Goal: Task Accomplishment & Management: Manage account settings

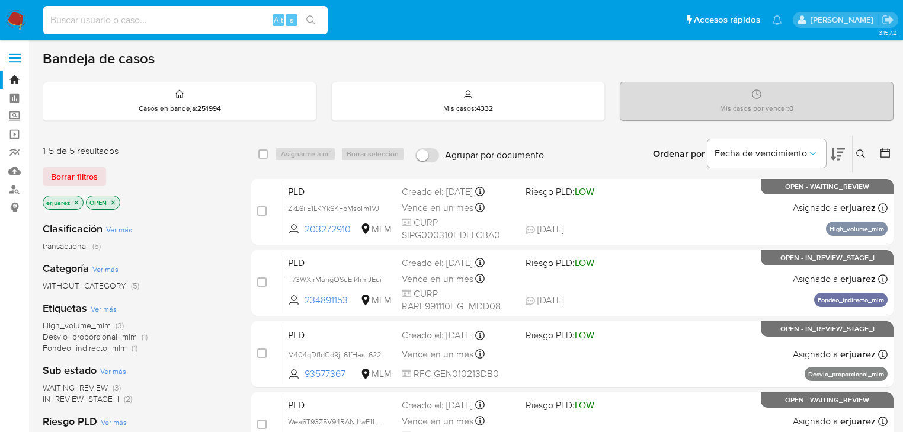
click at [155, 22] on input at bounding box center [185, 19] width 284 height 15
paste input "93577367"
click at [324, 21] on input "93577367" at bounding box center [185, 19] width 284 height 15
type input "93577367"
drag, startPoint x: 135, startPoint y: 15, endPoint x: 105, endPoint y: 17, distance: 29.7
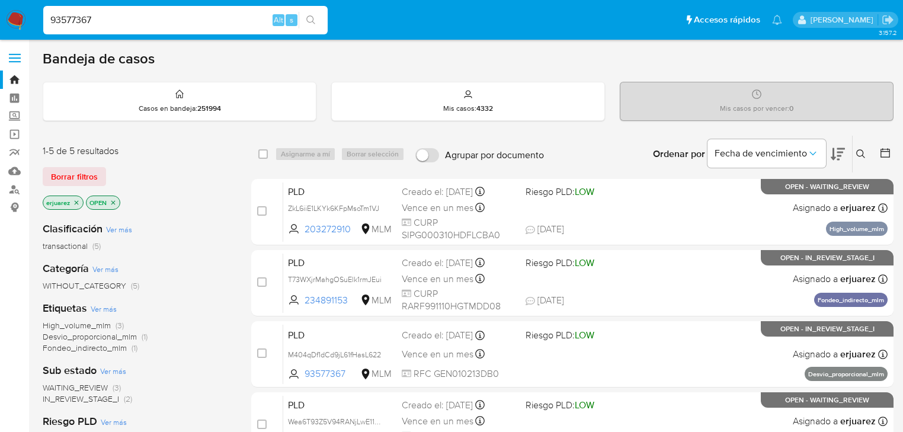
click at [129, 15] on input "93577367" at bounding box center [185, 19] width 284 height 15
click at [51, 20] on input "93577367" at bounding box center [185, 19] width 284 height 15
click at [313, 20] on icon "search-icon" at bounding box center [310, 19] width 9 height 9
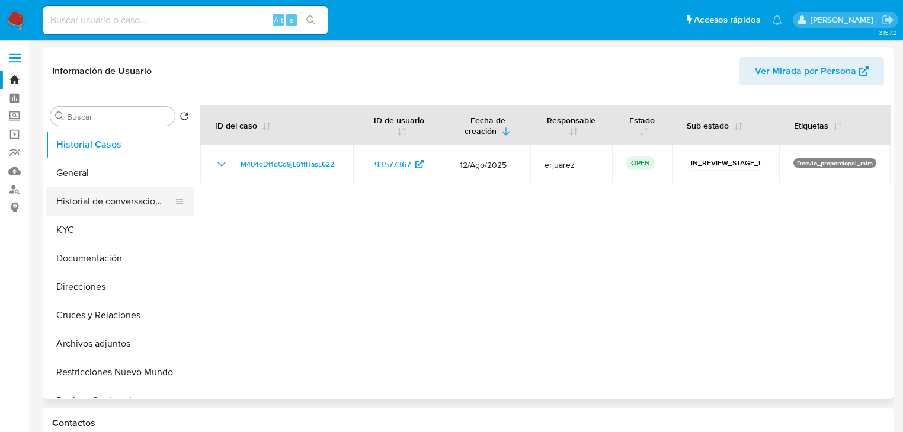
select select "10"
click at [105, 184] on button "General" at bounding box center [115, 173] width 139 height 28
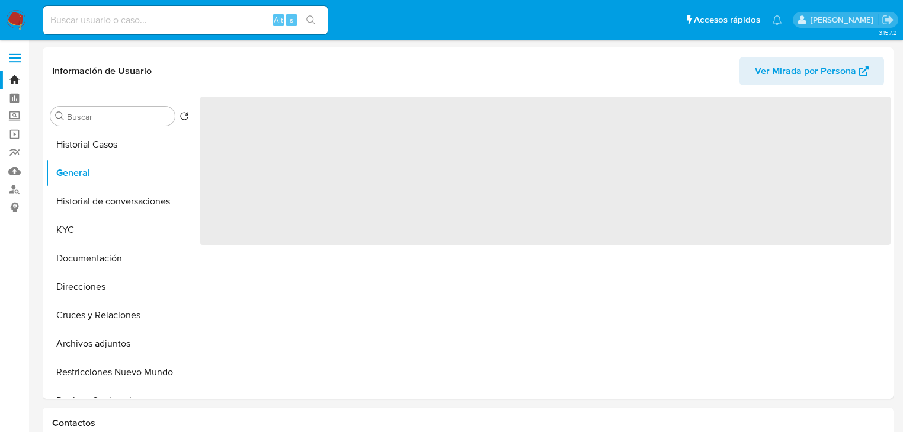
drag, startPoint x: 157, startPoint y: 8, endPoint x: 153, endPoint y: 14, distance: 7.2
click at [156, 10] on div "Alt s" at bounding box center [185, 20] width 284 height 28
click at [153, 14] on input at bounding box center [185, 19] width 284 height 15
paste input "93577367"
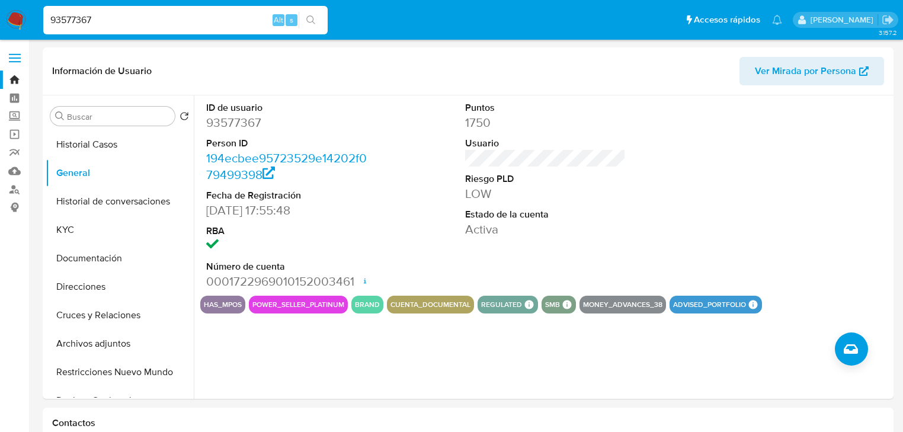
drag, startPoint x: 116, startPoint y: 18, endPoint x: 81, endPoint y: 40, distance: 41.3
paste input "1438203764"
type input "1438203764"
click at [312, 17] on icon "search-icon" at bounding box center [310, 19] width 9 height 9
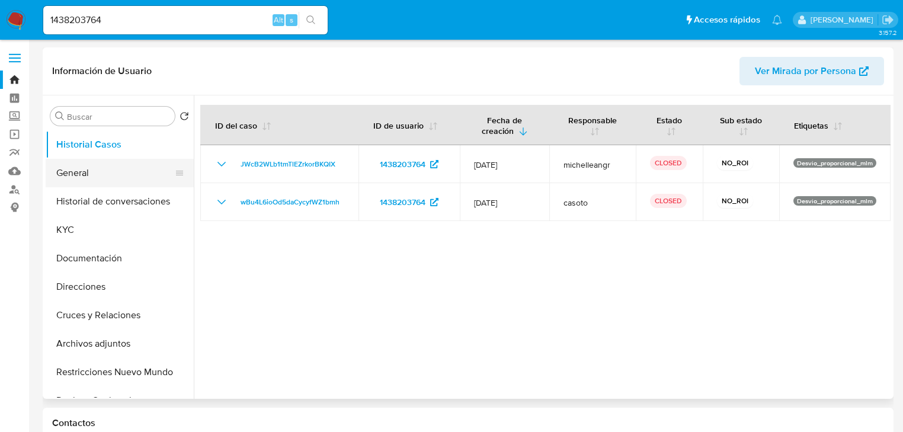
click at [76, 173] on button "General" at bounding box center [115, 173] width 139 height 28
select select "10"
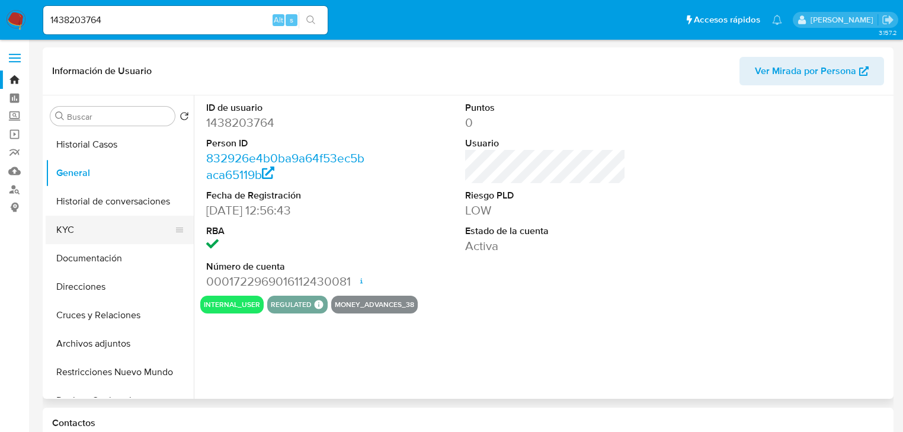
click at [60, 223] on button "KYC" at bounding box center [115, 230] width 139 height 28
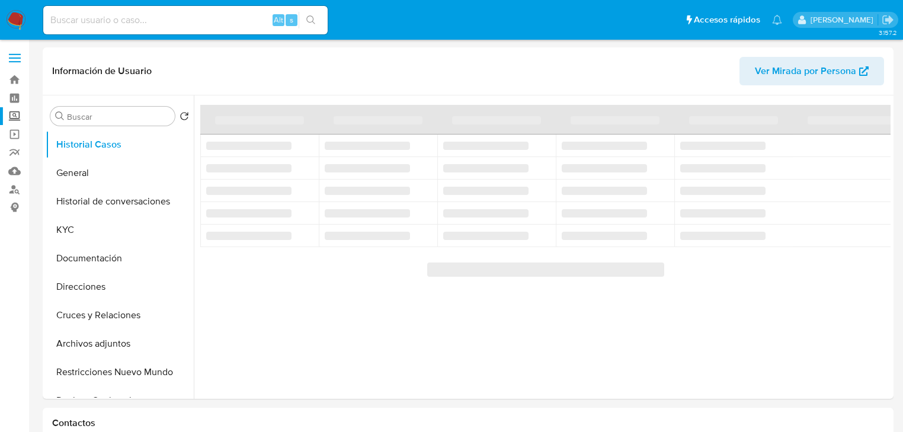
click at [12, 117] on label "Screening" at bounding box center [70, 116] width 141 height 18
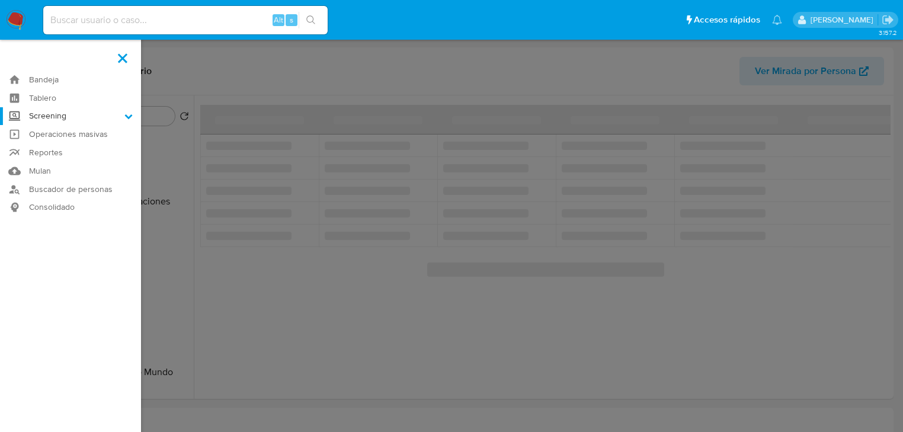
click at [0, 0] on input "Screening" at bounding box center [0, 0] width 0 height 0
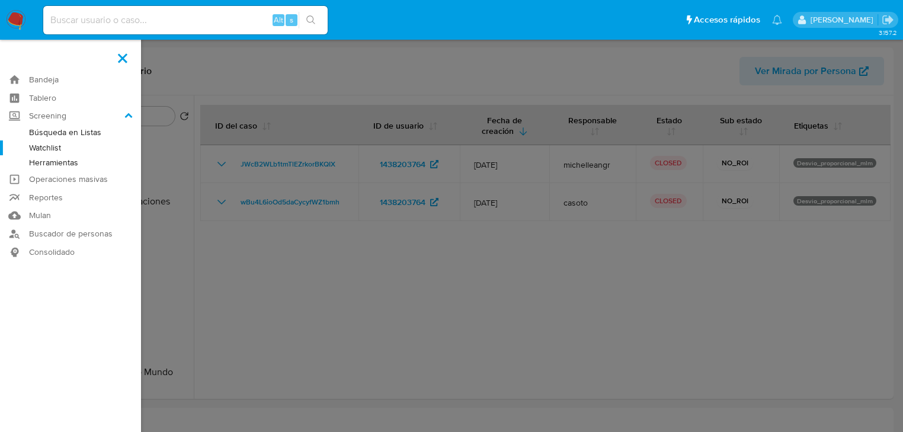
select select "10"
click at [54, 152] on link "Watchlist" at bounding box center [70, 147] width 141 height 15
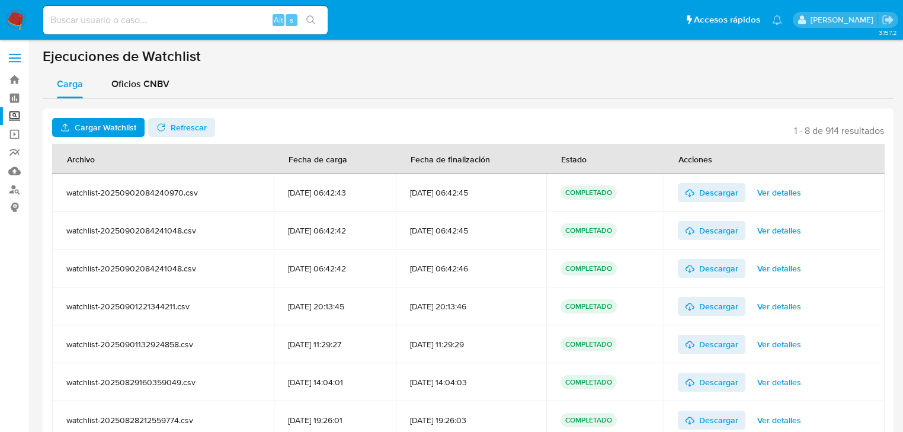
click at [11, 115] on label "Screening" at bounding box center [70, 116] width 141 height 18
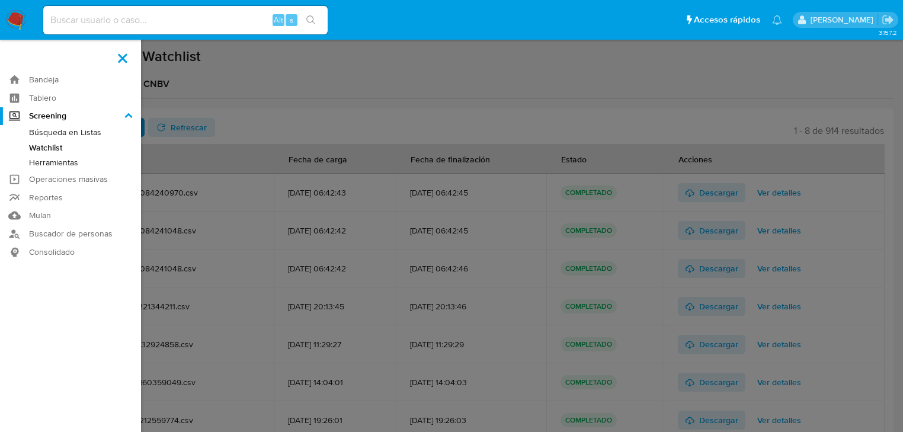
click at [0, 0] on input "Screening" at bounding box center [0, 0] width 0 height 0
click at [63, 166] on link "Herramientas" at bounding box center [70, 162] width 141 height 15
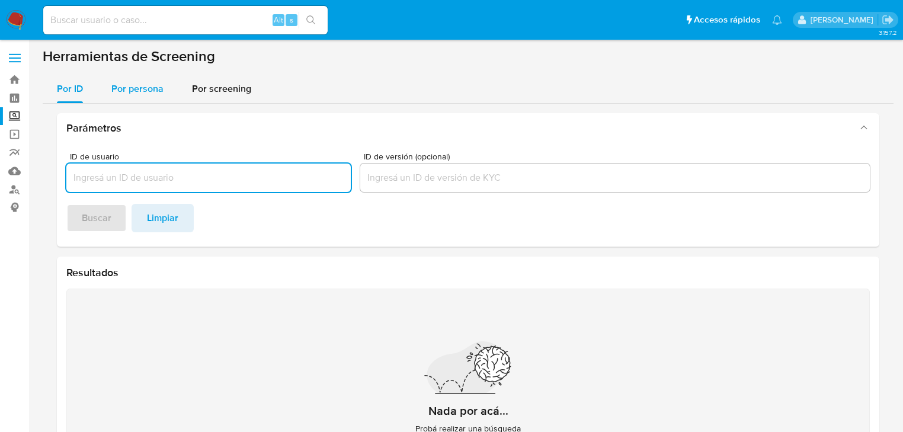
click at [155, 93] on span "Por persona" at bounding box center [137, 89] width 52 height 14
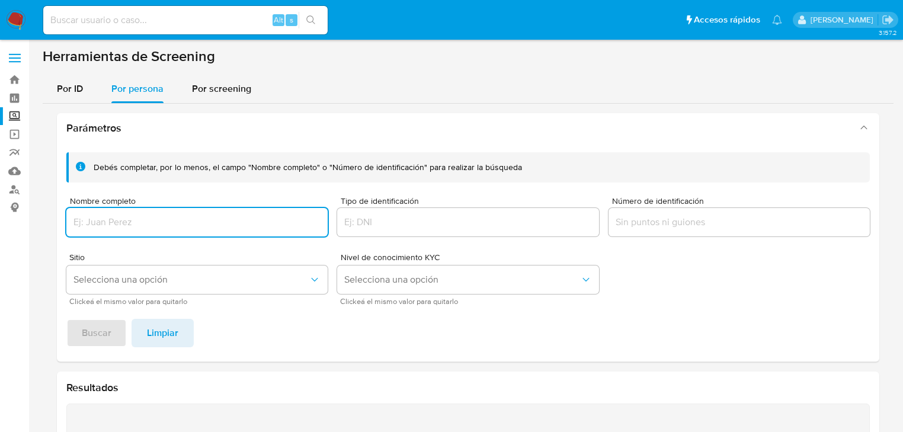
click at [152, 221] on input "Nombre completo" at bounding box center [196, 222] width 261 height 15
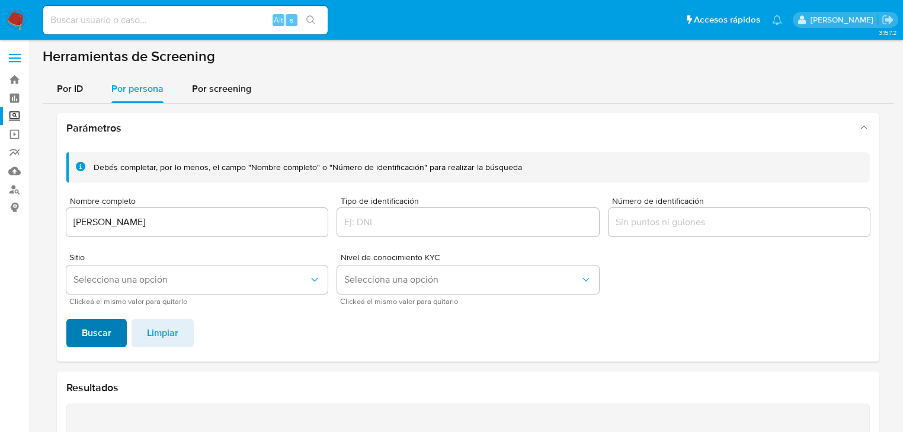
click at [100, 333] on span "Buscar" at bounding box center [97, 333] width 30 height 26
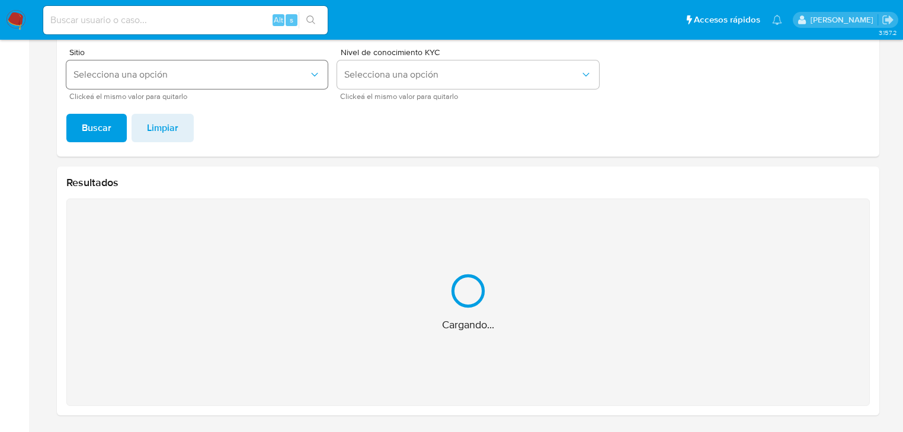
scroll to position [17, 0]
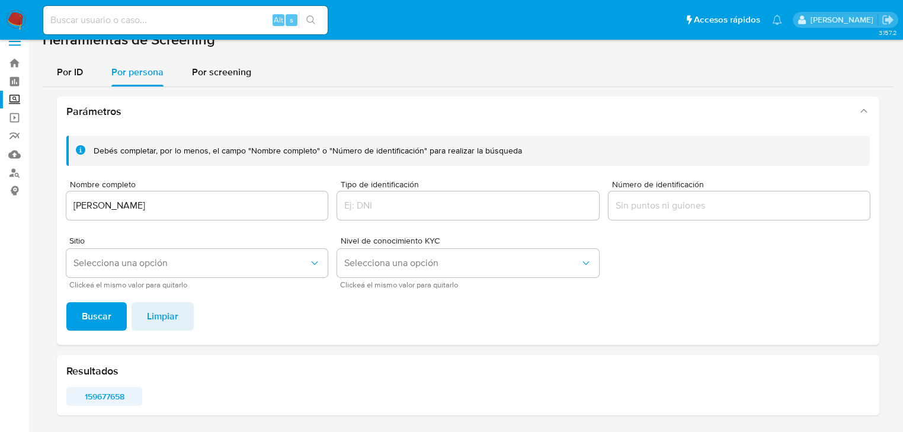
click at [92, 395] on span "159677658" at bounding box center [104, 396] width 59 height 17
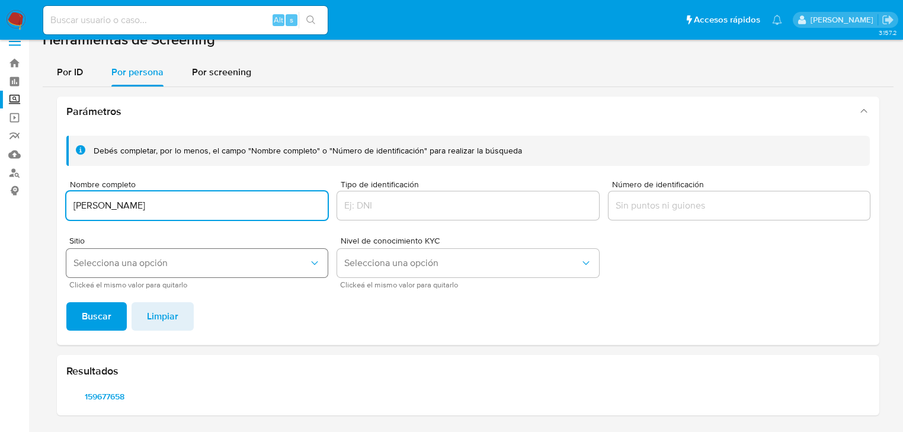
drag, startPoint x: 207, startPoint y: 203, endPoint x: 109, endPoint y: 249, distance: 107.9
click at [50, 180] on div "Parámetros Debés completar, por lo menos, el campo "Nombre completo" o "Número …" at bounding box center [468, 256] width 851 height 338
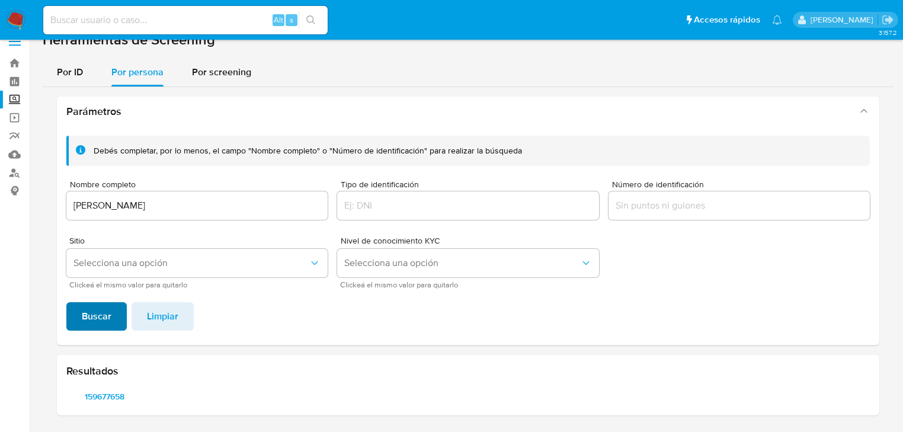
click at [105, 318] on span "Buscar" at bounding box center [97, 316] width 30 height 26
click at [105, 395] on span "130875485" at bounding box center [104, 396] width 59 height 17
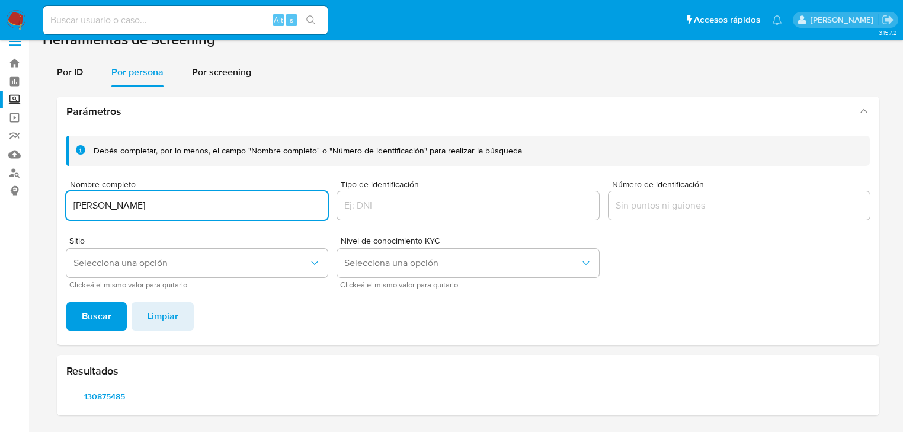
drag, startPoint x: 178, startPoint y: 211, endPoint x: 65, endPoint y: 260, distance: 123.4
click at [0, 210] on html "Pausado Ver notificaciones Alt s Accesos rápidos Presiona las siguientes teclas…" at bounding box center [451, 207] width 903 height 449
type input "[PERSON_NAME]"
click at [98, 314] on span "Buscar" at bounding box center [97, 316] width 30 height 26
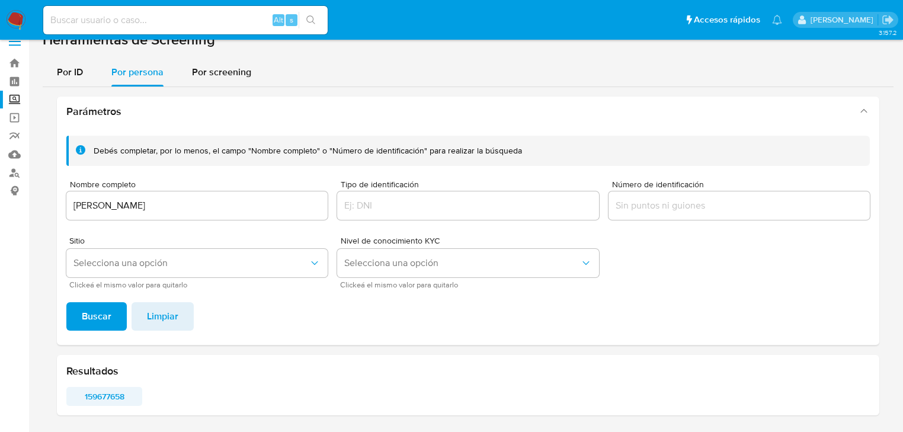
click at [93, 395] on span "159677658" at bounding box center [104, 396] width 59 height 17
click at [12, 23] on img at bounding box center [16, 20] width 20 height 20
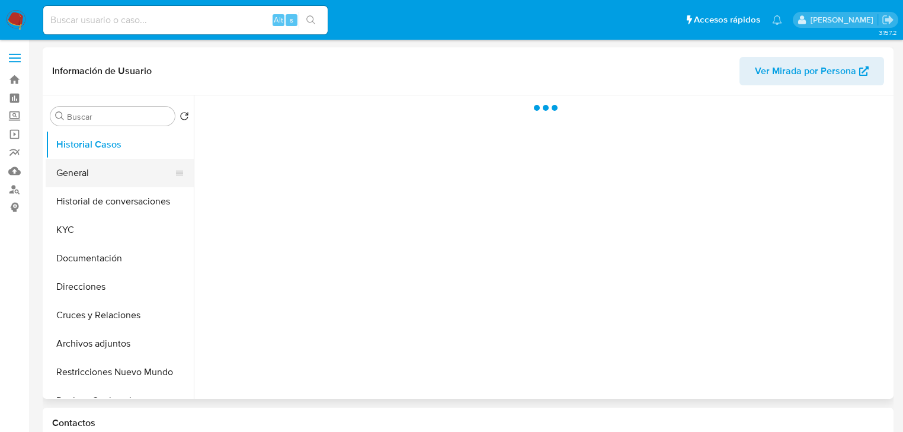
click at [81, 161] on button "General" at bounding box center [115, 173] width 139 height 28
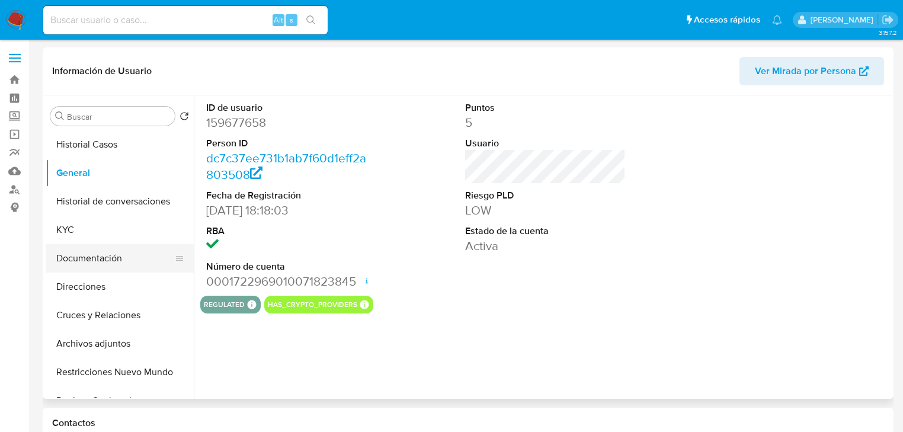
select select "10"
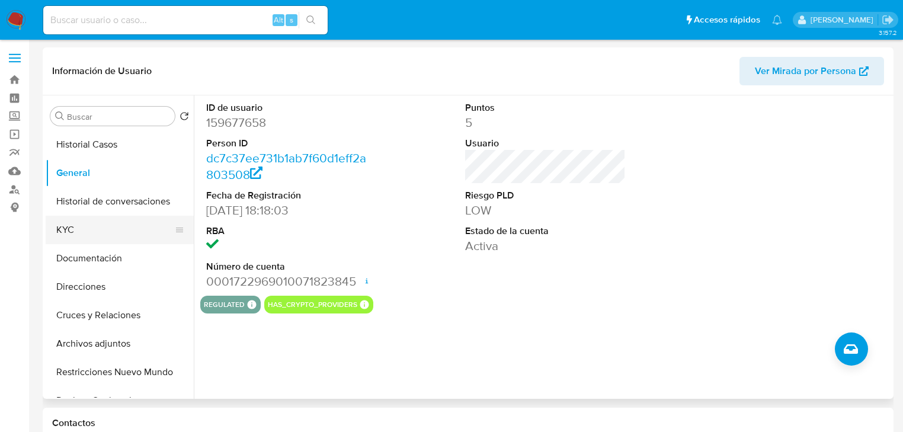
click at [69, 235] on button "KYC" at bounding box center [115, 230] width 139 height 28
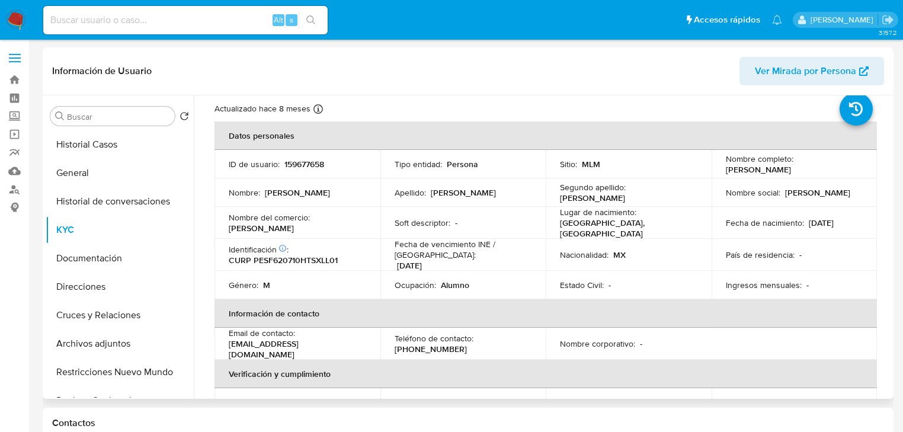
scroll to position [47, 0]
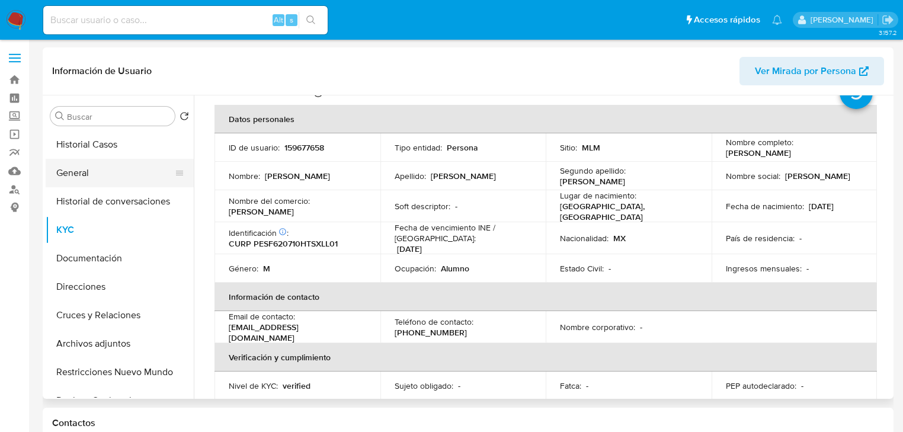
click at [81, 174] on button "General" at bounding box center [115, 173] width 139 height 28
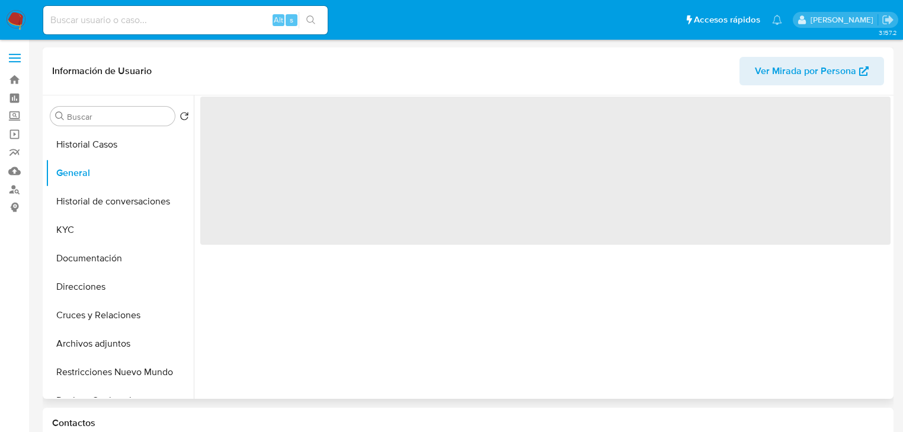
scroll to position [0, 0]
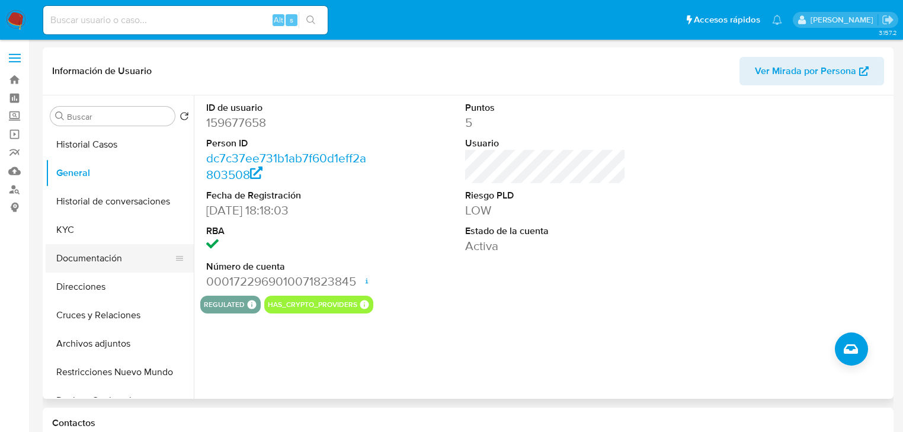
click at [106, 266] on button "Documentación" at bounding box center [115, 258] width 139 height 28
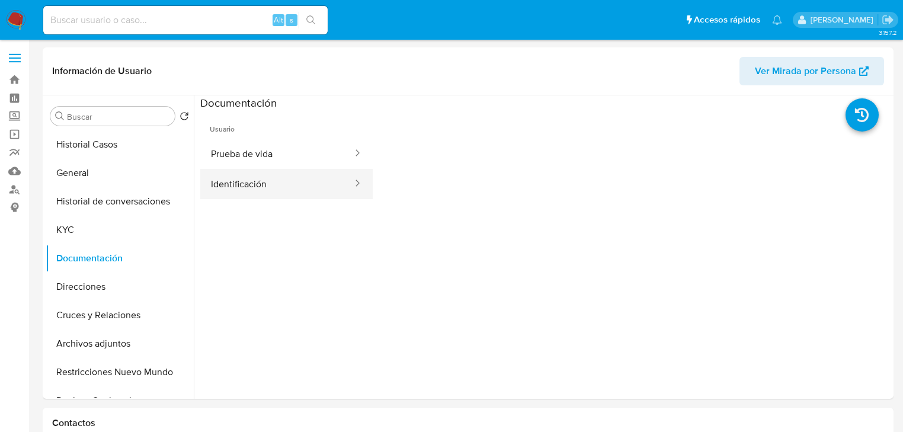
click at [276, 187] on button "Identificación" at bounding box center [276, 184] width 153 height 30
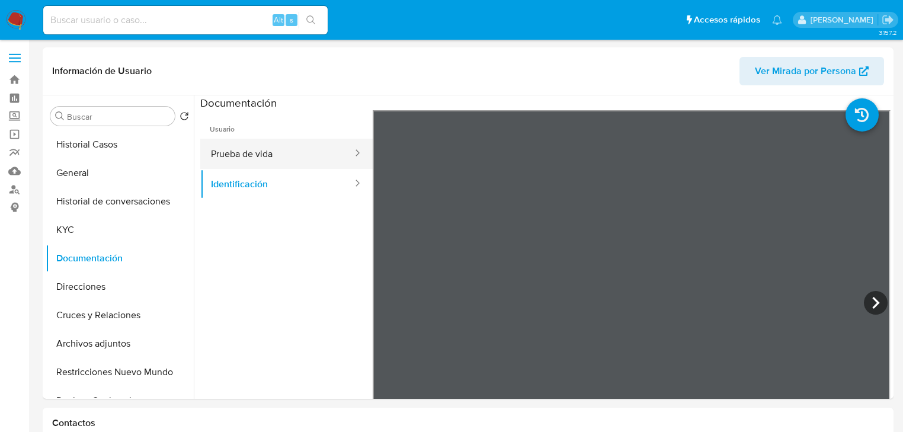
click at [267, 163] on button "Prueba de vida" at bounding box center [276, 154] width 153 height 30
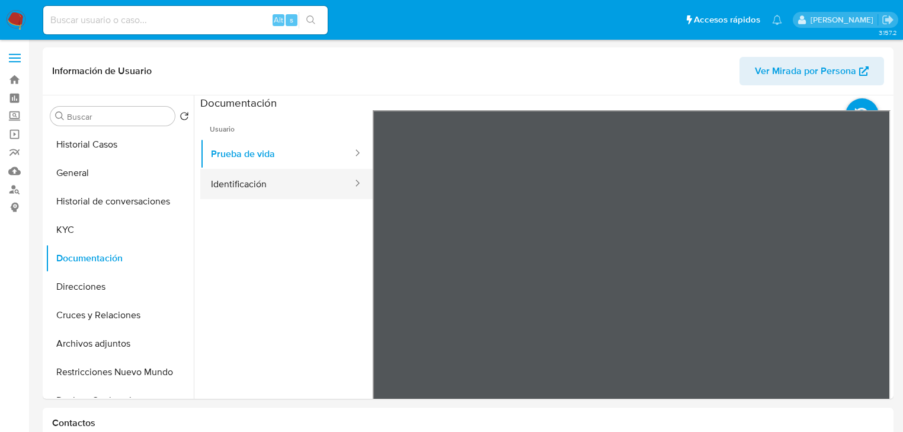
click at [278, 192] on button "Identificación" at bounding box center [276, 184] width 153 height 30
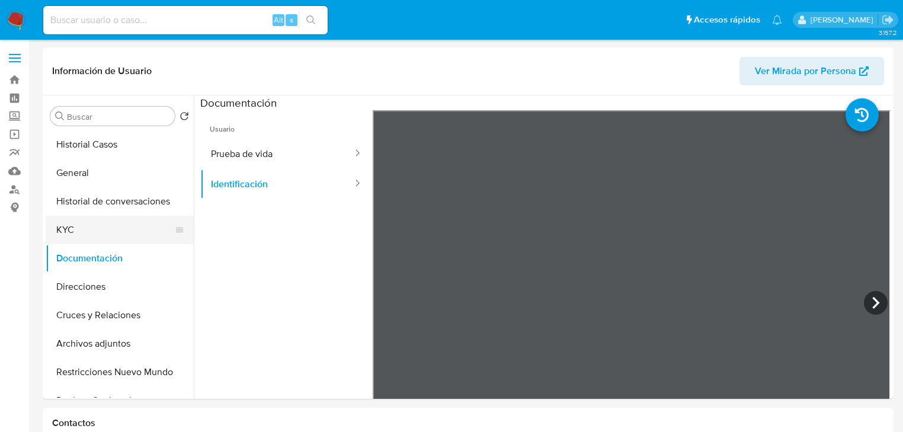
click at [71, 238] on button "KYC" at bounding box center [115, 230] width 139 height 28
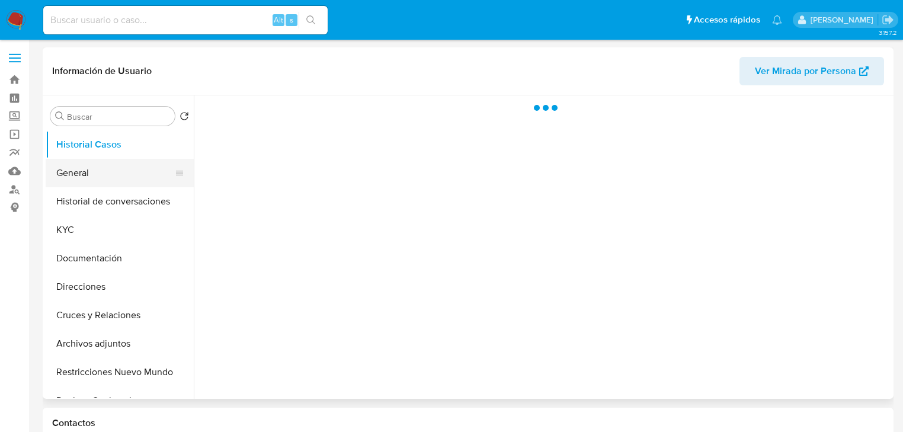
click at [97, 164] on button "General" at bounding box center [115, 173] width 139 height 28
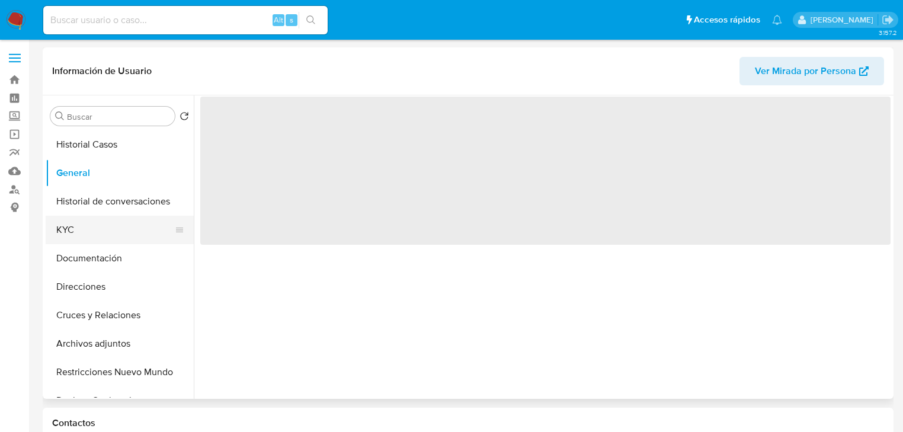
select select "10"
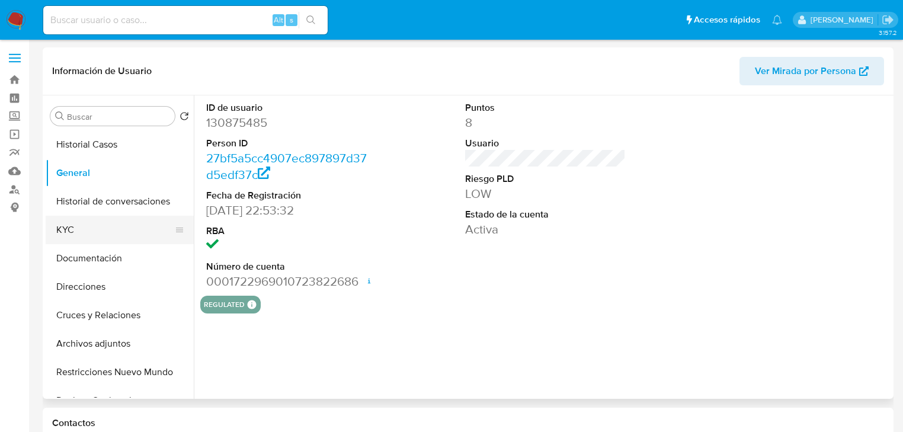
click at [76, 233] on button "KYC" at bounding box center [115, 230] width 139 height 28
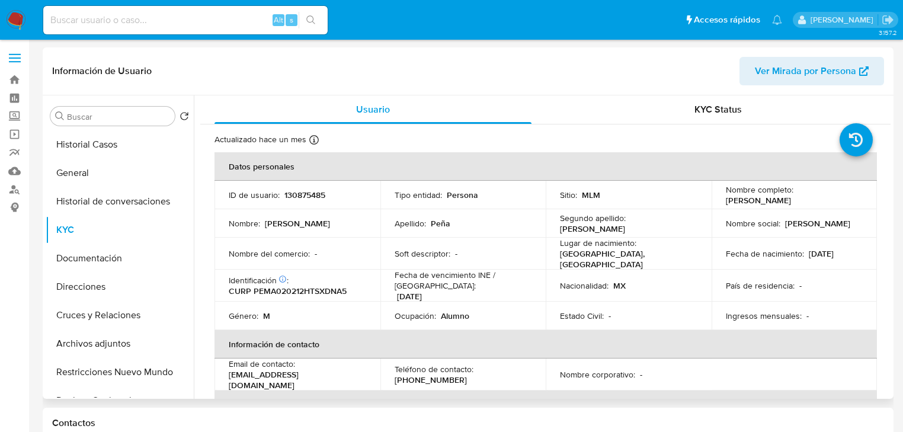
click at [689, 305] on td "Estado Civil : -" at bounding box center [629, 316] width 166 height 28
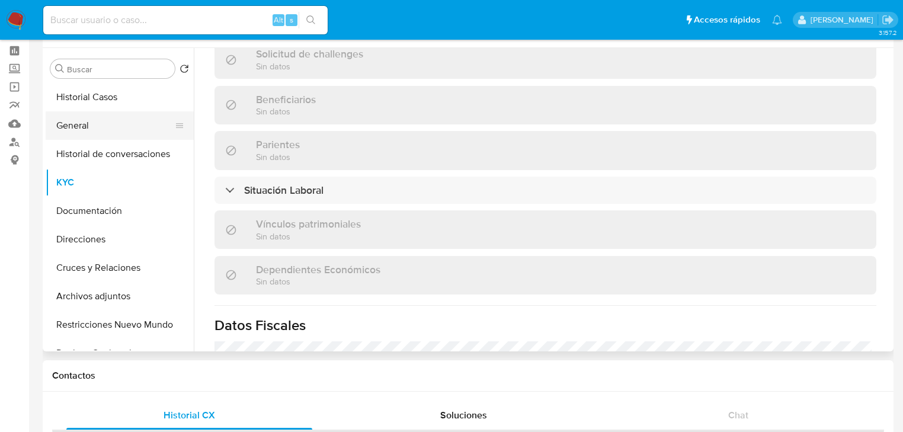
scroll to position [274, 0]
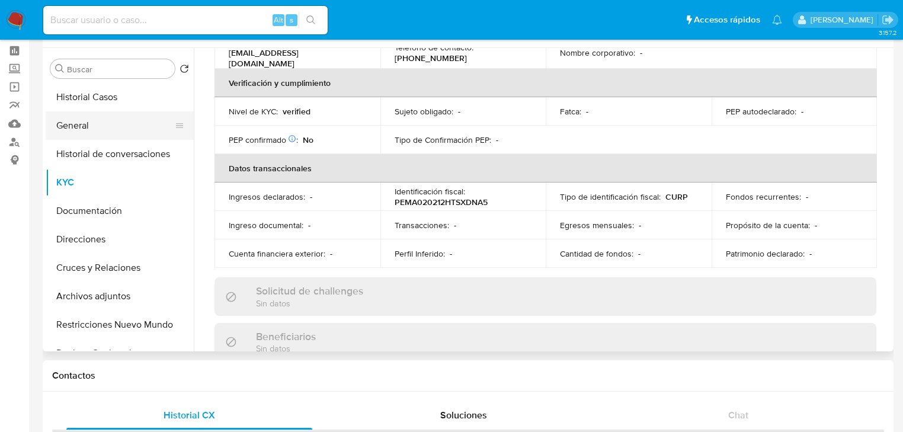
click at [72, 123] on button "General" at bounding box center [115, 125] width 139 height 28
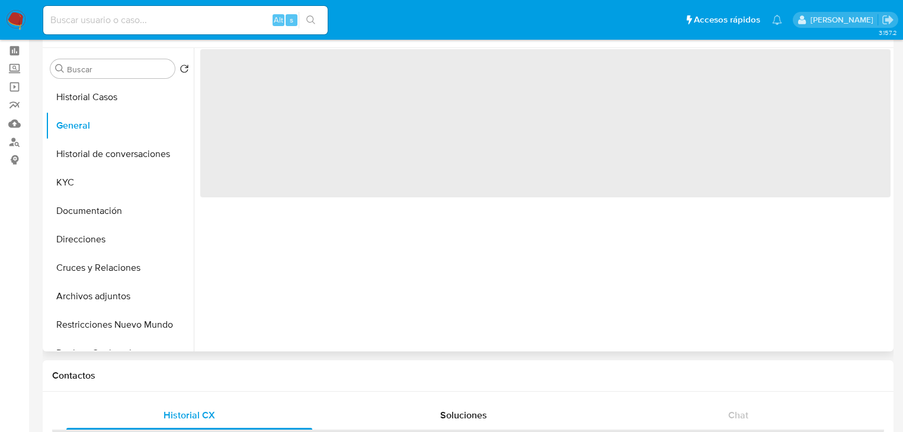
scroll to position [0, 0]
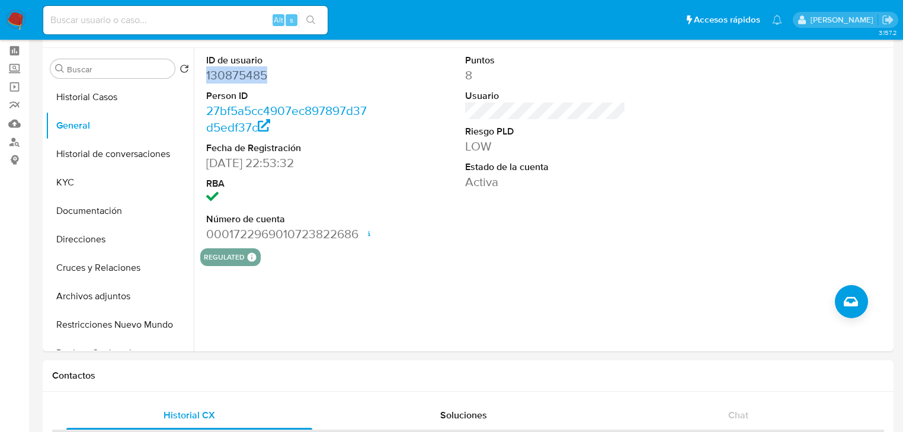
drag, startPoint x: 274, startPoint y: 76, endPoint x: 196, endPoint y: 75, distance: 78.8
click at [196, 75] on div "ID de usuario 130875485 Person ID 27bf5a5cc4907ec897897d37d5edf37c Fecha de Reg…" at bounding box center [542, 199] width 697 height 303
copy dd "130875485"
click at [164, 25] on input at bounding box center [185, 19] width 284 height 15
paste input "FELIPE PEÑA SALDIVAR"
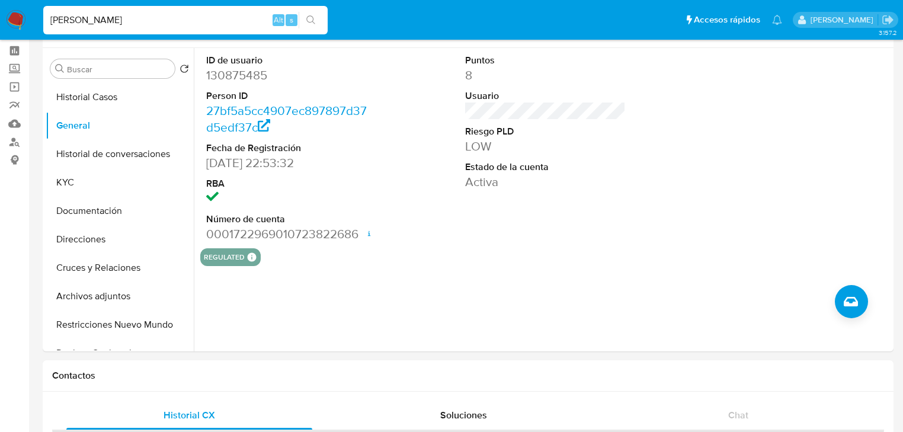
click at [306, 19] on button "search-icon" at bounding box center [311, 20] width 24 height 17
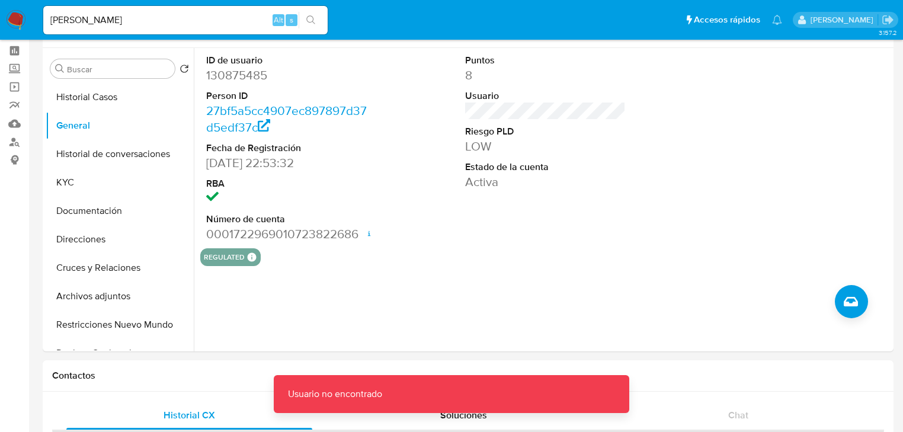
click at [213, 24] on input "FELIPE PEÑA SALDIVAR" at bounding box center [185, 19] width 284 height 15
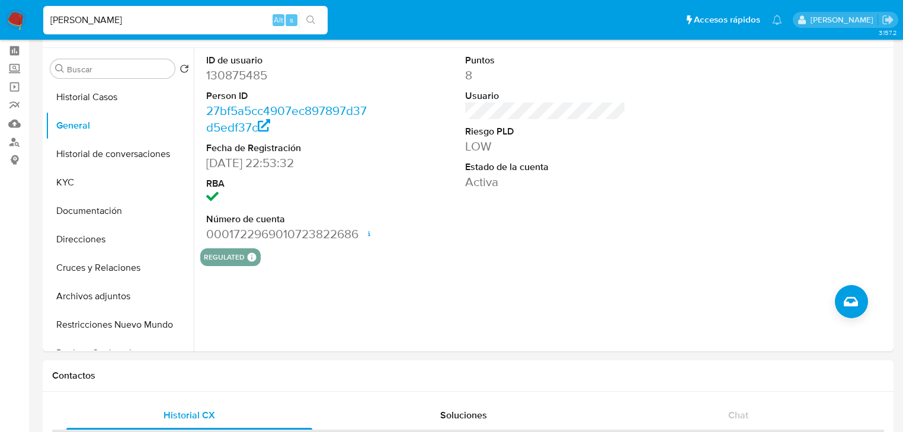
type input "FELIPE PEÑA SALDIVAR"
click at [306, 16] on icon "search-icon" at bounding box center [310, 19] width 9 height 9
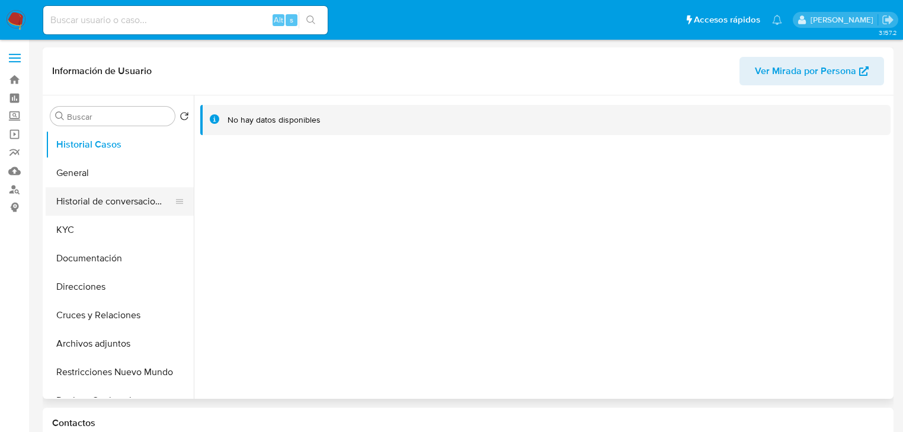
select select "10"
drag, startPoint x: 80, startPoint y: 181, endPoint x: 183, endPoint y: 178, distance: 102.6
click at [80, 181] on button "General" at bounding box center [115, 173] width 139 height 28
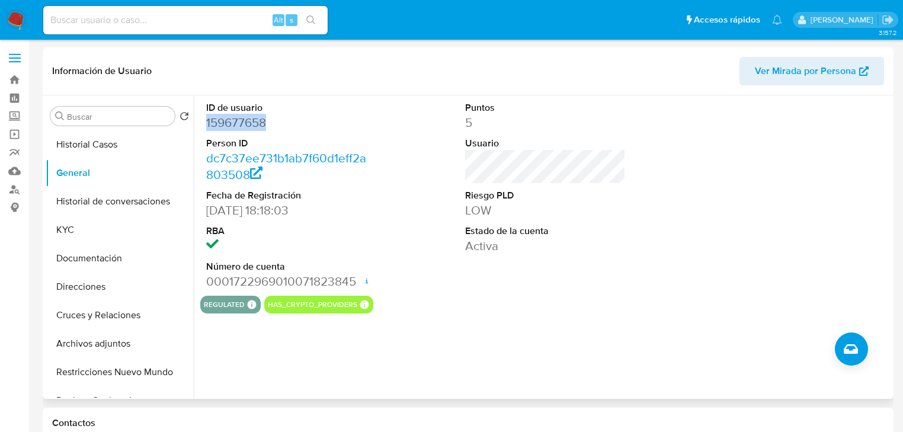
drag, startPoint x: 278, startPoint y: 119, endPoint x: 23, endPoint y: 159, distance: 258.6
click at [201, 128] on div "ID de usuario 159677658 Person ID dc7c37ee731b1ab7f60d1eff2a803508 Fecha de Reg…" at bounding box center [286, 195] width 172 height 200
copy dd "159677658"
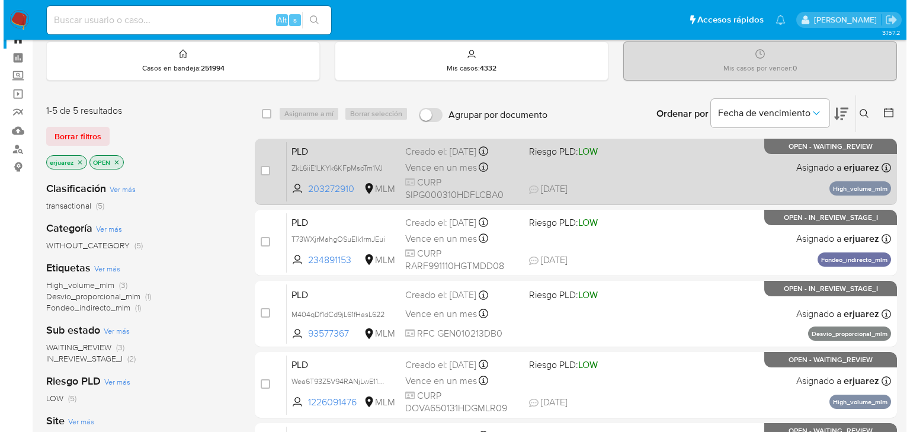
scroll to position [95, 0]
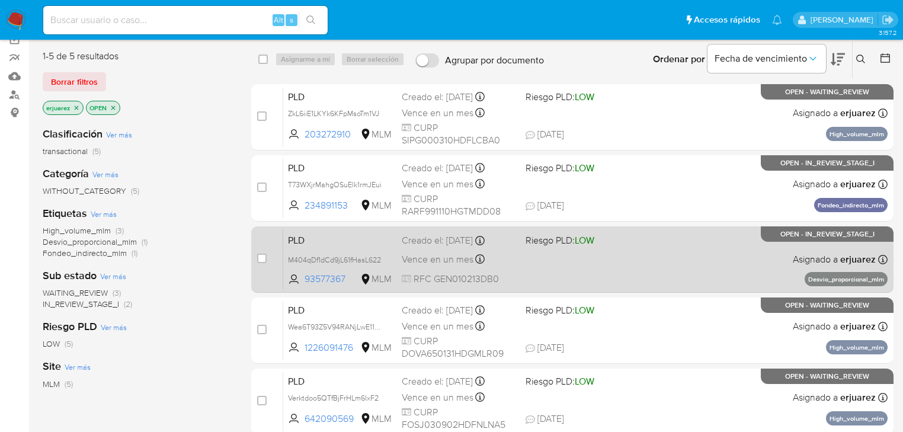
click at [576, 265] on div "PLD M404qDf1dCd9jL61fHasL622 93577367 MLM Riesgo PLD: LOW Creado el: [DATE] Cre…" at bounding box center [585, 259] width 604 height 60
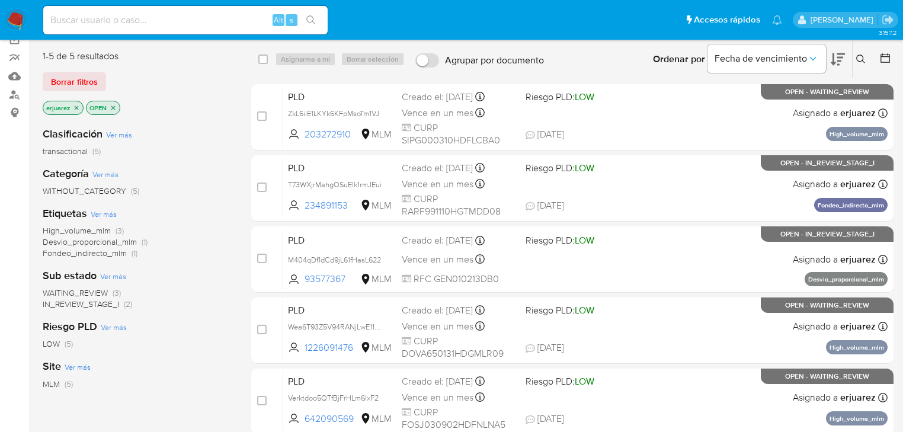
click at [104, 307] on span "IN_REVIEW_STAGE_I" at bounding box center [81, 304] width 76 height 12
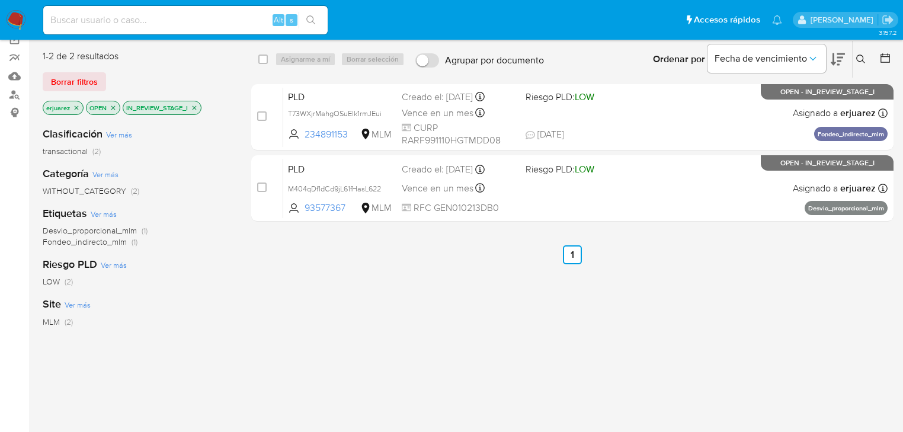
click at [195, 109] on icon "close-filter" at bounding box center [194, 107] width 7 height 7
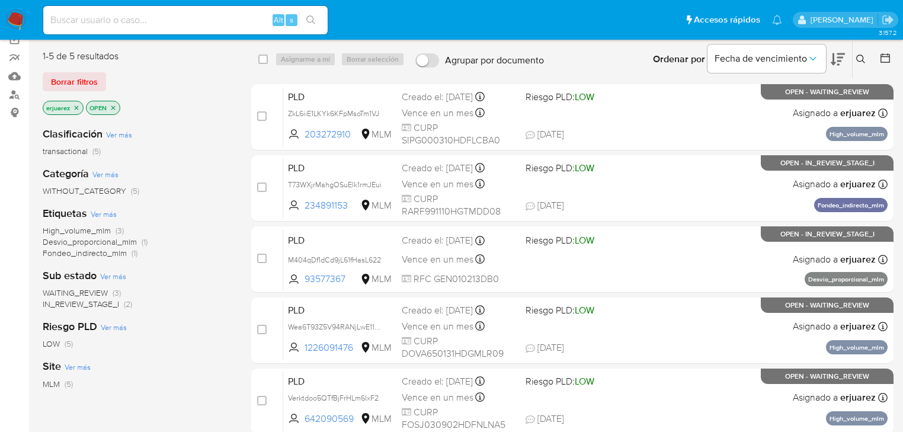
click at [80, 108] on p "erjuarez" at bounding box center [63, 107] width 40 height 13
click at [75, 106] on icon "close-filter" at bounding box center [76, 107] width 7 height 7
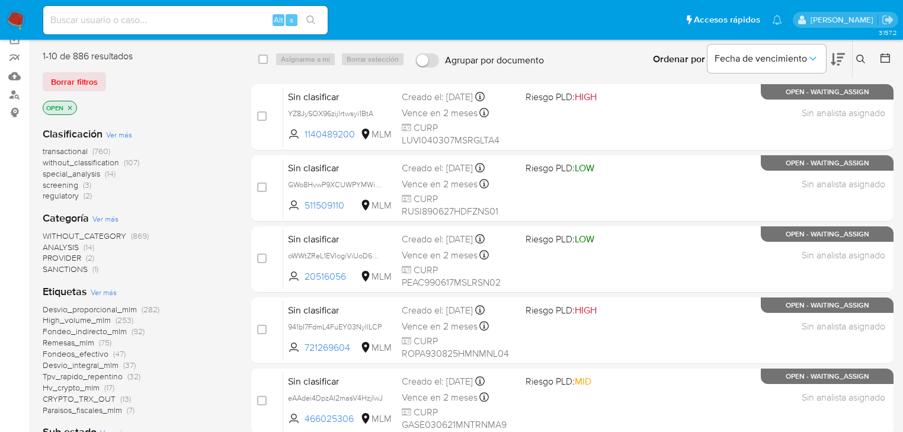
drag, startPoint x: 861, startPoint y: 55, endPoint x: 814, endPoint y: 70, distance: 49.8
click at [860, 55] on icon at bounding box center [860, 59] width 9 height 9
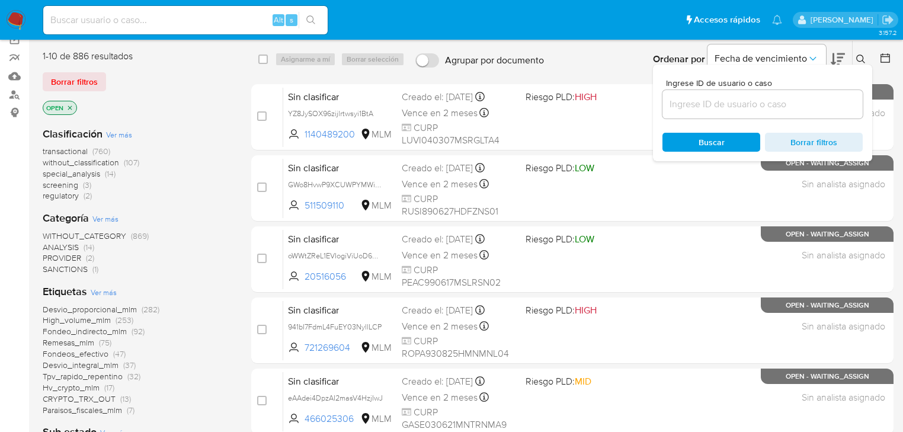
drag, startPoint x: 742, startPoint y: 91, endPoint x: 731, endPoint y: 105, distance: 17.7
click at [741, 92] on div at bounding box center [762, 104] width 200 height 28
click at [730, 105] on input at bounding box center [762, 104] width 200 height 15
paste input "819743173"
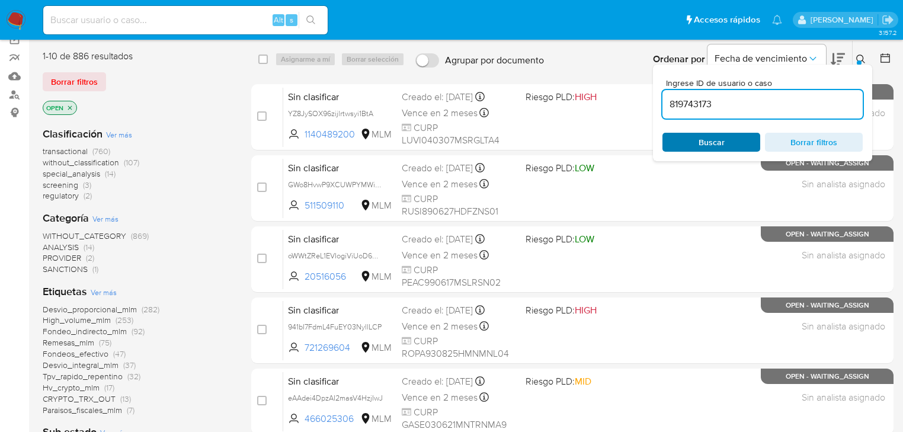
type input "819743173"
click at [707, 135] on span "Buscar" at bounding box center [712, 142] width 26 height 19
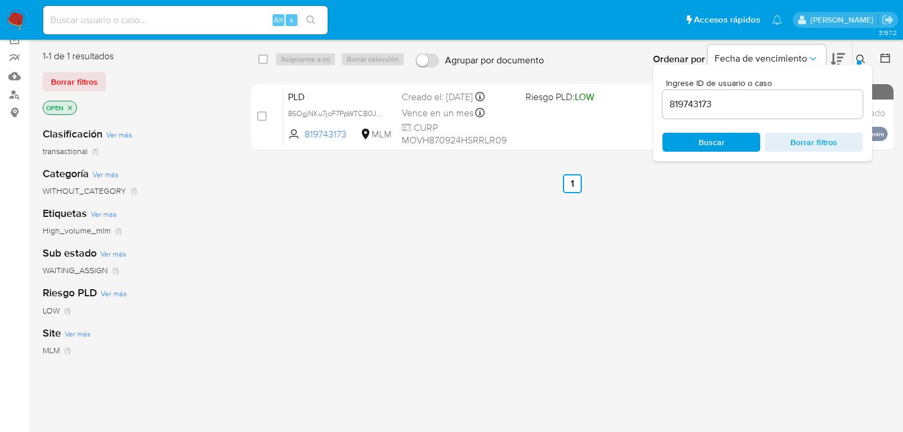
click at [711, 139] on span "Buscar" at bounding box center [712, 142] width 26 height 19
drag, startPoint x: 258, startPoint y: 104, endPoint x: 265, endPoint y: 112, distance: 10.1
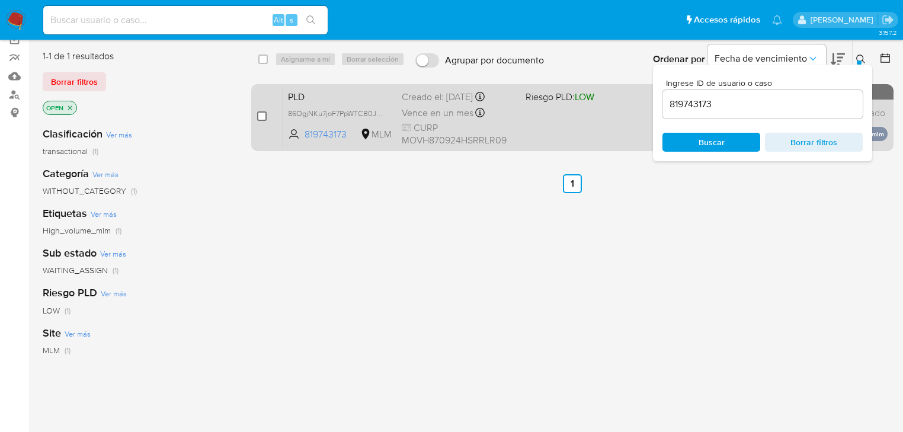
click at [262, 116] on input "checkbox" at bounding box center [261, 115] width 9 height 9
checkbox input "true"
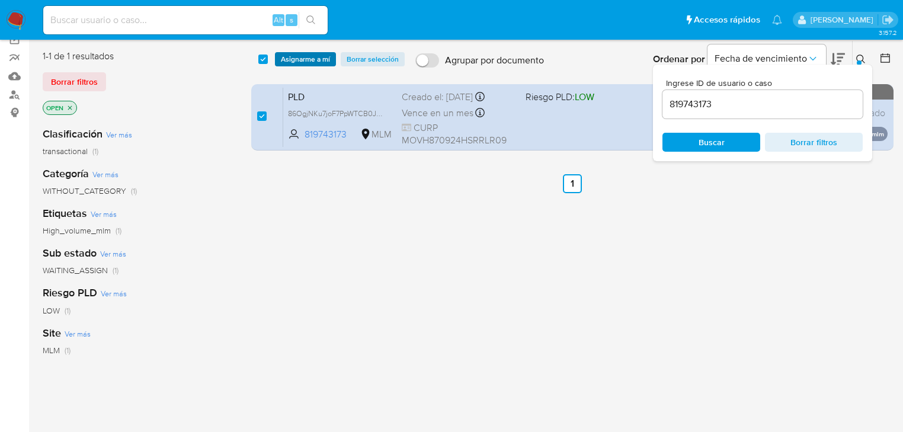
click at [293, 60] on span "Asignarme a mí" at bounding box center [305, 59] width 49 height 12
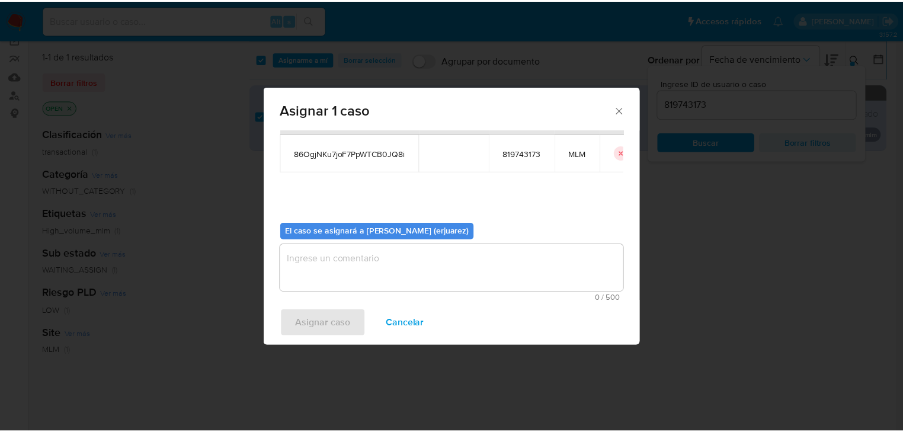
scroll to position [61, 0]
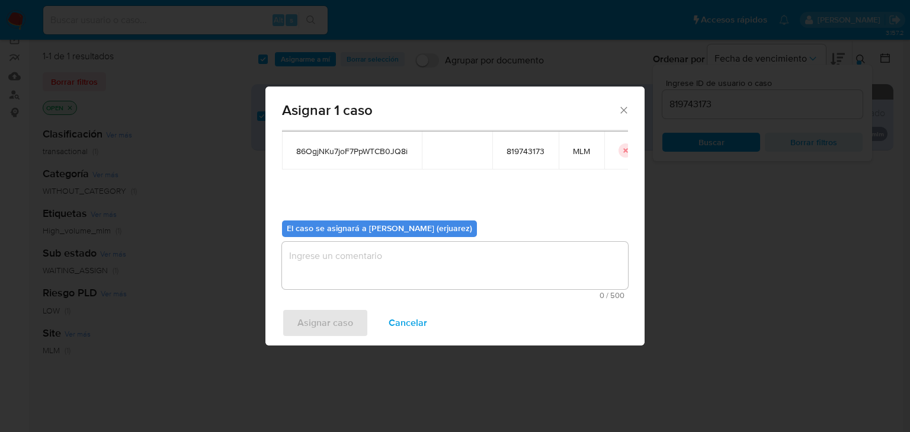
click at [322, 269] on textarea "assign-modal" at bounding box center [455, 265] width 346 height 47
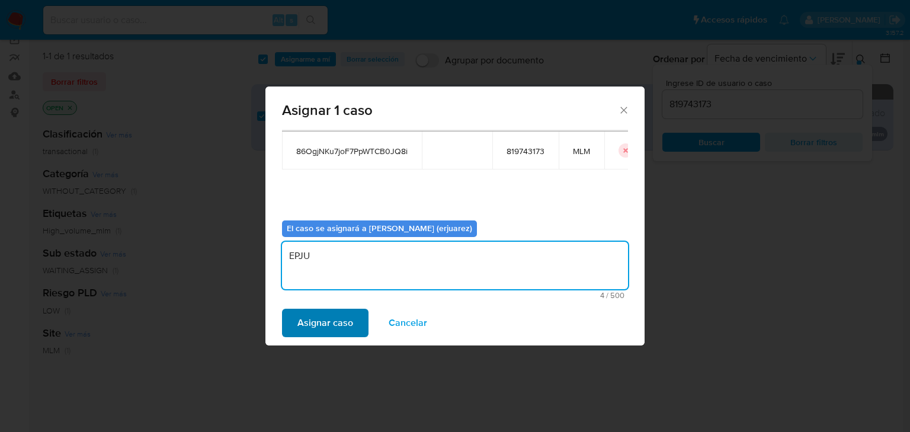
type textarea "EPJU"
click at [332, 328] on span "Asignar caso" at bounding box center [325, 323] width 56 height 26
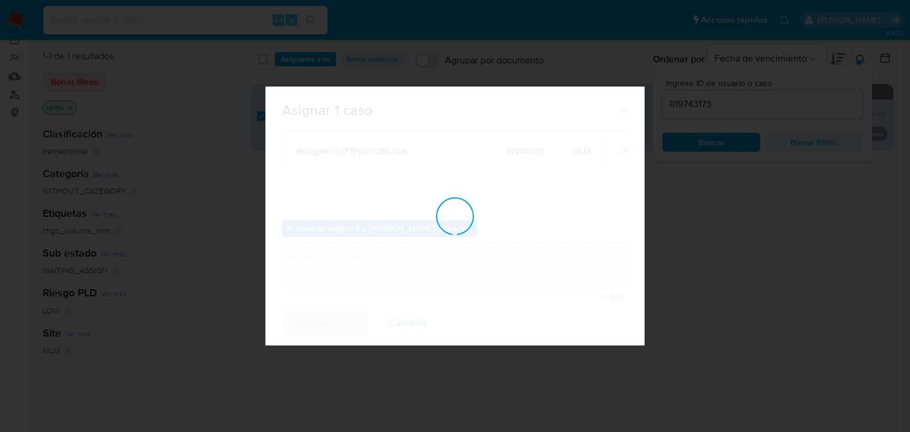
checkbox input "false"
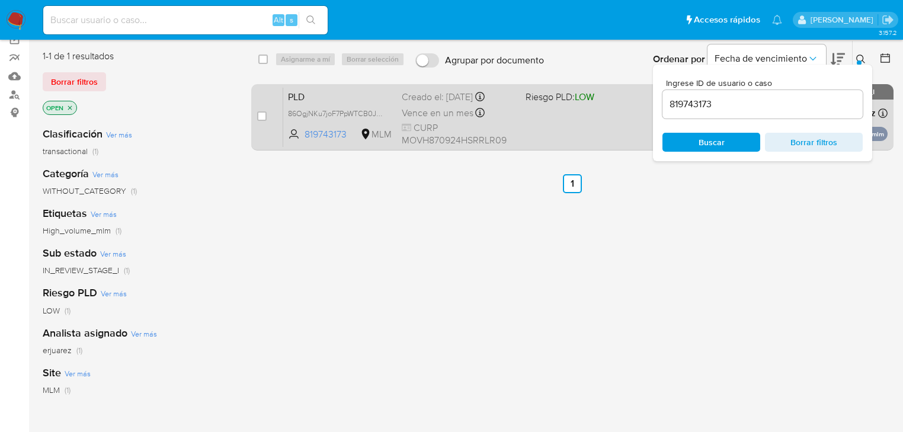
click at [551, 115] on div "PLD 86OgjNKu7joF7PpWTCB0JQ8i 819743173 MLM Riesgo PLD: LOW Creado el: 12/08/202…" at bounding box center [585, 117] width 604 height 60
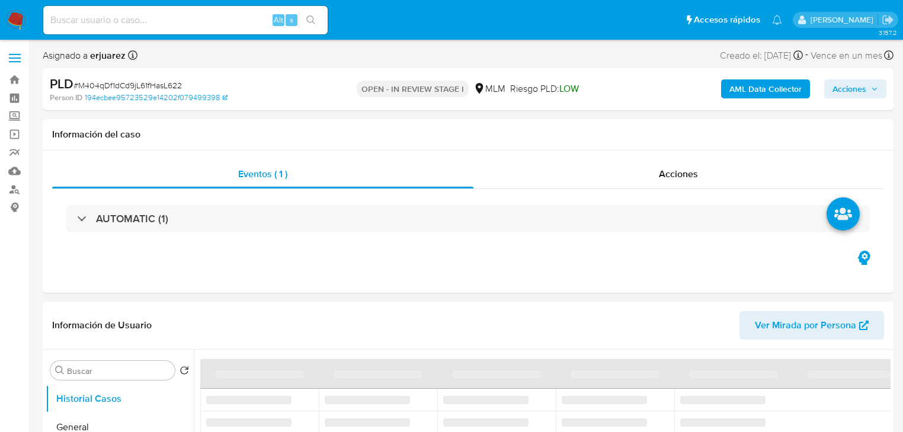
select select "10"
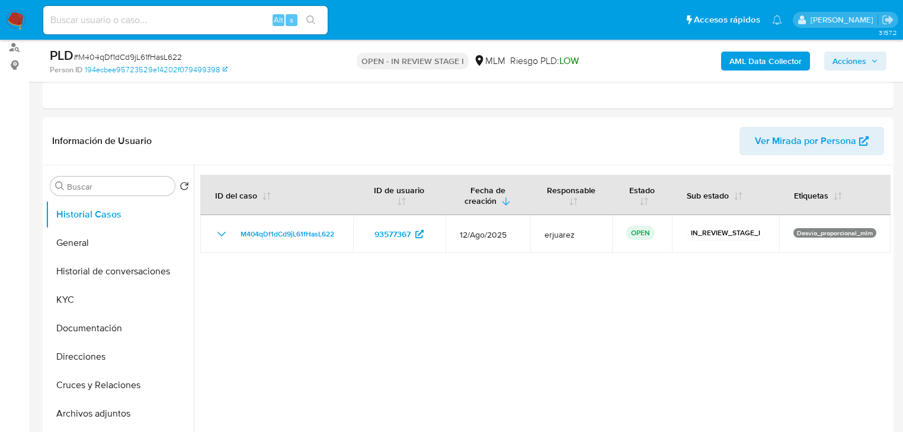
scroll to position [190, 0]
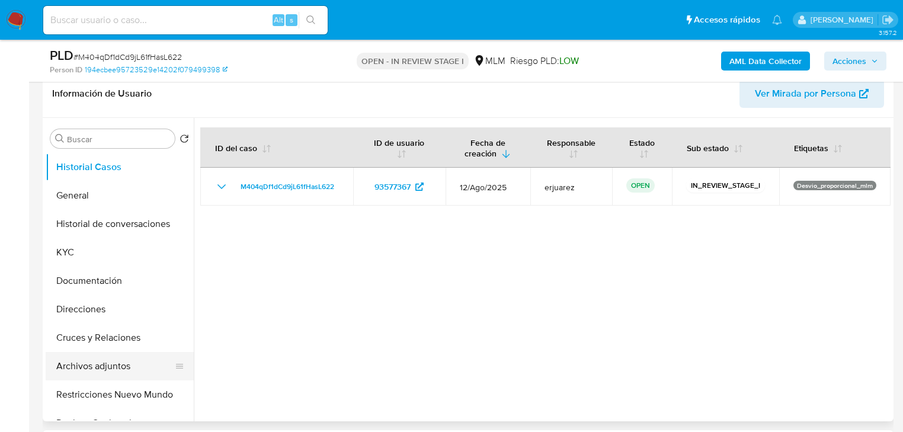
click at [95, 366] on button "Archivos adjuntos" at bounding box center [115, 366] width 139 height 28
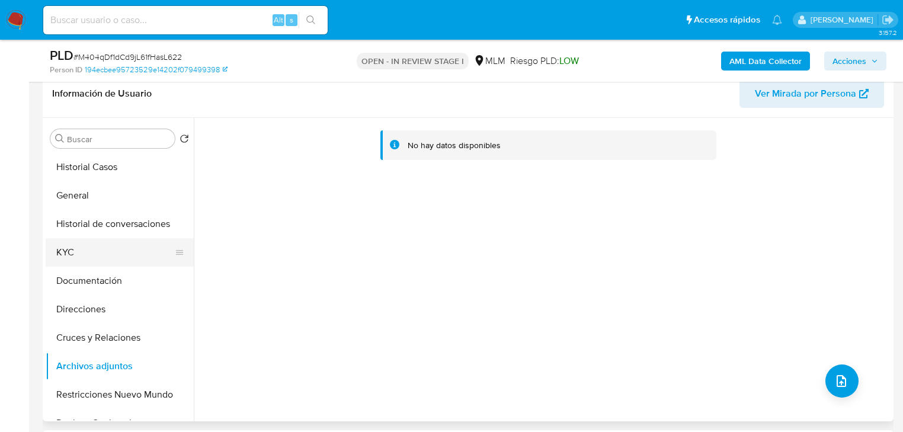
click at [79, 247] on button "KYC" at bounding box center [115, 252] width 139 height 28
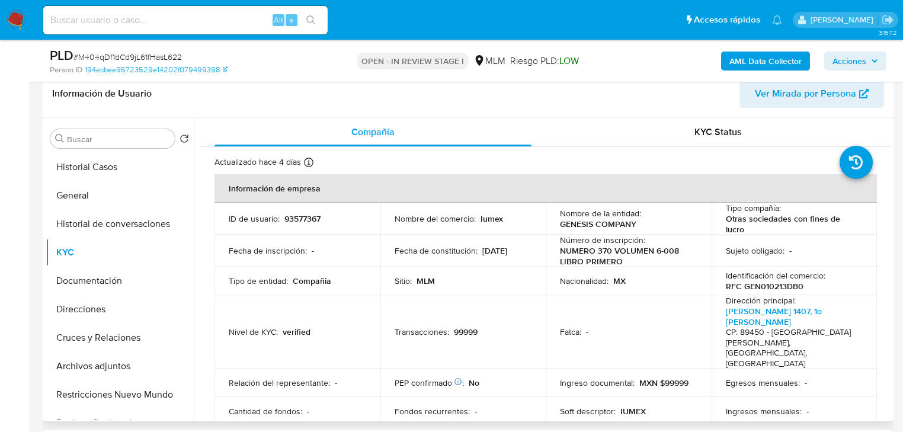
scroll to position [47, 0]
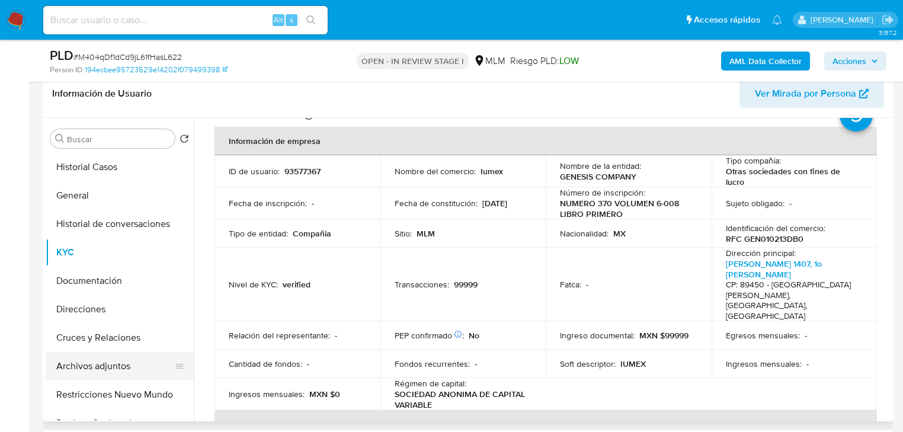
click at [103, 376] on button "Archivos adjuntos" at bounding box center [115, 366] width 139 height 28
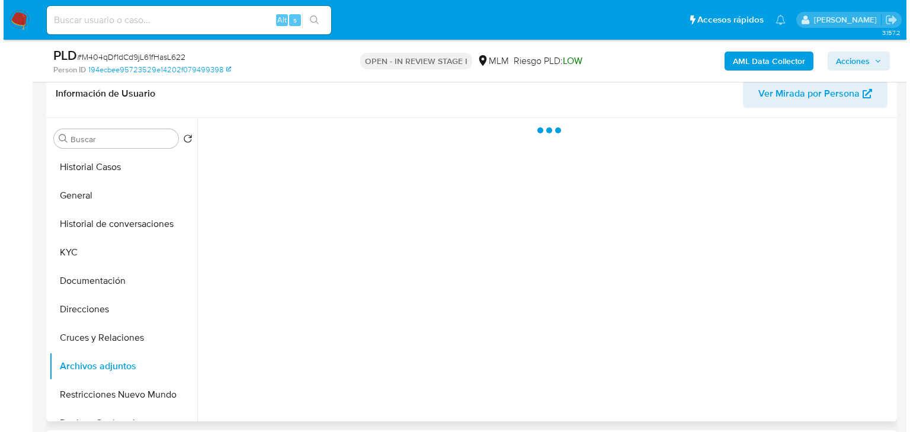
scroll to position [0, 0]
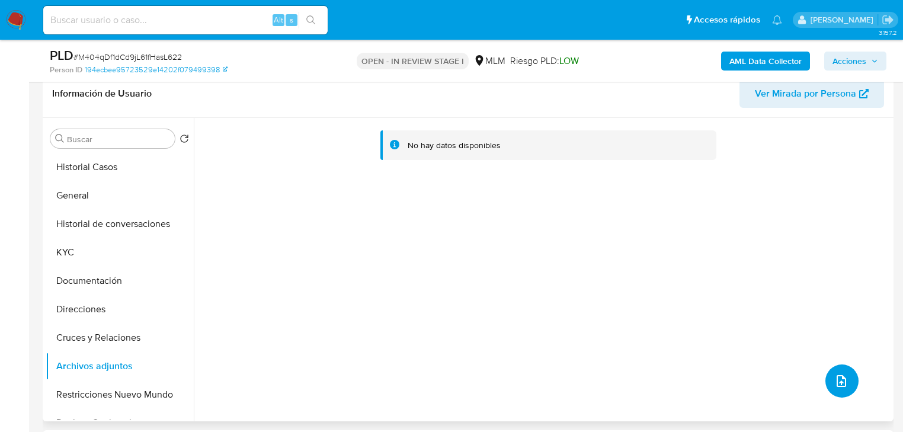
click at [839, 377] on icon "upload-file" at bounding box center [841, 381] width 14 height 14
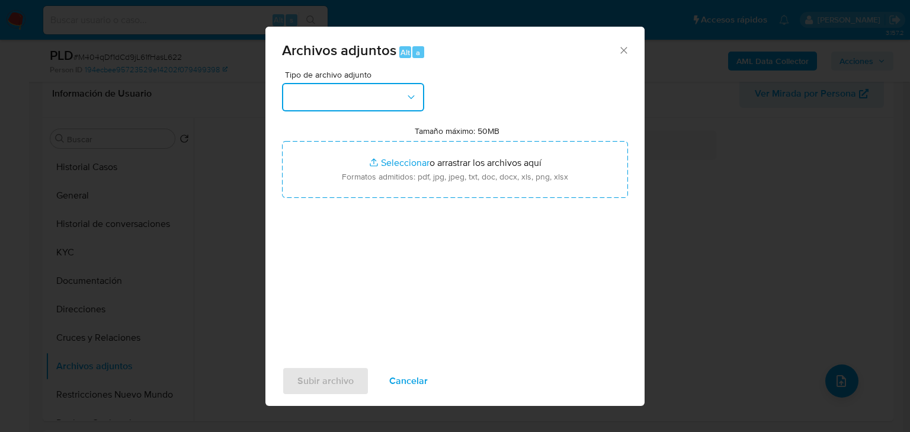
click at [357, 97] on button "button" at bounding box center [353, 97] width 142 height 28
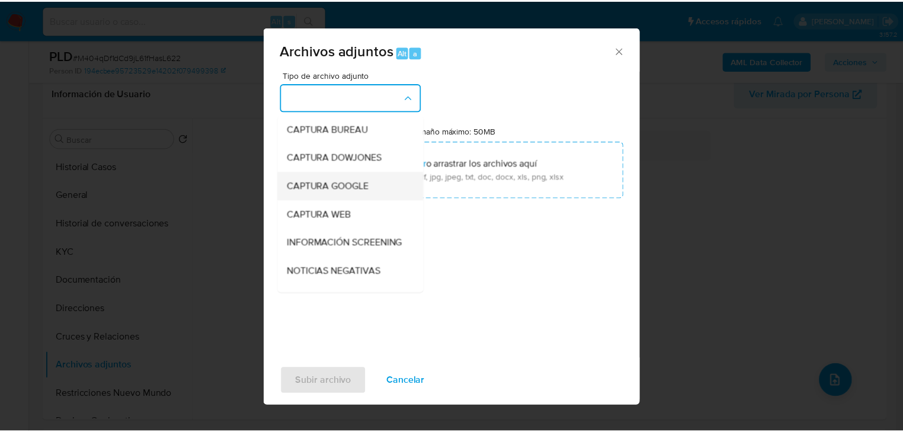
scroll to position [95, 0]
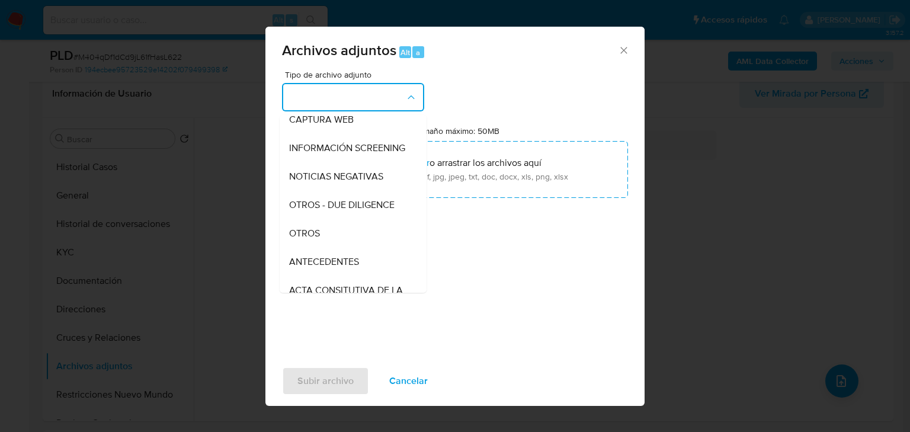
click at [303, 239] on span "OTROS" at bounding box center [304, 234] width 31 height 12
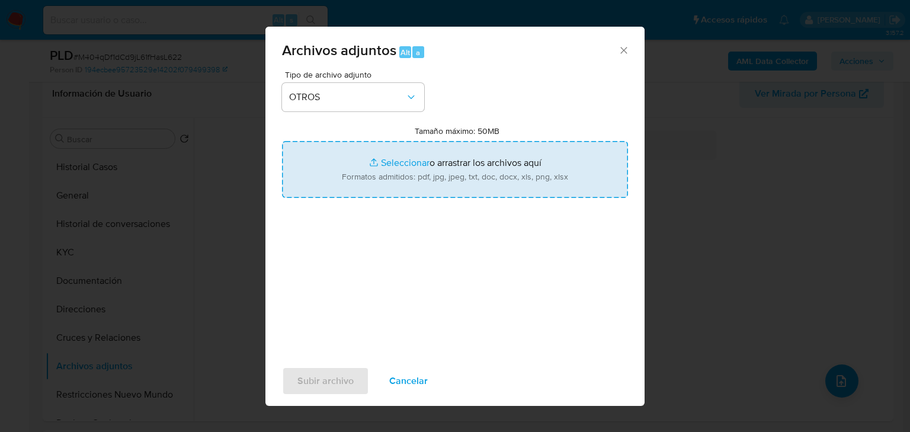
click at [409, 157] on input "Tamaño máximo: 50MB Seleccionar archivos" at bounding box center [455, 169] width 346 height 57
type input "C:\fakepath\93577367_GENESIS COMPANY SA DE CV_Ago25.pdf"
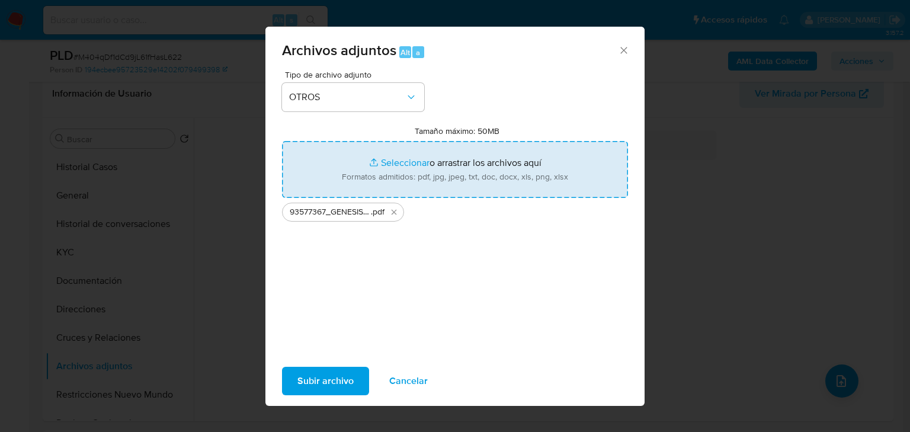
click at [382, 156] on input "Tamaño máximo: 50MB Seleccionar archivos" at bounding box center [455, 169] width 346 height 57
type input "C:\fakepath\93577367_GENESIS COMPANY SA DE CV_Ago25.xlsx"
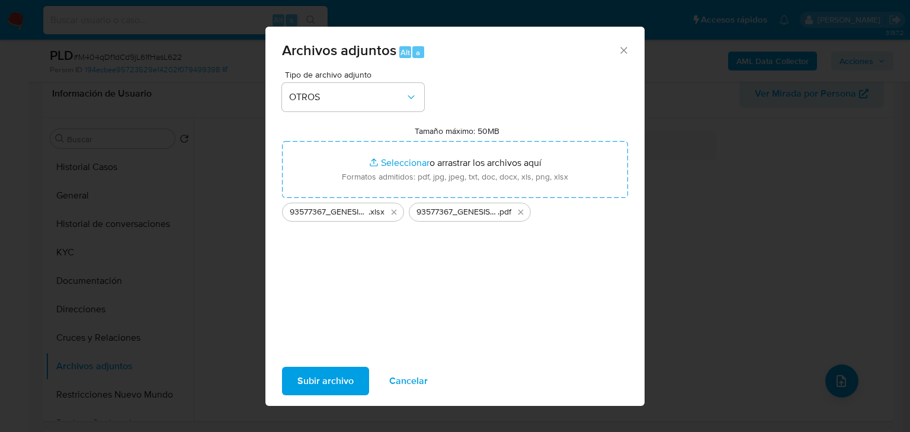
click at [329, 377] on span "Subir archivo" at bounding box center [325, 381] width 56 height 26
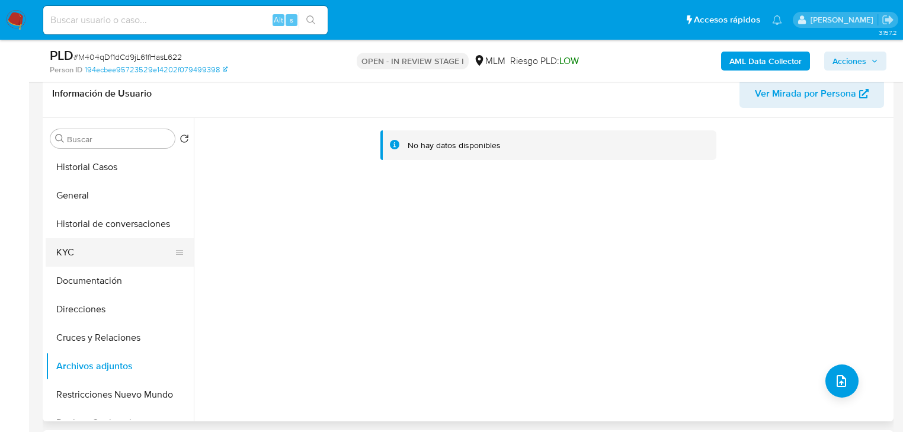
drag, startPoint x: 130, startPoint y: 245, endPoint x: 114, endPoint y: 344, distance: 99.7
click at [130, 247] on button "KYC" at bounding box center [120, 252] width 148 height 28
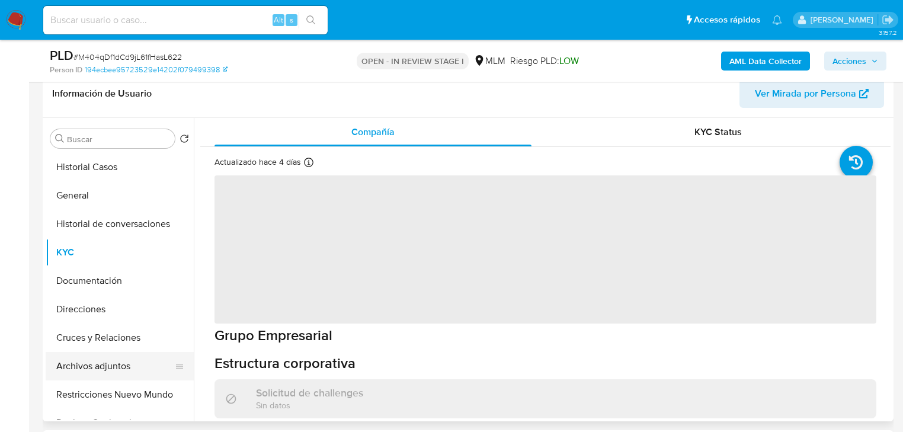
click at [95, 372] on button "Archivos adjuntos" at bounding box center [115, 366] width 139 height 28
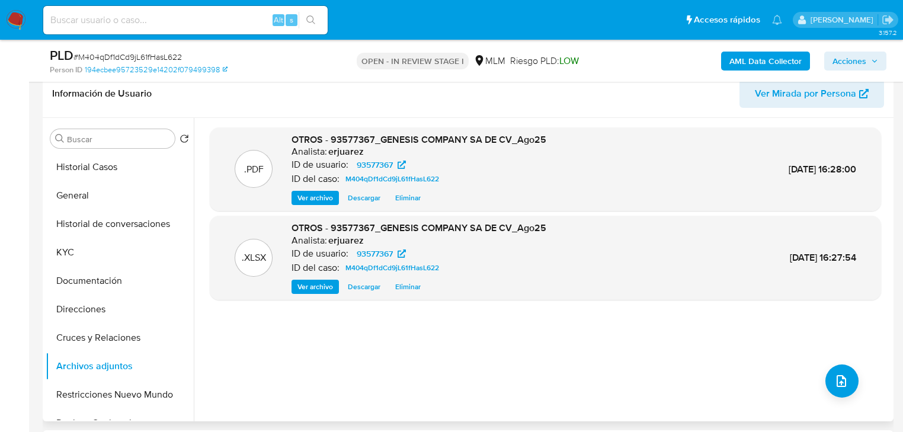
click at [311, 203] on span "Ver archivo" at bounding box center [315, 198] width 36 height 12
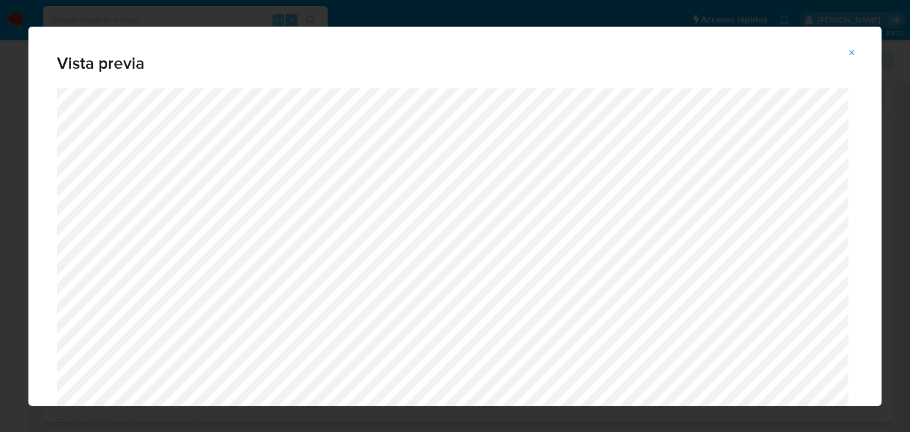
click at [853, 49] on icon "Attachment preview" at bounding box center [851, 52] width 9 height 9
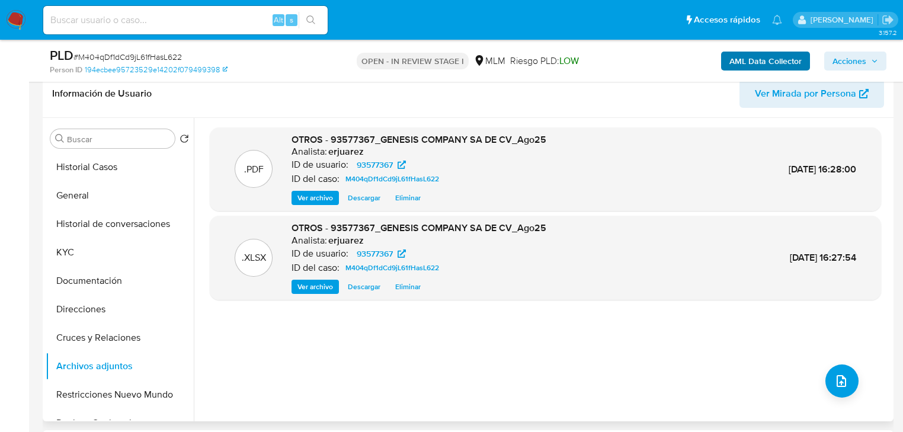
drag, startPoint x: 868, startPoint y: 58, endPoint x: 798, endPoint y: 59, distance: 70.5
click at [866, 58] on span "Acciones" at bounding box center [856, 61] width 46 height 17
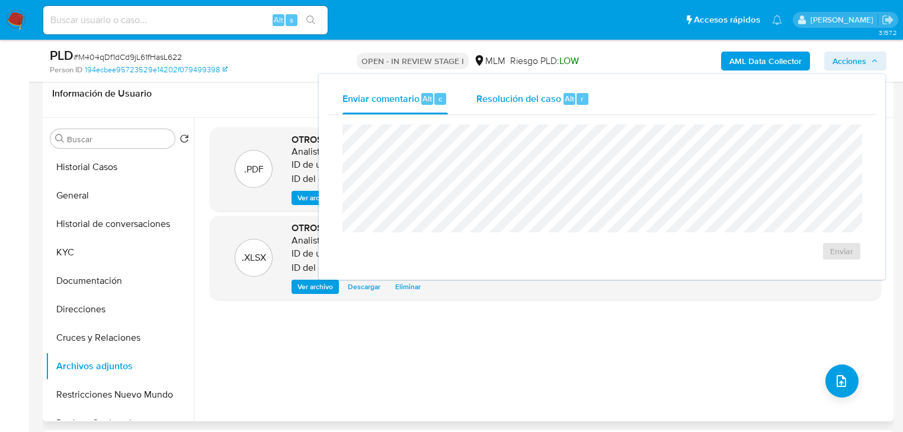
click at [575, 92] on div "Resolución del caso Alt r" at bounding box center [532, 99] width 113 height 31
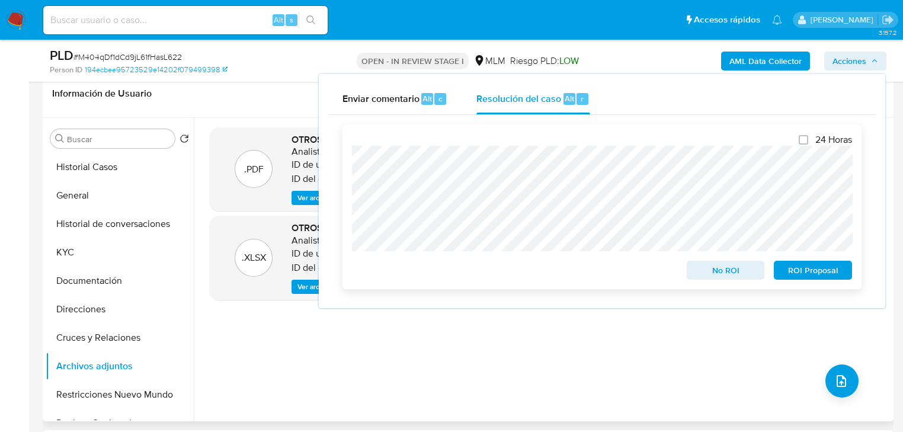
click at [735, 272] on span "No ROI" at bounding box center [726, 270] width 62 height 17
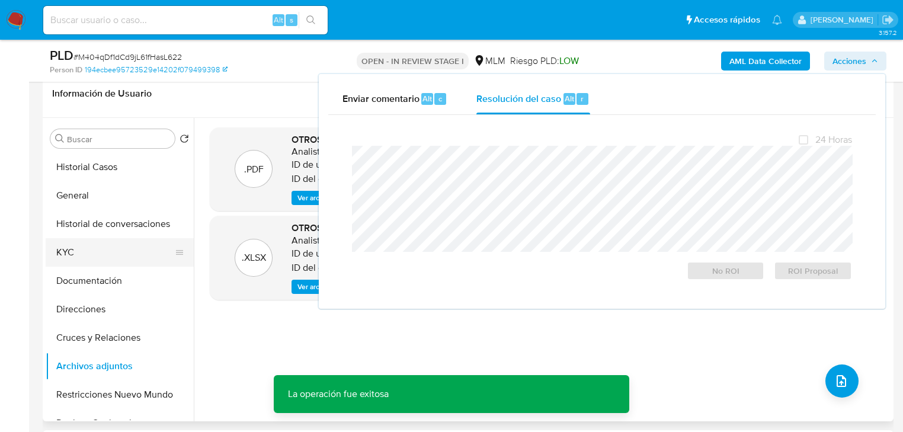
click at [97, 252] on button "KYC" at bounding box center [115, 252] width 139 height 28
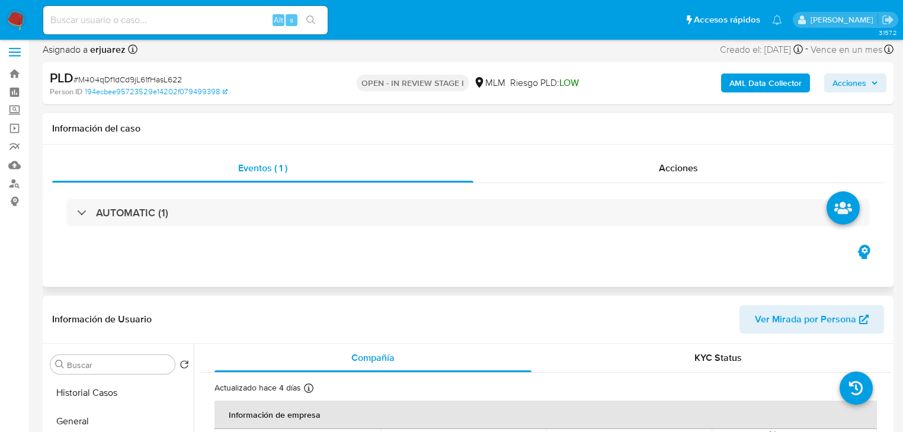
scroll to position [0, 0]
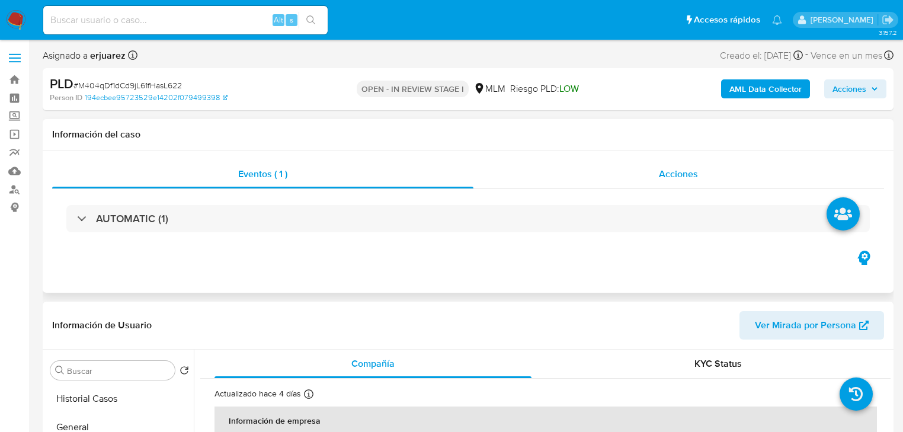
click at [697, 171] on span "Acciones" at bounding box center [678, 174] width 39 height 14
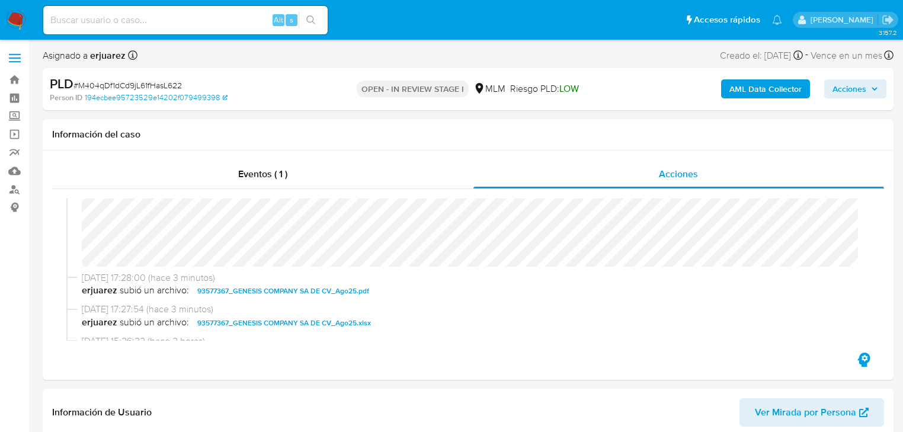
scroll to position [190, 0]
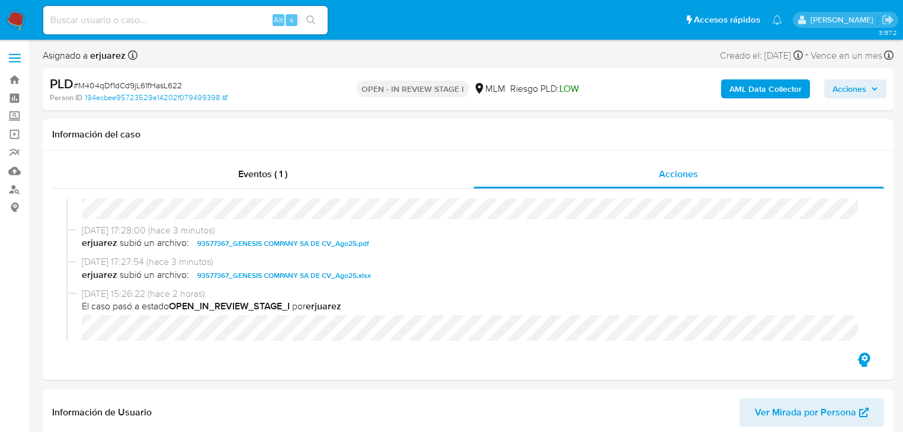
click at [19, 23] on img at bounding box center [16, 20] width 20 height 20
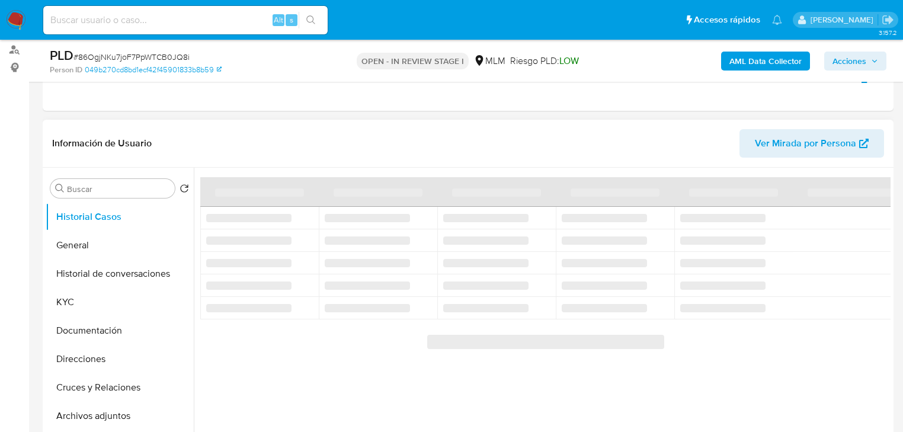
scroll to position [142, 0]
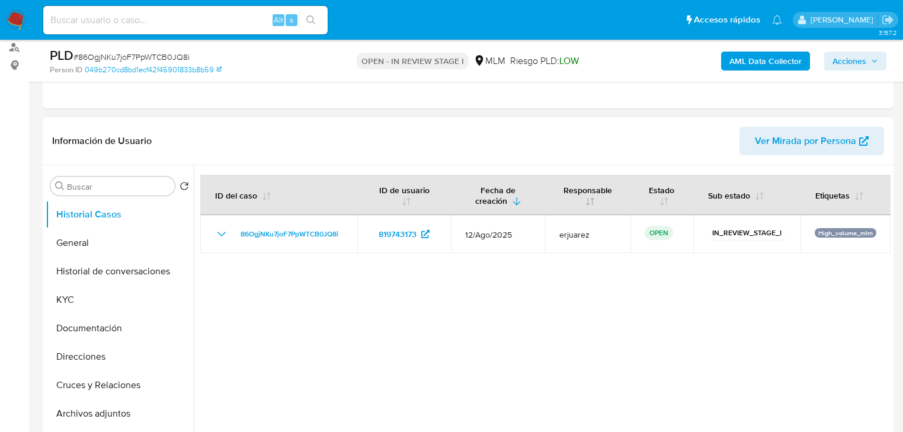
select select "10"
click at [54, 303] on button "KYC" at bounding box center [115, 300] width 139 height 28
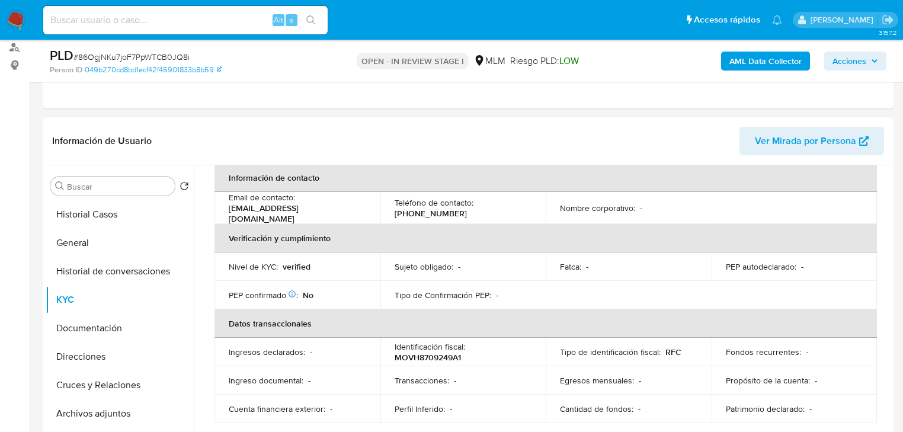
scroll to position [190, 0]
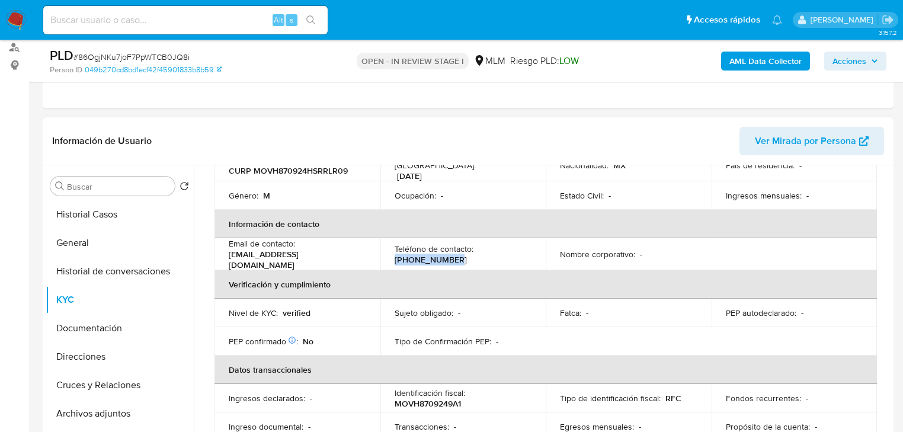
drag, startPoint x: 393, startPoint y: 254, endPoint x: 473, endPoint y: 256, distance: 79.4
click at [473, 256] on div "Teléfono de contacto : (33) 18562113" at bounding box center [463, 254] width 137 height 21
copy p "(33) 18562113"
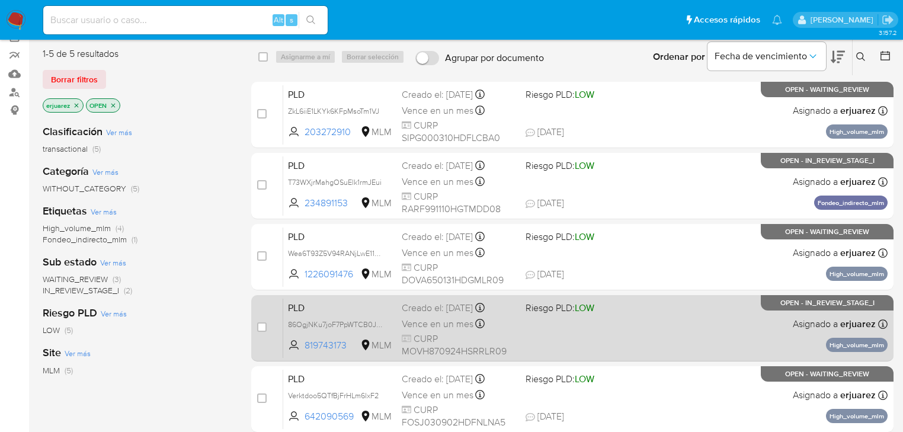
scroll to position [95, 0]
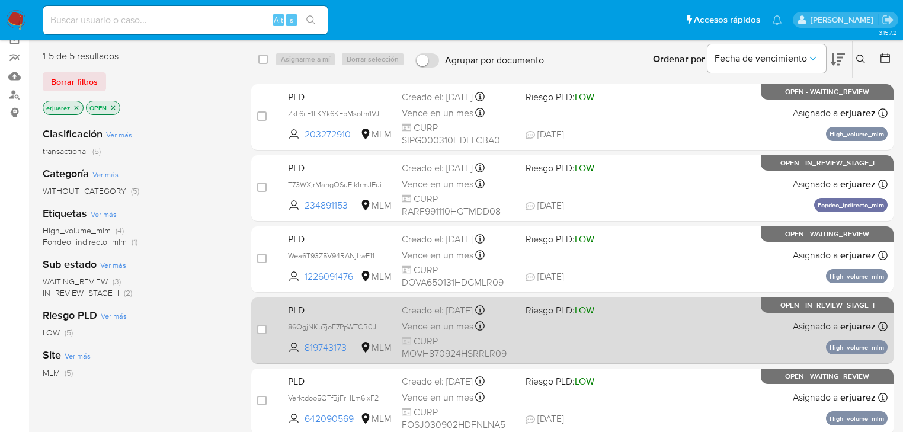
click at [647, 332] on div "PLD 86OgjNKu7joF7PpWTCB0JQ8i 819743173 MLM Riesgo PLD: LOW Creado el: [DATE] Cr…" at bounding box center [585, 330] width 604 height 60
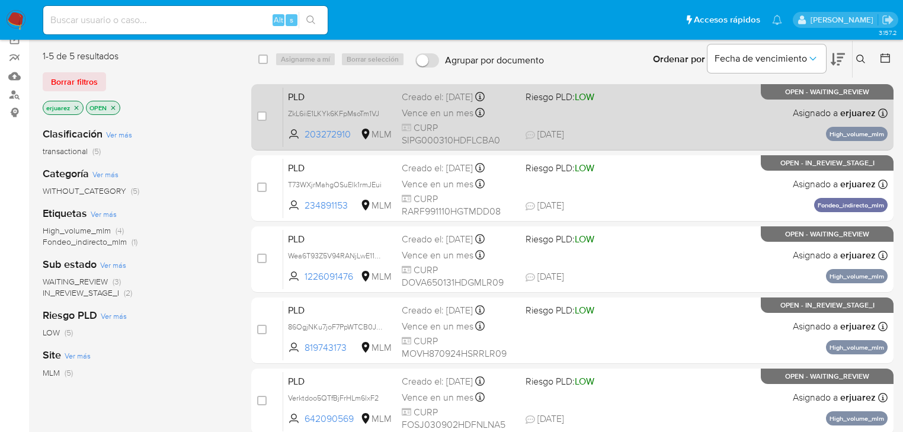
click at [573, 113] on div "PLD ZkL6iiE1LKYk6KFpMsoTm1VJ 203272910 MLM Riesgo PLD: LOW Creado el: [DATE] Cr…" at bounding box center [585, 117] width 604 height 60
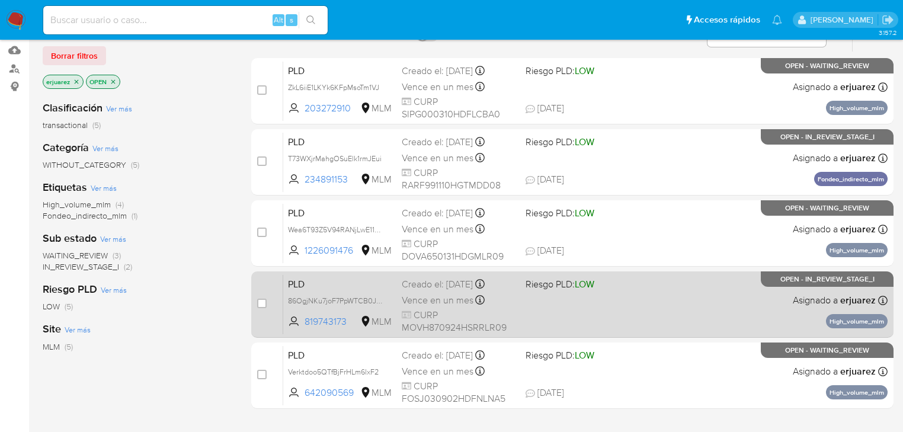
scroll to position [142, 0]
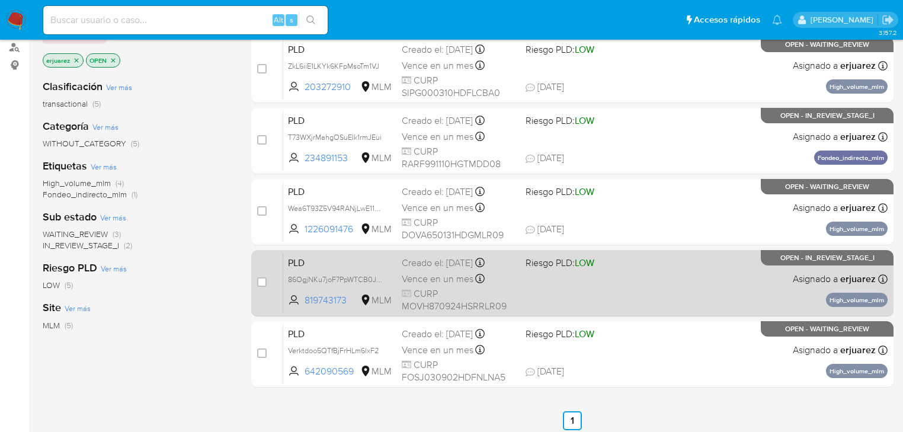
click at [640, 275] on div "PLD 86OgjNKu7joF7PpWTCB0JQ8i 819743173 MLM Riesgo PLD: LOW Creado el: [DATE] Cr…" at bounding box center [585, 283] width 604 height 60
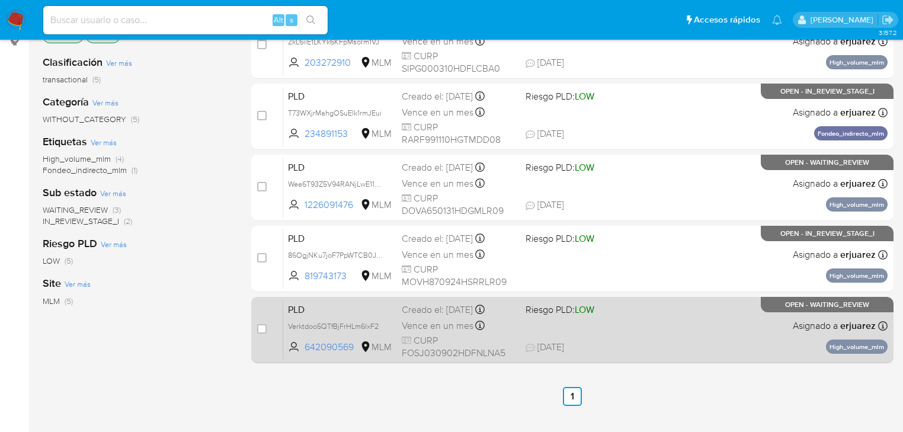
scroll to position [190, 0]
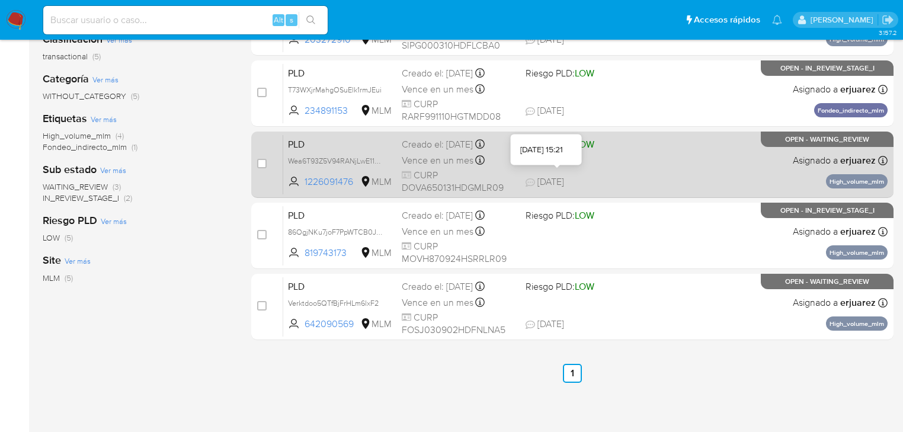
click at [540, 168] on div "PLD Wea6T93Z5V94RANjLwE11x6n 1226091476 MLM Riesgo PLD: LOW Creado el: [DATE] C…" at bounding box center [585, 165] width 604 height 60
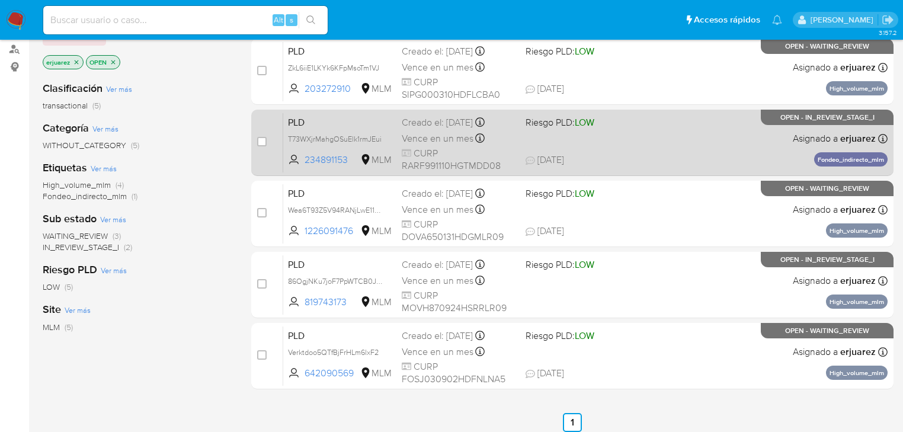
scroll to position [142, 0]
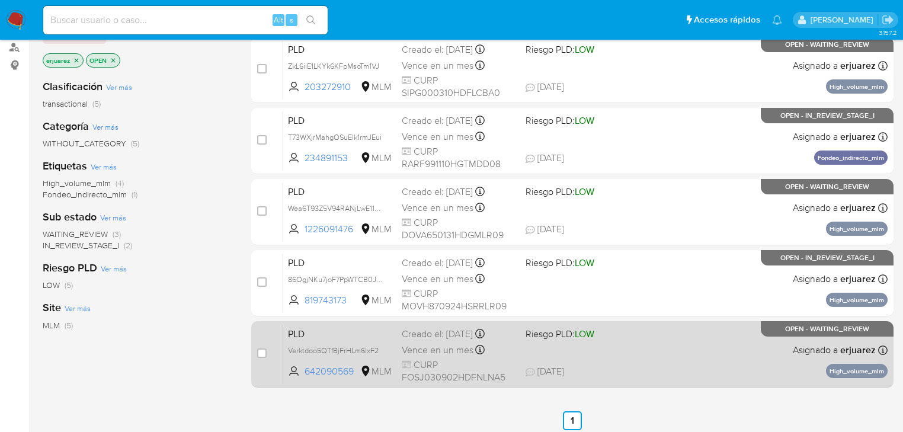
click at [612, 354] on div "PLD Verktdoo5QTfBjFrHLm6lxF2 642090569 MLM Riesgo PLD: LOW Creado el: [DATE] Cr…" at bounding box center [585, 354] width 604 height 60
click at [261, 351] on input "checkbox" at bounding box center [261, 352] width 9 height 9
checkbox input "true"
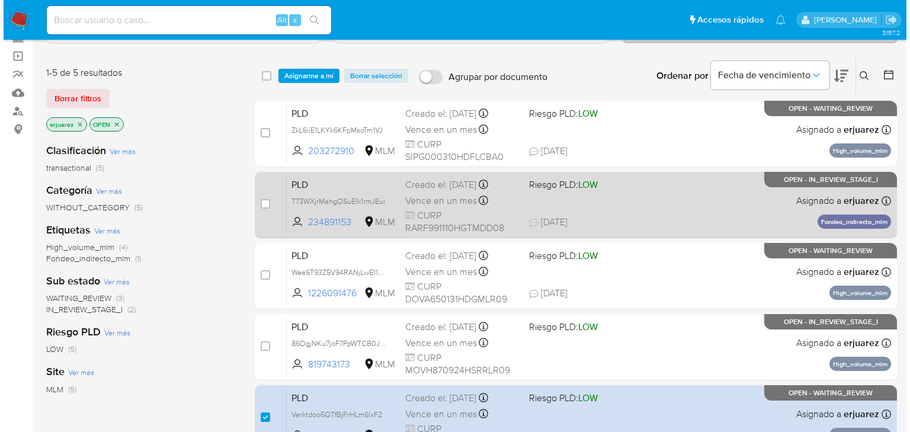
scroll to position [0, 0]
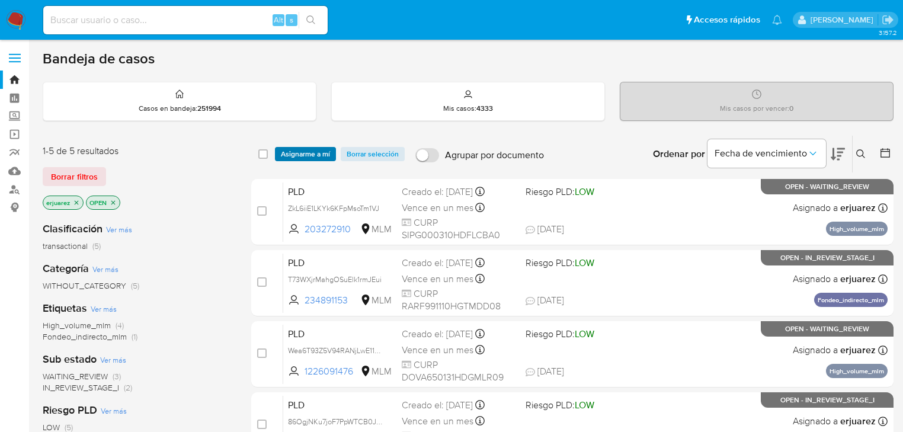
click at [306, 159] on span "Asignarme a mí" at bounding box center [305, 154] width 49 height 12
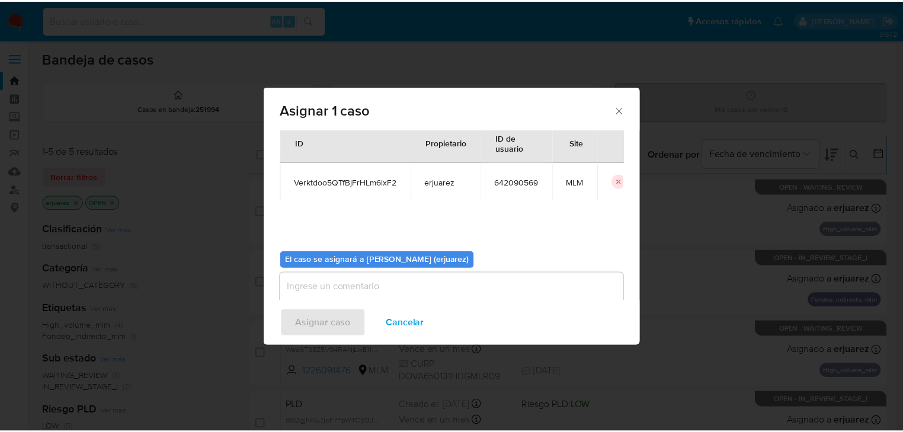
scroll to position [61, 0]
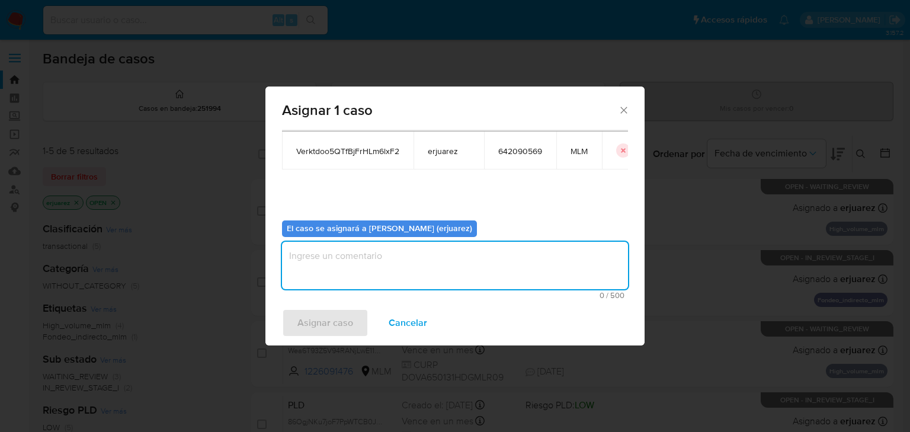
click at [320, 269] on textarea "assign-modal" at bounding box center [455, 265] width 346 height 47
type textarea "EPJU"
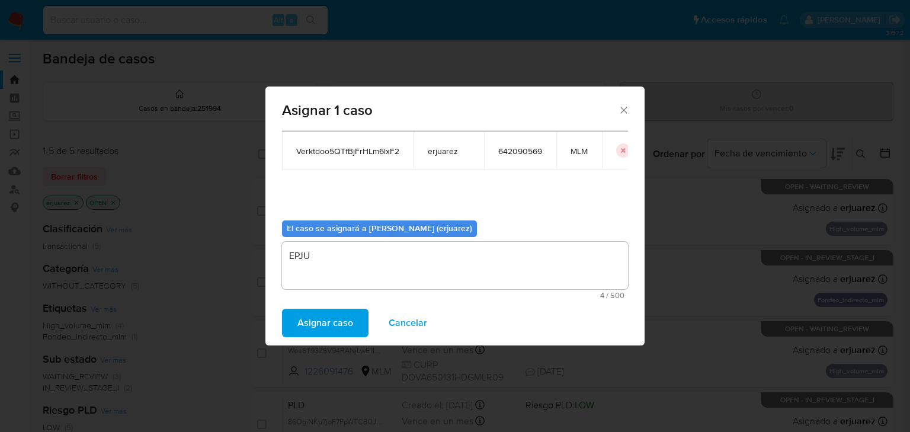
click at [330, 318] on span "Asignar caso" at bounding box center [325, 323] width 56 height 26
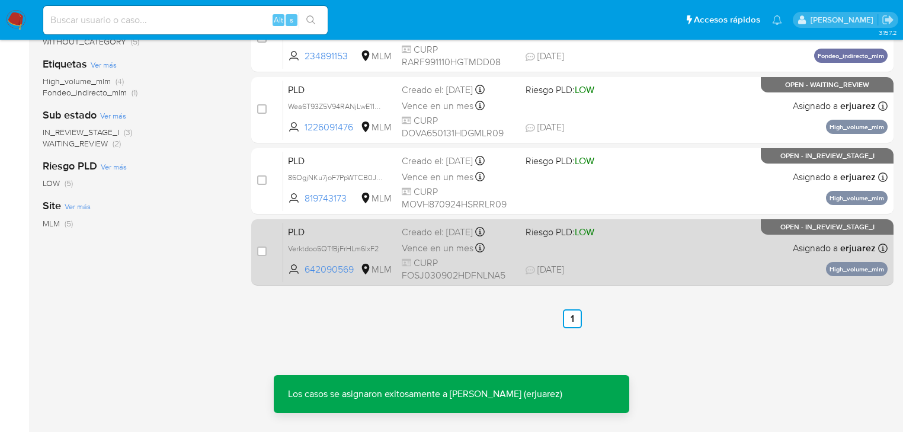
scroll to position [247, 0]
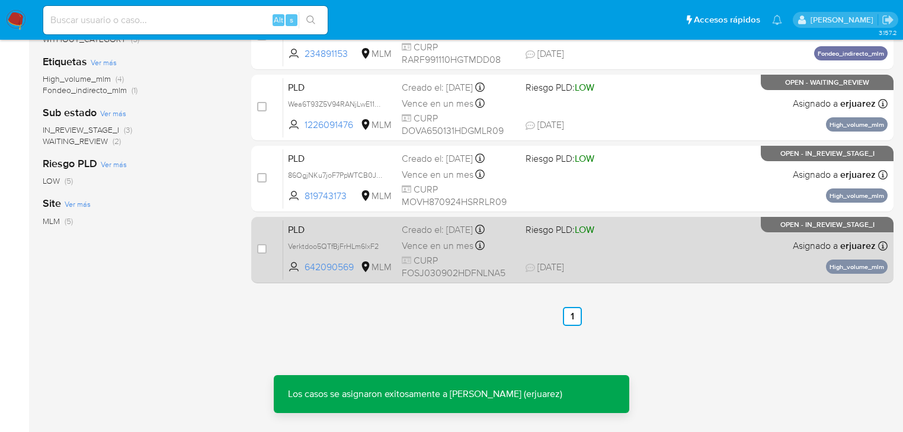
click at [634, 249] on div "PLD Verktdoo5QTfBjFrHLm6lxF2 642090569 MLM Riesgo PLD: LOW Creado el: 12/08/202…" at bounding box center [585, 250] width 604 height 60
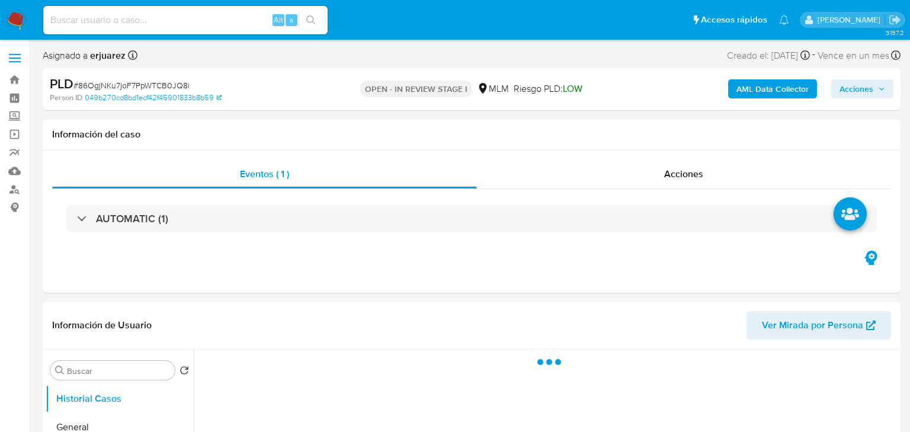
select select "10"
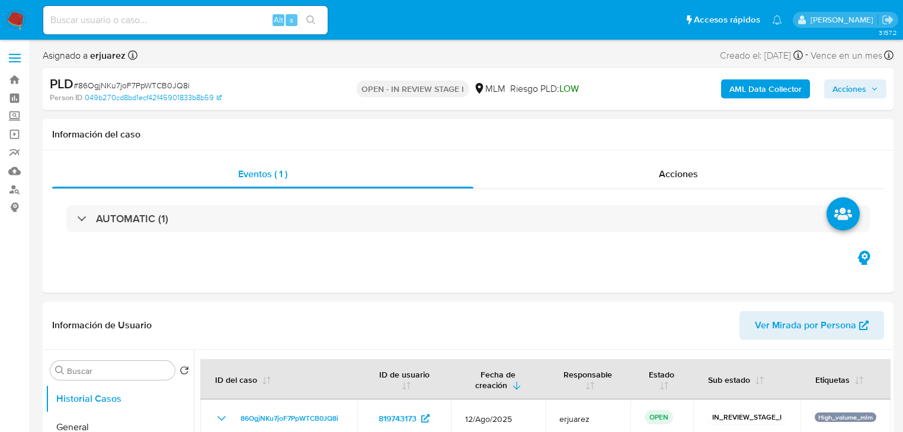
click at [12, 20] on img at bounding box center [16, 20] width 20 height 20
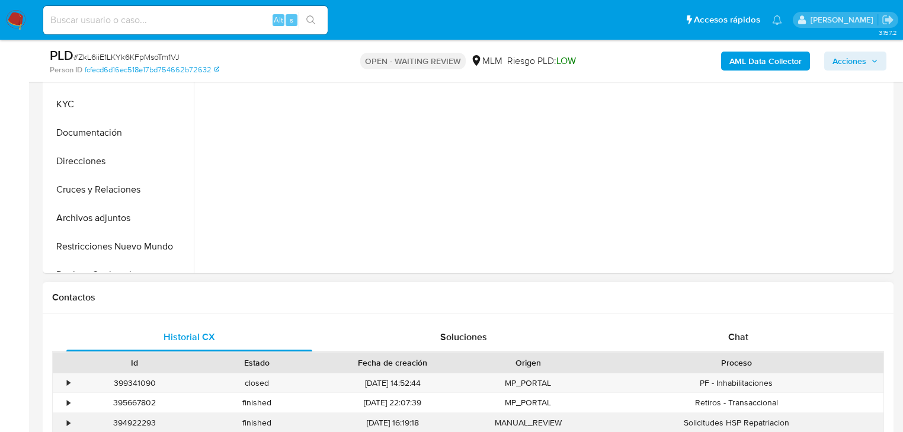
scroll to position [474, 0]
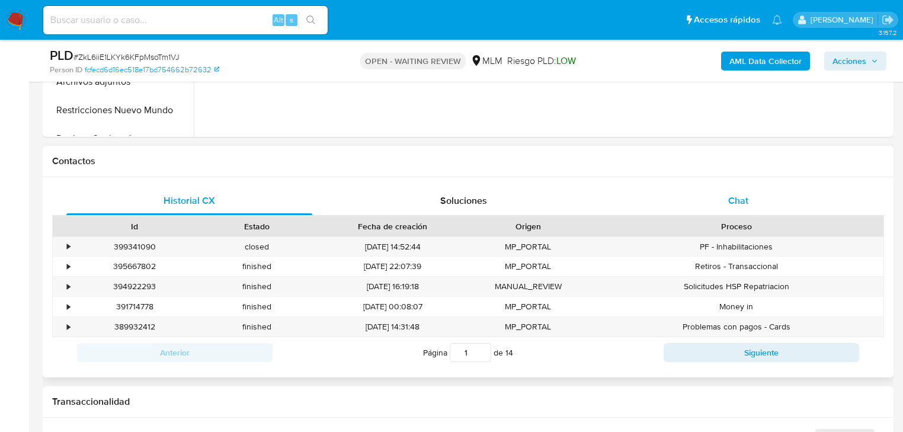
click at [754, 192] on div "Chat" at bounding box center [739, 201] width 246 height 28
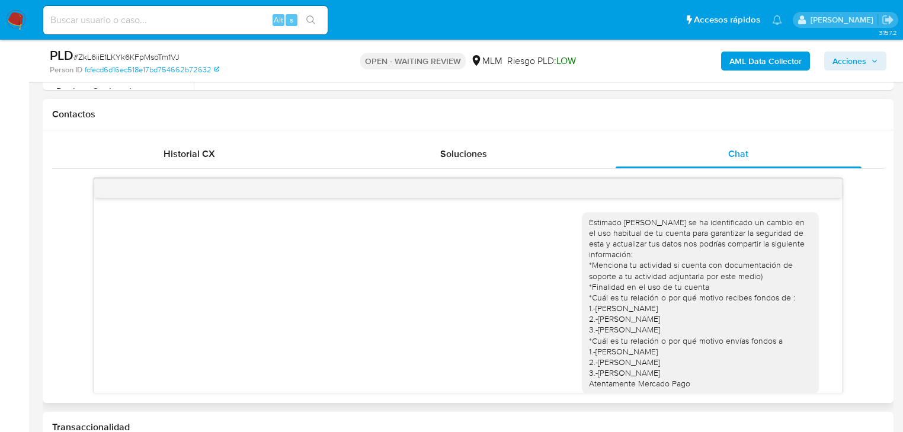
scroll to position [288, 0]
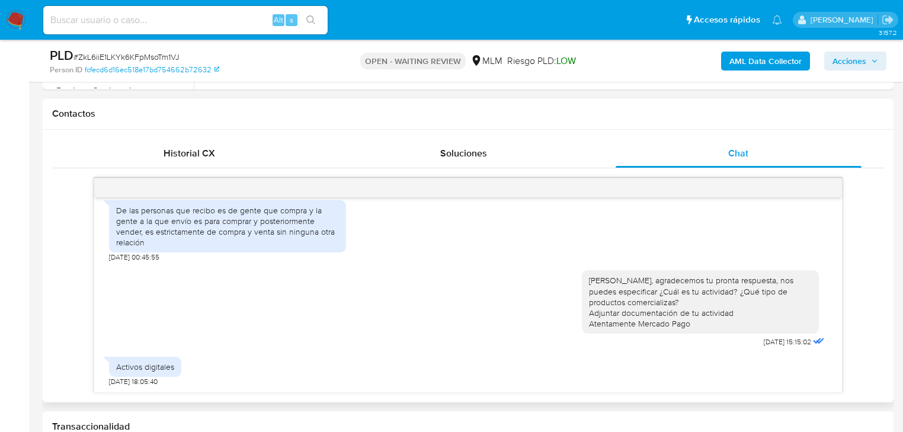
select select "10"
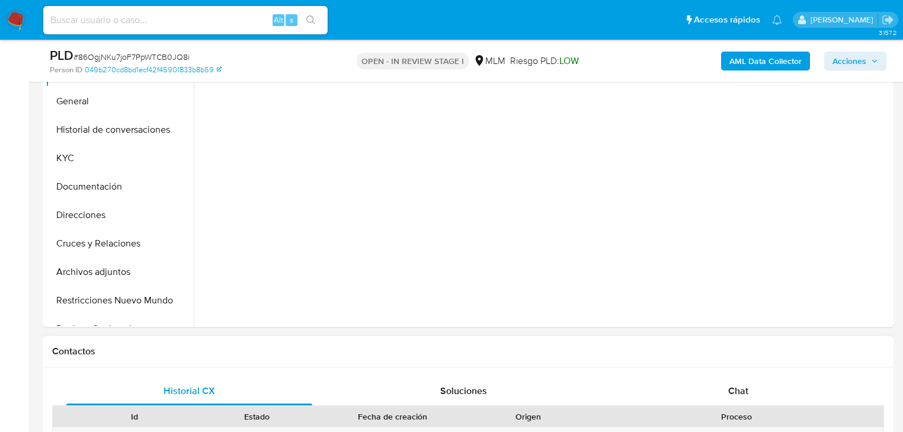
scroll to position [284, 0]
click at [735, 385] on span "Chat" at bounding box center [738, 390] width 20 height 14
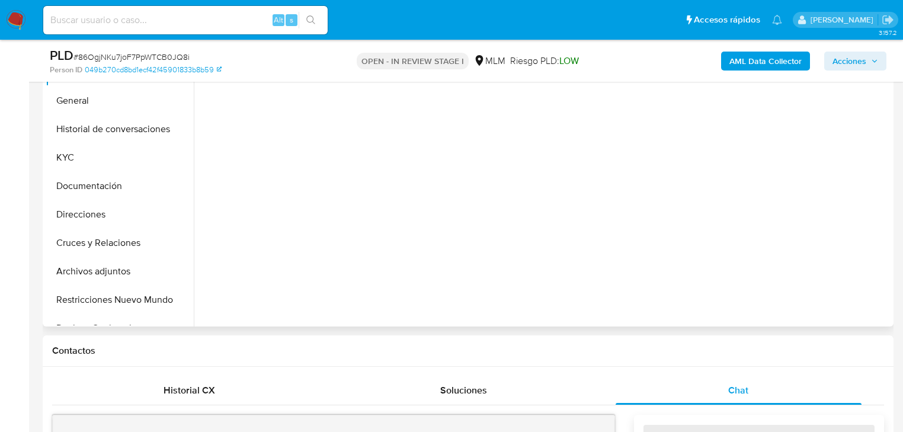
select select "10"
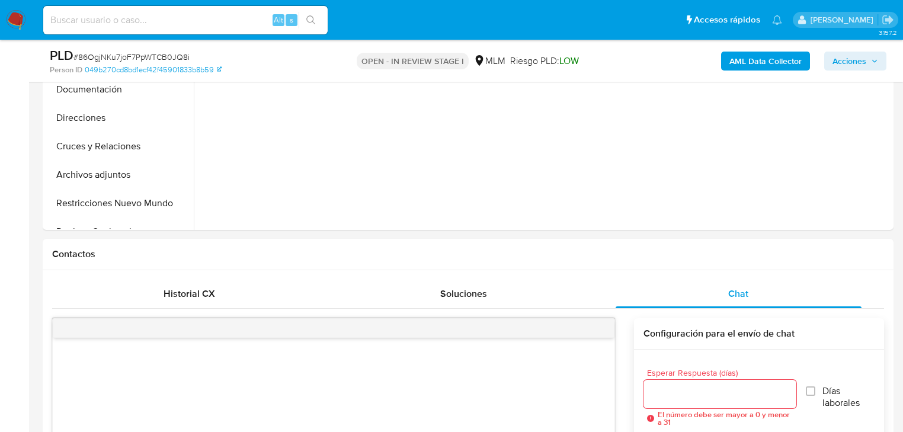
scroll to position [379, 0]
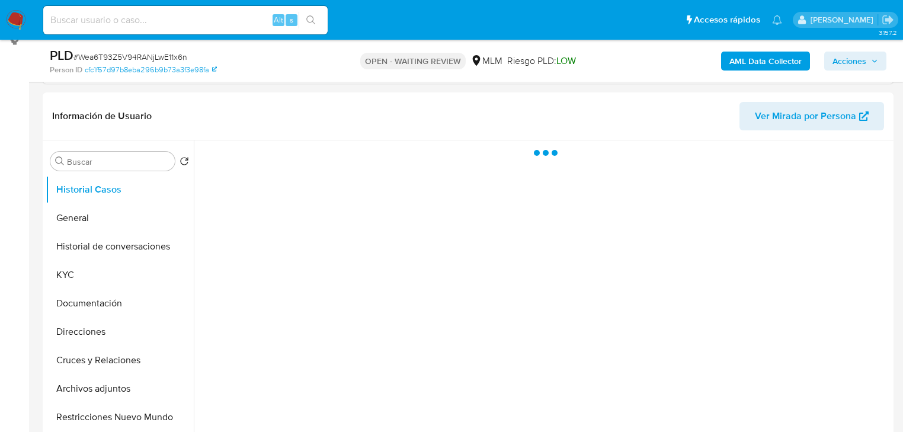
scroll to position [379, 0]
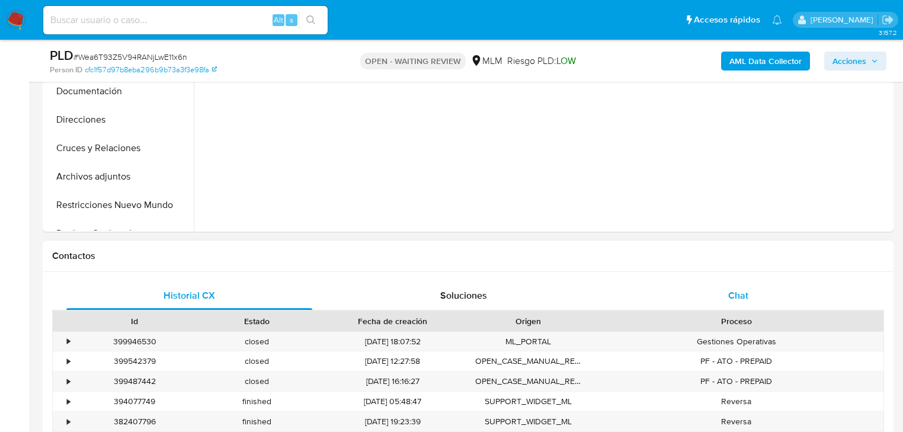
click at [724, 289] on div "Chat" at bounding box center [739, 295] width 246 height 28
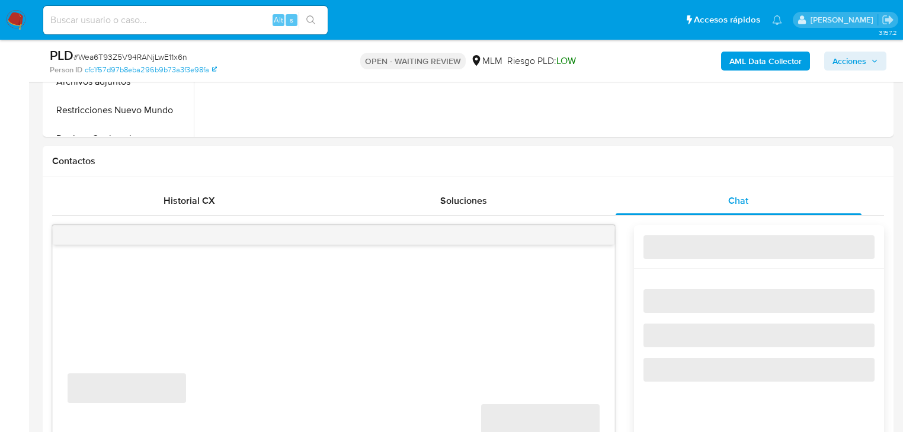
select select "10"
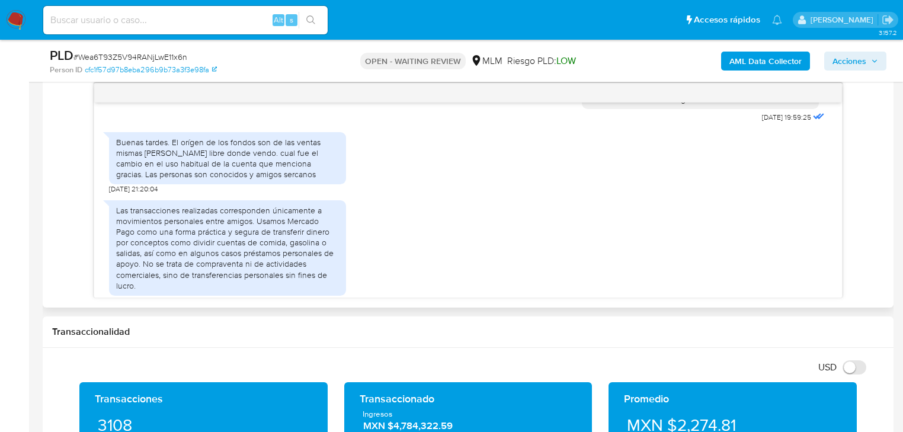
scroll to position [190, 0]
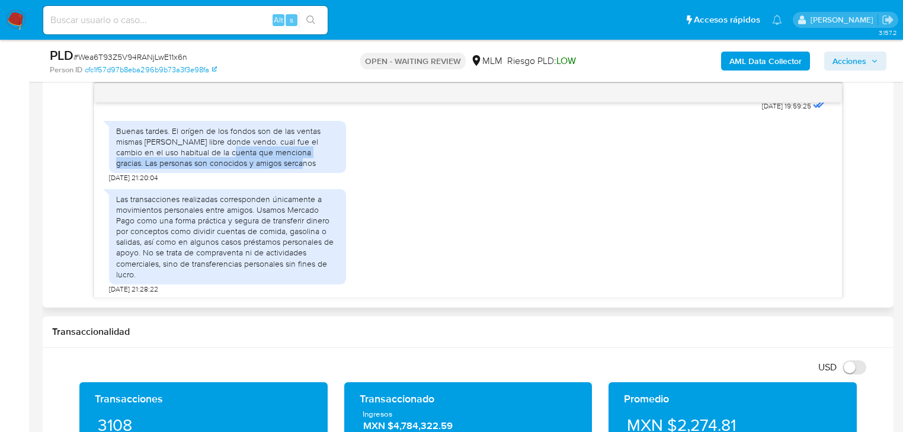
drag, startPoint x: 207, startPoint y: 155, endPoint x: 316, endPoint y: 183, distance: 112.4
click at [313, 168] on div "Buenas tardes. El orígen de los fondos son de las ventas mismas de mercado libr…" at bounding box center [227, 147] width 237 height 53
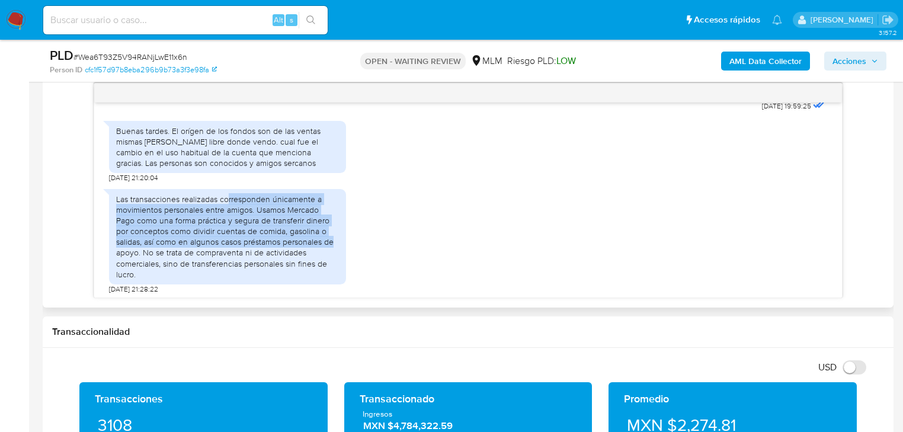
drag, startPoint x: 232, startPoint y: 197, endPoint x: 400, endPoint y: 258, distance: 179.0
click at [370, 245] on div "Las transacciones realizadas corresponden únicamente a movimientos personales e…" at bounding box center [468, 238] width 718 height 111
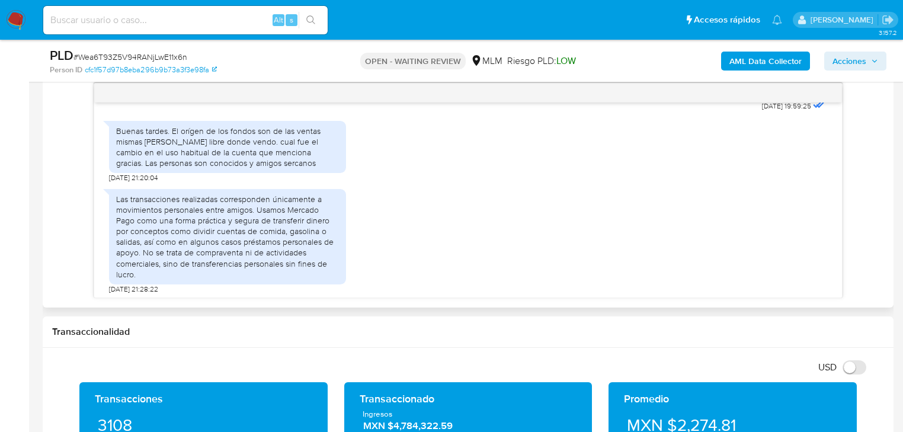
click at [474, 270] on div "Las transacciones realizadas corresponden únicamente a movimientos personales e…" at bounding box center [468, 238] width 718 height 111
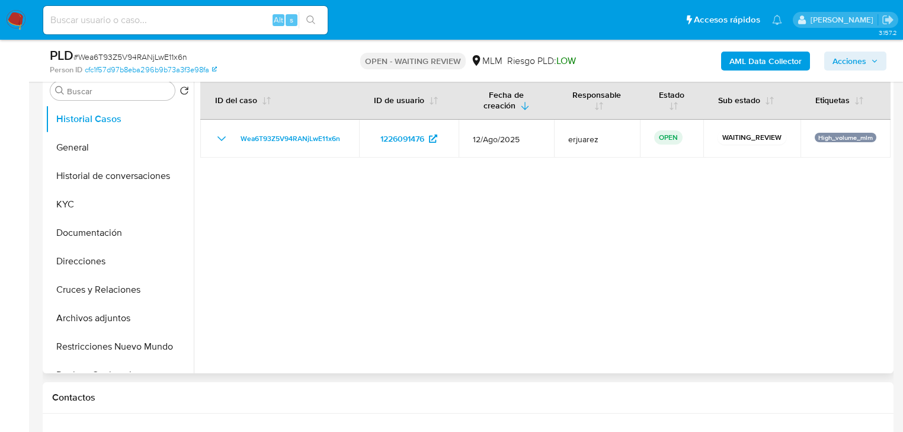
scroll to position [237, 0]
click at [87, 210] on button "KYC" at bounding box center [115, 205] width 139 height 28
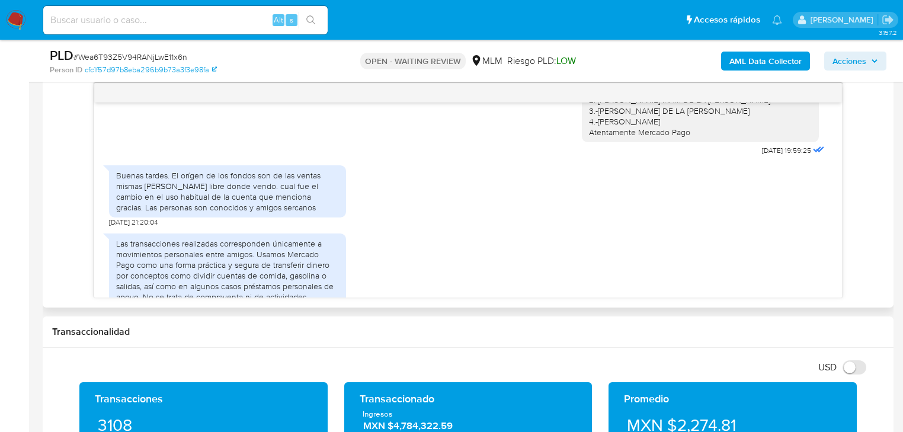
scroll to position [193, 0]
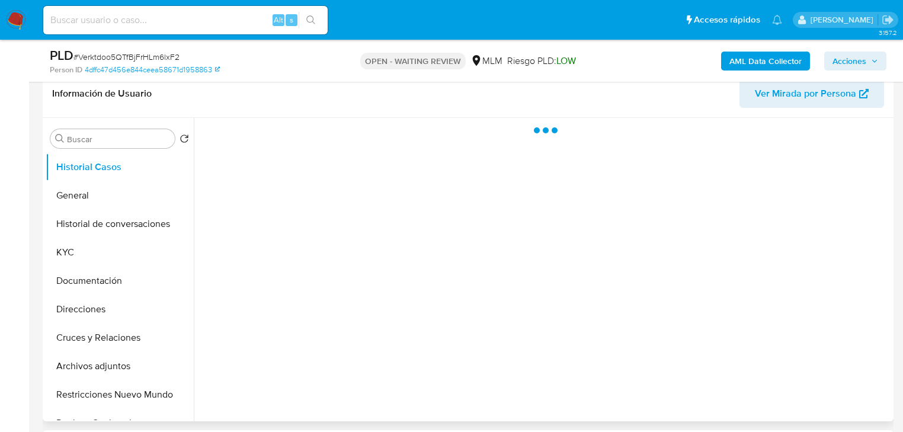
scroll to position [284, 0]
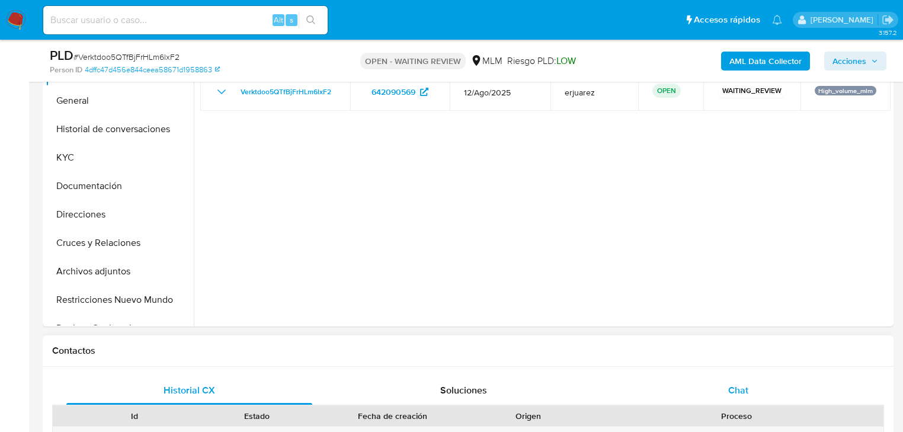
click at [731, 392] on span "Chat" at bounding box center [738, 390] width 20 height 14
select select "10"
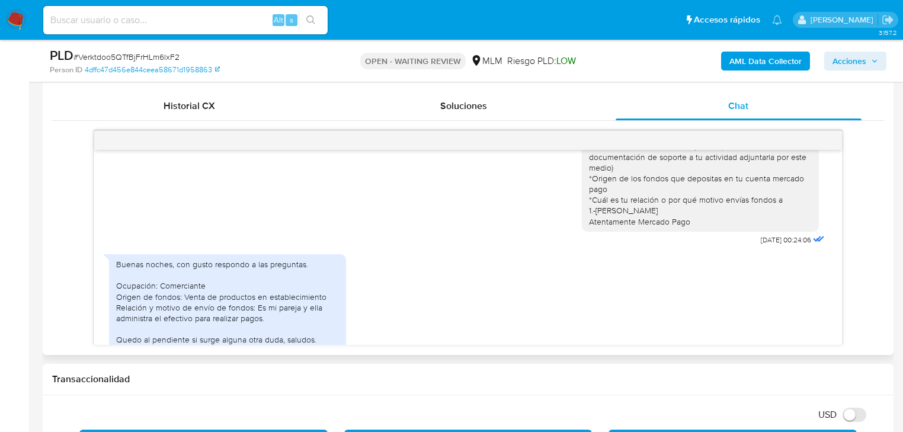
scroll to position [92, 0]
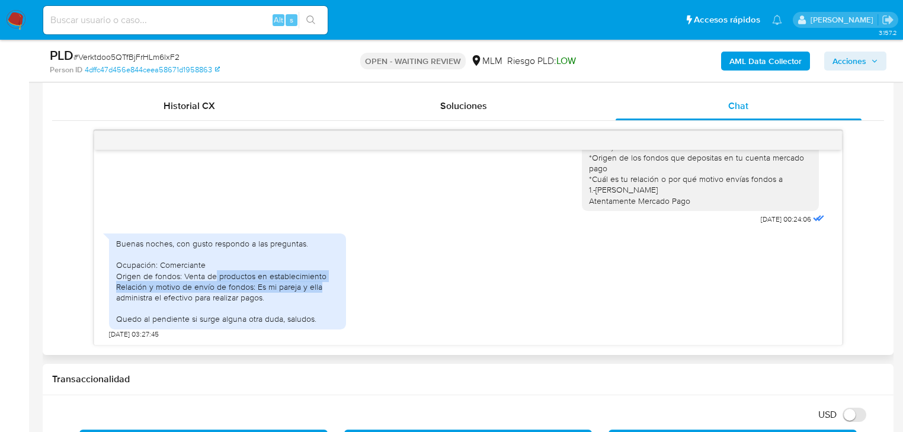
drag, startPoint x: 214, startPoint y: 273, endPoint x: 346, endPoint y: 282, distance: 132.5
click at [346, 282] on div "Buenas noches, con gusto respondo a las preguntas. Ocupación: Comerciante Orige…" at bounding box center [468, 283] width 718 height 111
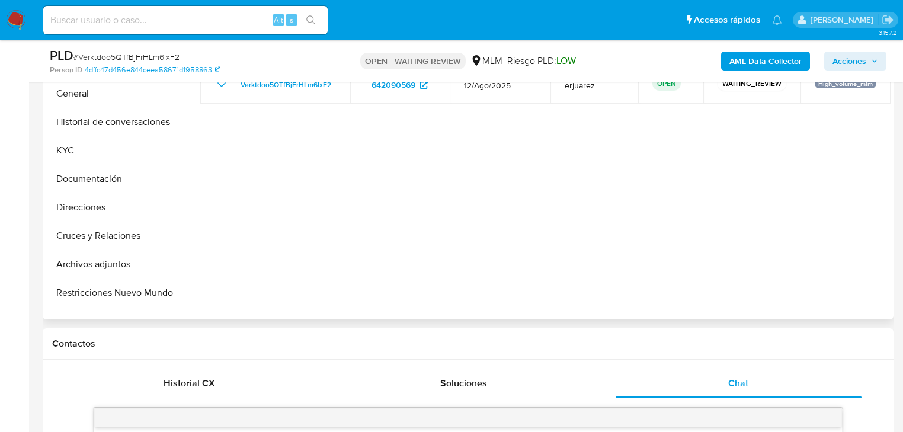
scroll to position [284, 0]
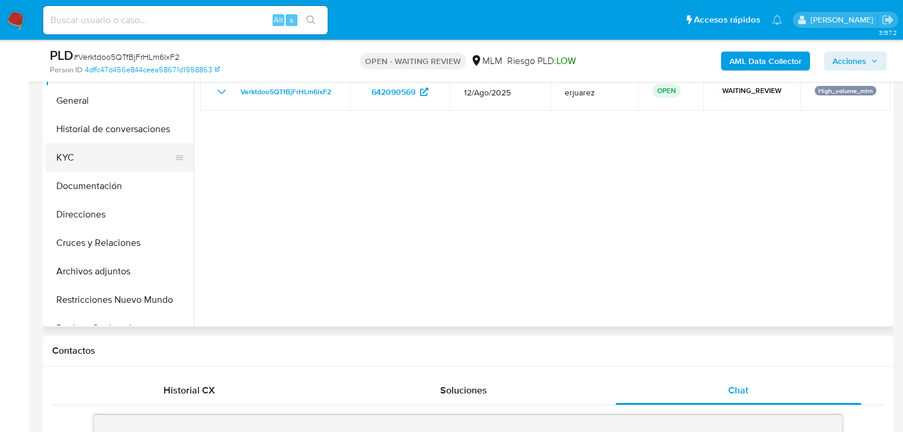
click at [52, 154] on button "KYC" at bounding box center [115, 157] width 139 height 28
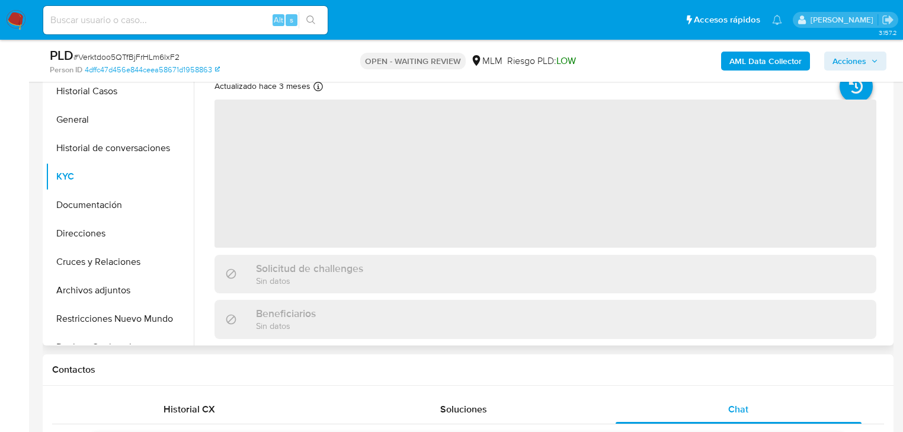
scroll to position [237, 0]
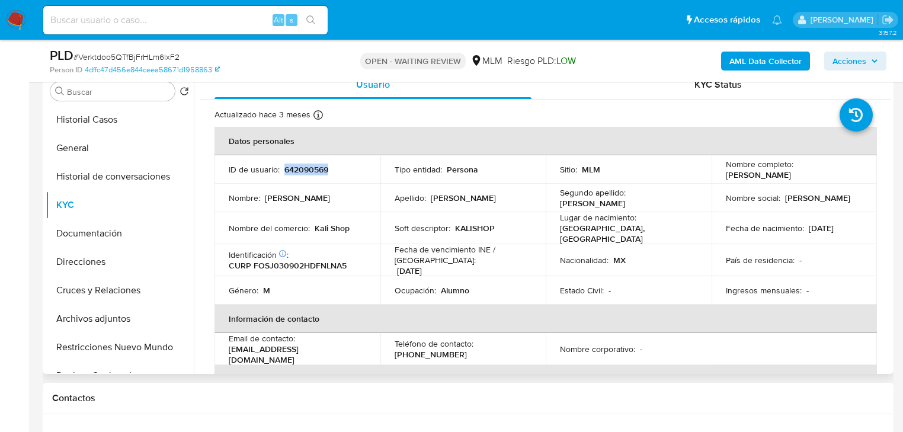
drag, startPoint x: 341, startPoint y: 168, endPoint x: 283, endPoint y: 171, distance: 57.6
click at [283, 171] on div "ID de usuario : 642090569" at bounding box center [297, 169] width 137 height 11
copy p "642090569"
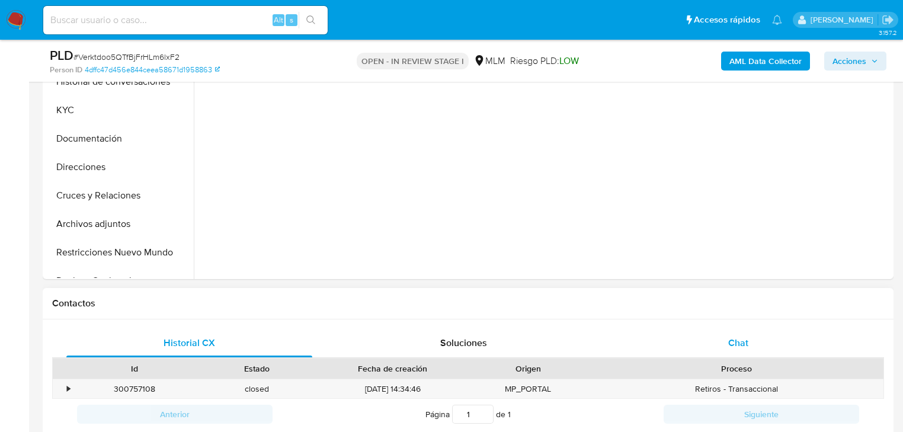
click at [727, 340] on div "Chat" at bounding box center [739, 343] width 246 height 28
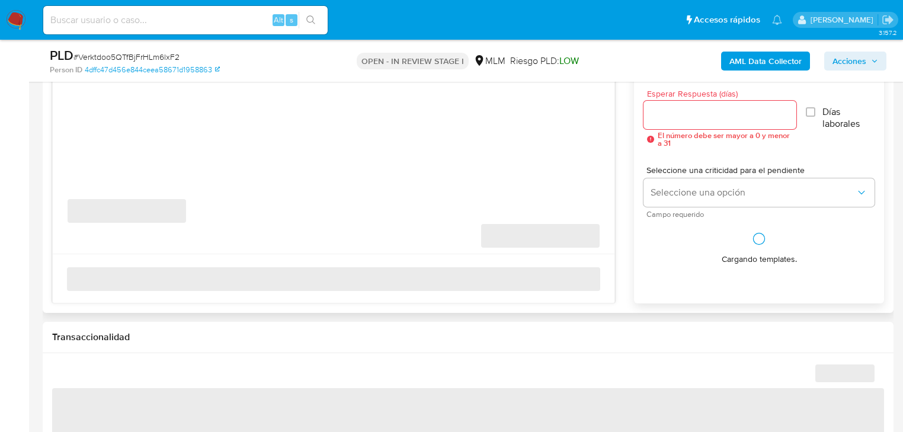
scroll to position [664, 0]
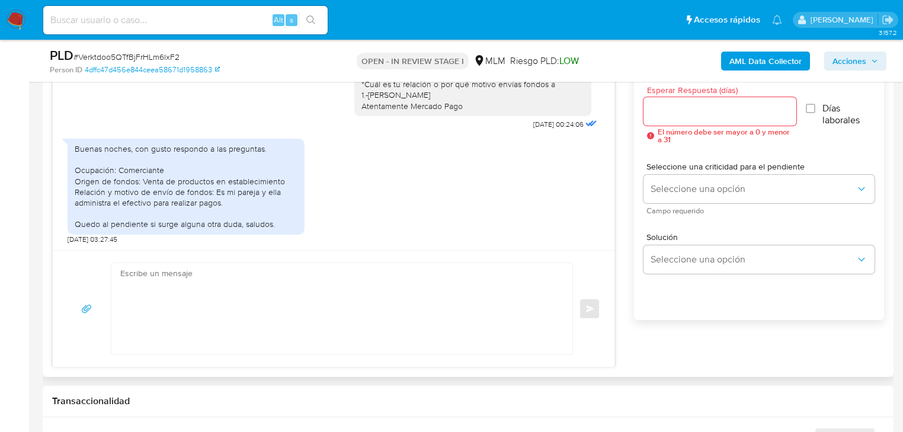
select select "10"
click at [270, 295] on textarea at bounding box center [338, 308] width 437 height 91
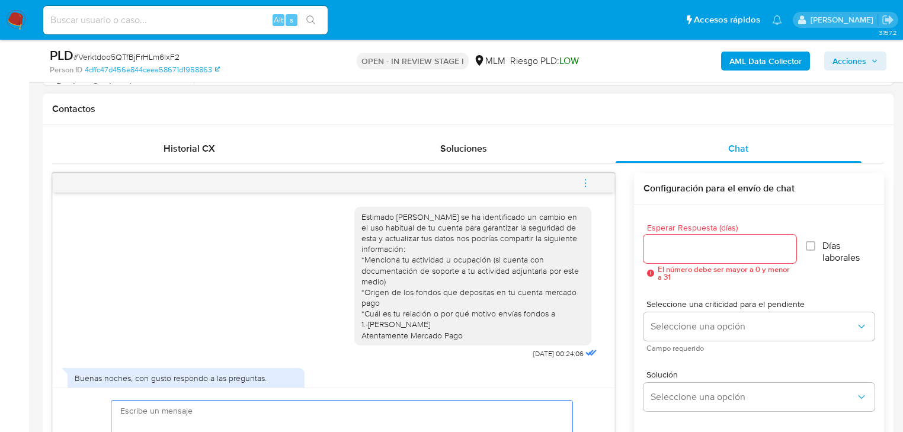
scroll to position [521, 0]
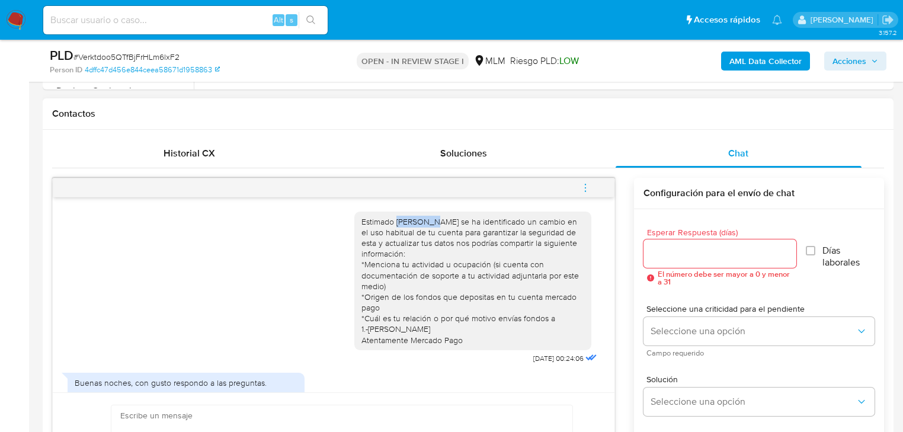
drag, startPoint x: 425, startPoint y: 219, endPoint x: 389, endPoint y: 224, distance: 36.5
click at [389, 224] on div "Estimado [PERSON_NAME] se ha identificado un cambio en el uso habitual de tu cu…" at bounding box center [472, 280] width 223 height 129
copy div "[PERSON_NAME]"
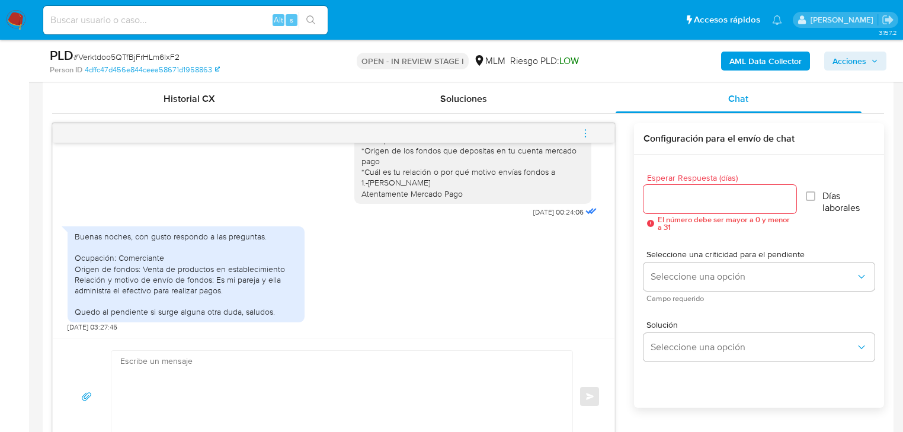
scroll to position [616, 0]
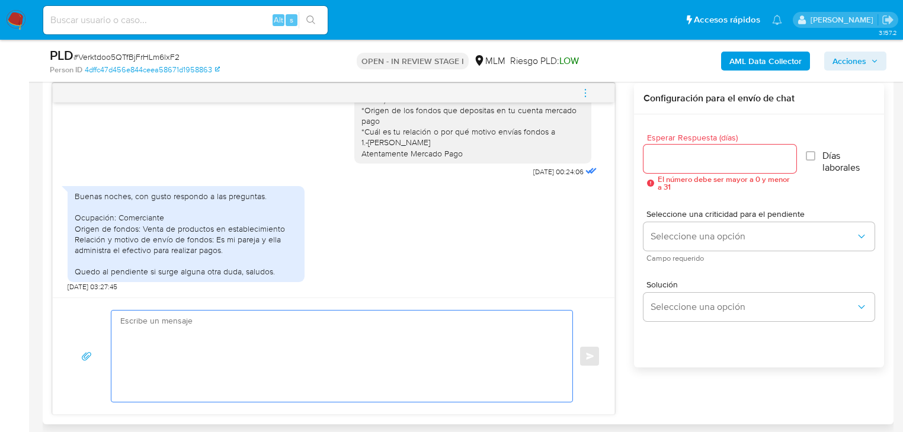
click at [209, 379] on textarea at bounding box center [338, 356] width 437 height 91
click at [219, 357] on textarea at bounding box center [338, 356] width 437 height 91
type textarea "J"
paste textarea "Jonathan"
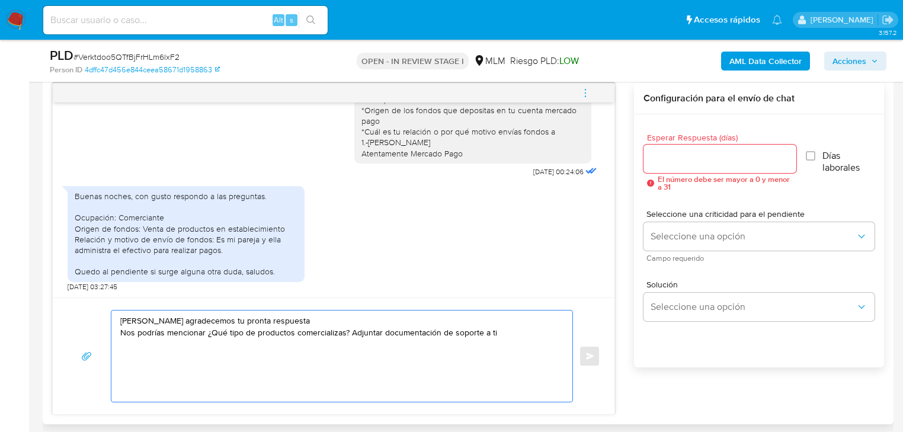
drag, startPoint x: 481, startPoint y: 332, endPoint x: 450, endPoint y: 342, distance: 32.8
click at [443, 333] on textarea "Hola Jonathan agradecemos tu pronta respuesta Nos podrías mencionar ¿Qué tipo d…" at bounding box center [338, 356] width 437 height 91
type textarea "Hola Jonathan agradecemos tu pronta respuesta Nos podrías mencionar ¿Qué tipo d…"
drag, startPoint x: 250, startPoint y: 346, endPoint x: 96, endPoint y: 315, distance: 157.1
click at [96, 315] on div "Hola Jonathan agradecemos tu pronta respuesta Nos podrías mencionar ¿Qué tipo d…" at bounding box center [333, 356] width 533 height 92
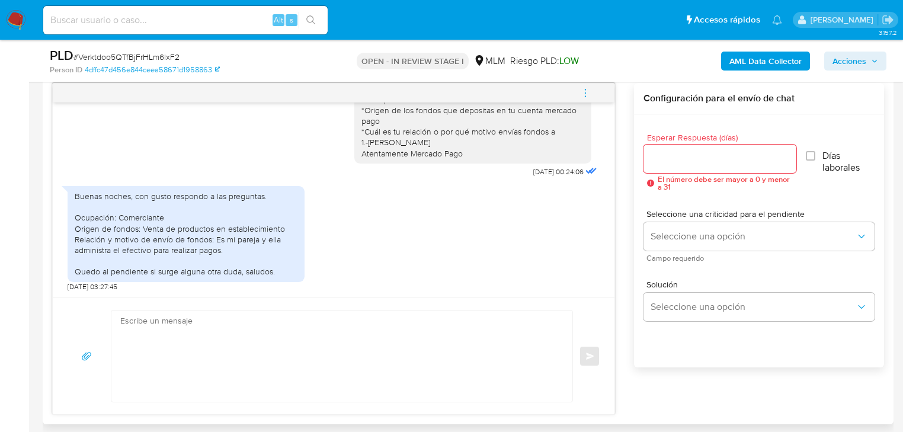
click at [674, 147] on div at bounding box center [720, 159] width 153 height 28
click at [674, 168] on div at bounding box center [720, 159] width 153 height 28
click at [678, 156] on input "Esperar Respuesta (días)" at bounding box center [720, 158] width 153 height 15
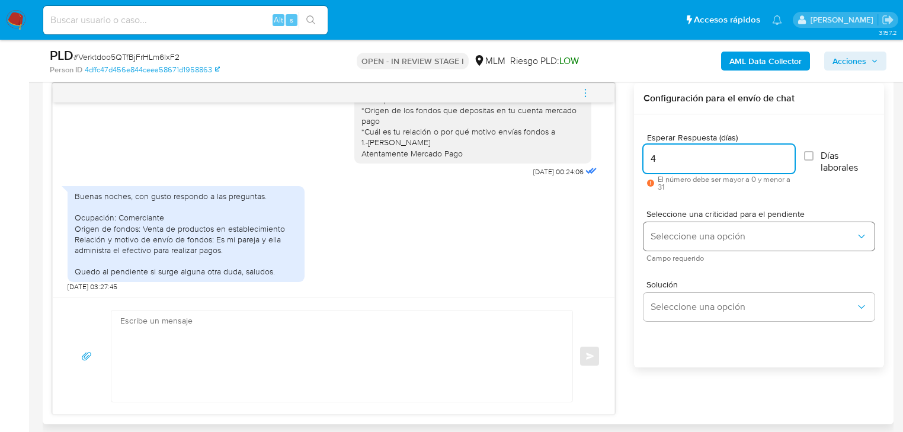
type input "4"
click at [687, 231] on button "Seleccione una opción" at bounding box center [759, 236] width 231 height 28
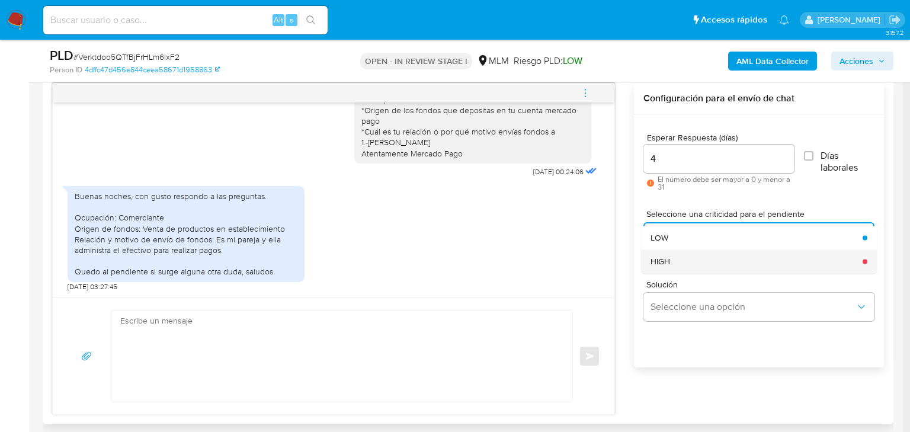
click at [712, 260] on div "HIGH" at bounding box center [753, 261] width 205 height 24
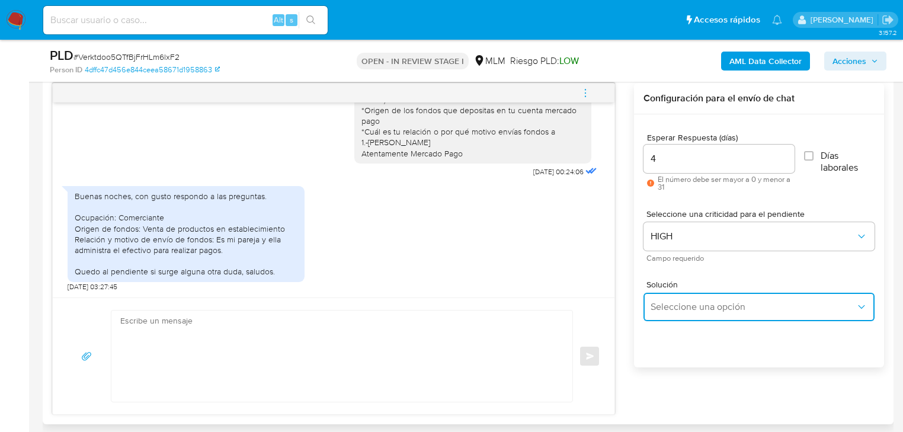
drag, startPoint x: 718, startPoint y: 312, endPoint x: 767, endPoint y: 292, distance: 53.4
click at [719, 312] on button "Seleccione una opción" at bounding box center [759, 307] width 231 height 28
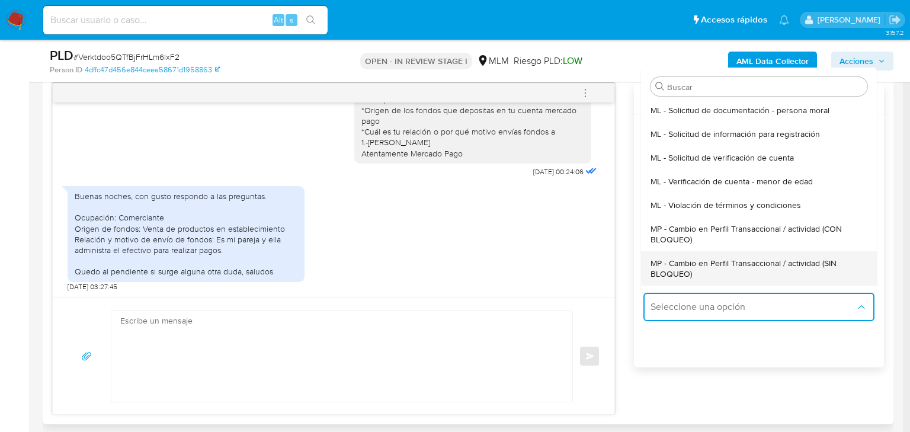
drag, startPoint x: 796, startPoint y: 254, endPoint x: 790, endPoint y: 257, distance: 6.6
click at [796, 254] on div "MP - Cambio en Perfil Transaccional / actividad (SIN BLOQUEO)" at bounding box center [756, 268] width 210 height 34
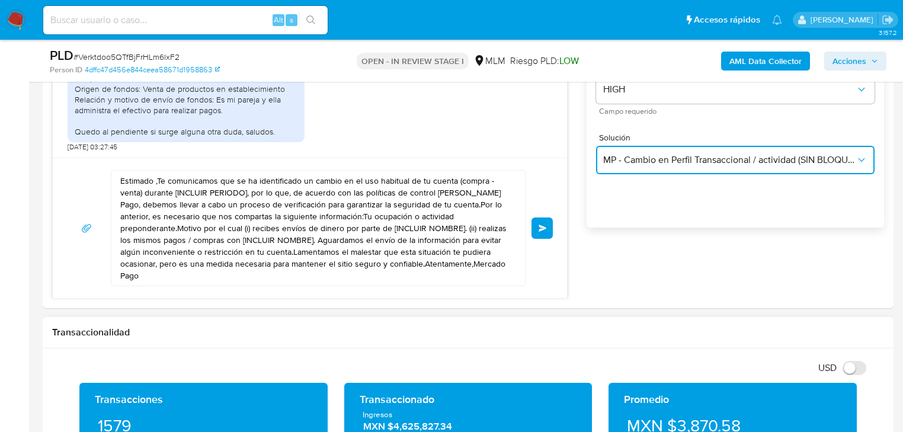
scroll to position [758, 0]
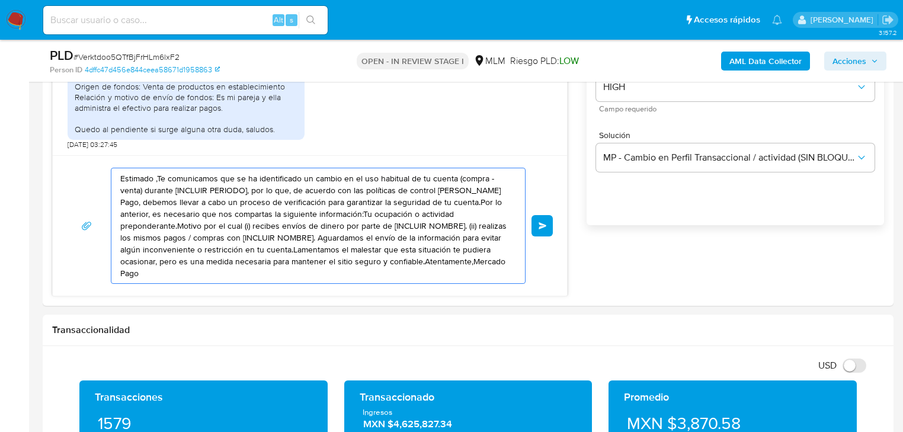
drag, startPoint x: 462, startPoint y: 260, endPoint x: 13, endPoint y: 158, distance: 460.0
paste textarea "Hola Jonathan agradecemos tu pronta respuesta Nos podrías mencionar ¿Qué tipo d…"
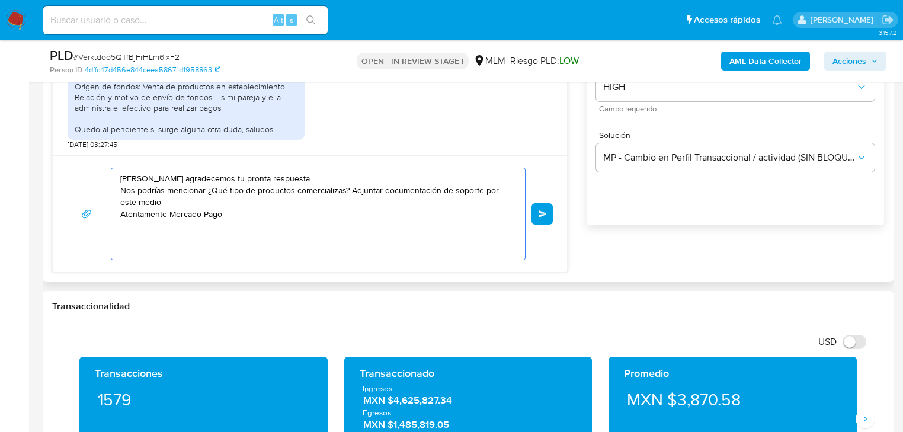
type textarea "Hola Jonathan agradecemos tu pronta respuesta Nos podrías mencionar ¿Qué tipo d…"
click at [531, 214] on div "Hola Jonathan agradecemos tu pronta respuesta Nos podrías mencionar ¿Qué tipo d…" at bounding box center [310, 214] width 486 height 92
click at [545, 210] on span "Enviar" at bounding box center [543, 213] width 8 height 7
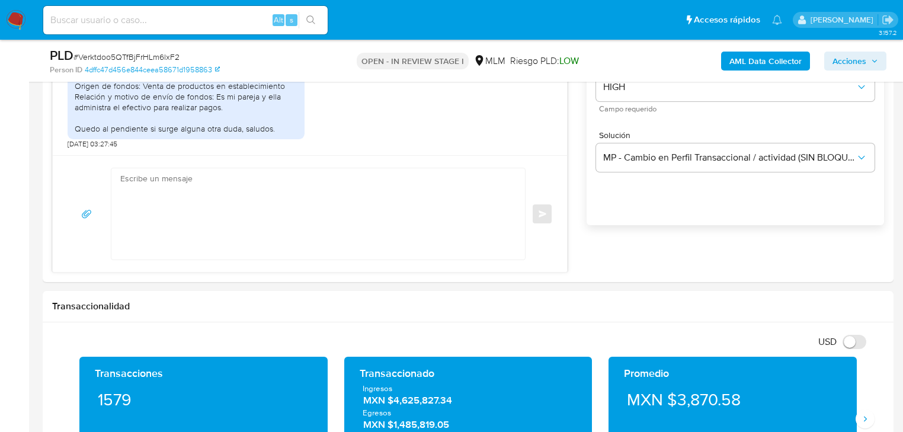
scroll to position [180, 0]
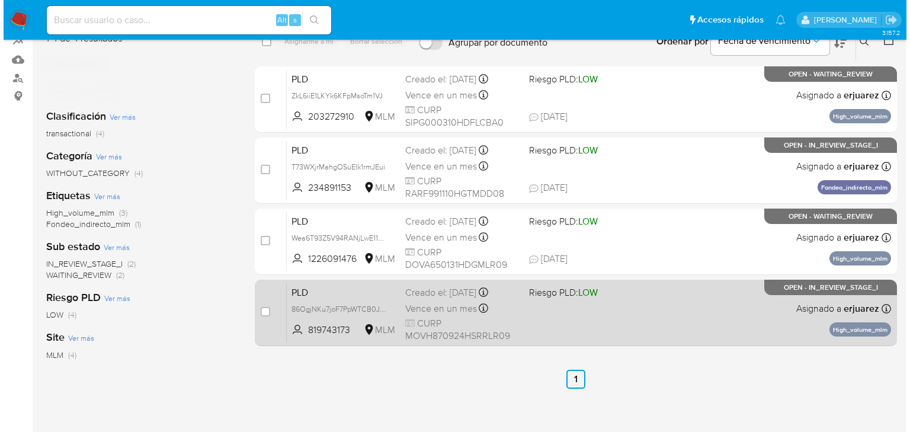
scroll to position [95, 0]
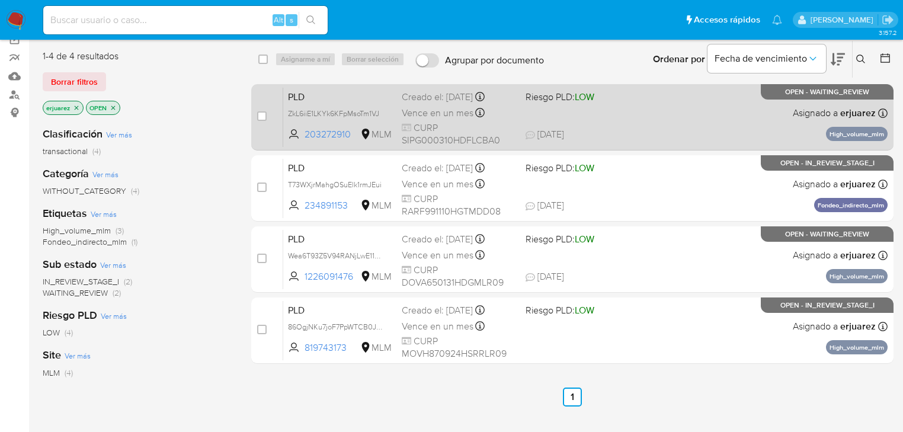
click at [719, 121] on div "PLD ZkL6iiE1LKYk6KFpMsoTm1VJ 203272910 MLM Riesgo PLD: LOW Creado el: 12/08/202…" at bounding box center [585, 117] width 604 height 60
drag, startPoint x: 265, startPoint y: 114, endPoint x: 272, endPoint y: 88, distance: 27.5
click at [266, 114] on input "checkbox" at bounding box center [261, 115] width 9 height 9
checkbox input "true"
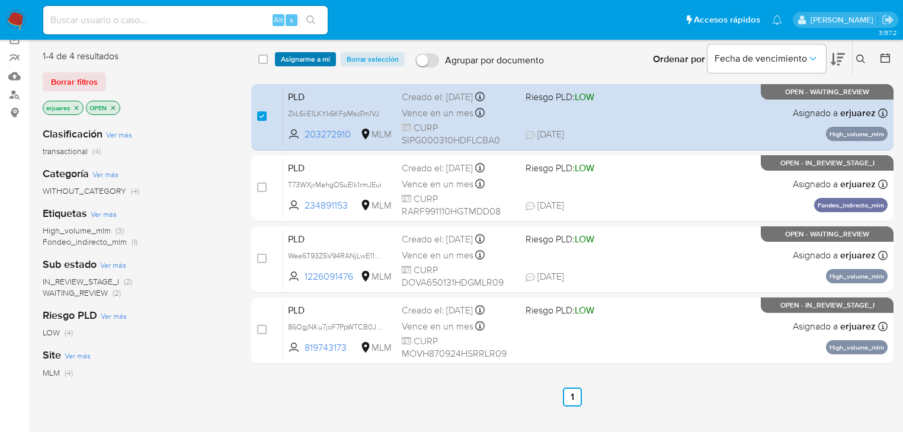
click at [297, 54] on span "Asignarme a mí" at bounding box center [305, 59] width 49 height 12
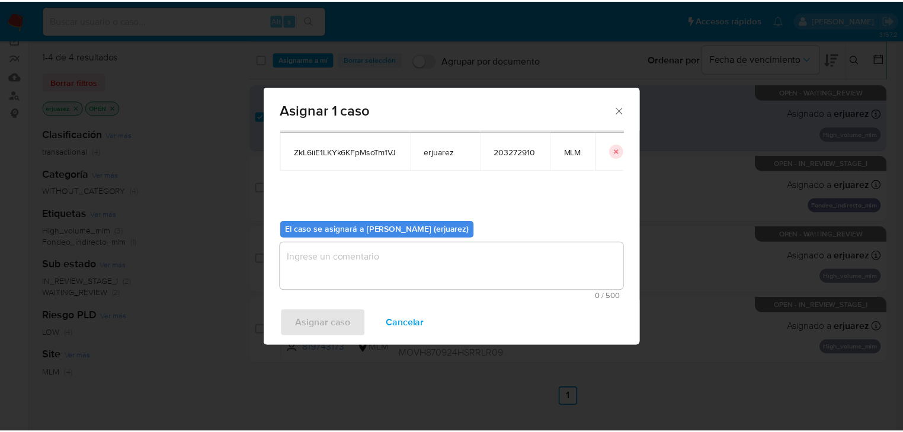
scroll to position [61, 0]
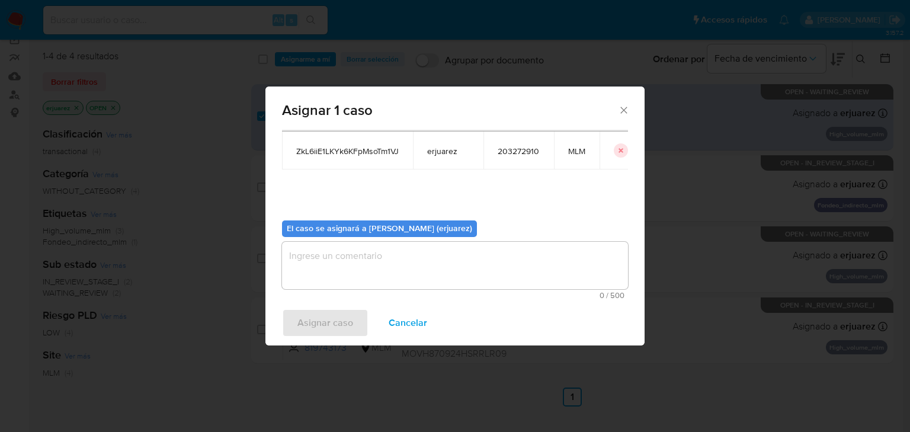
drag, startPoint x: 332, startPoint y: 240, endPoint x: 329, endPoint y: 260, distance: 20.4
click at [329, 260] on div "El caso se asignará a Erika Paulina Juarez (erjuarez) 0 / 500 500 caracteres re…" at bounding box center [455, 255] width 346 height 88
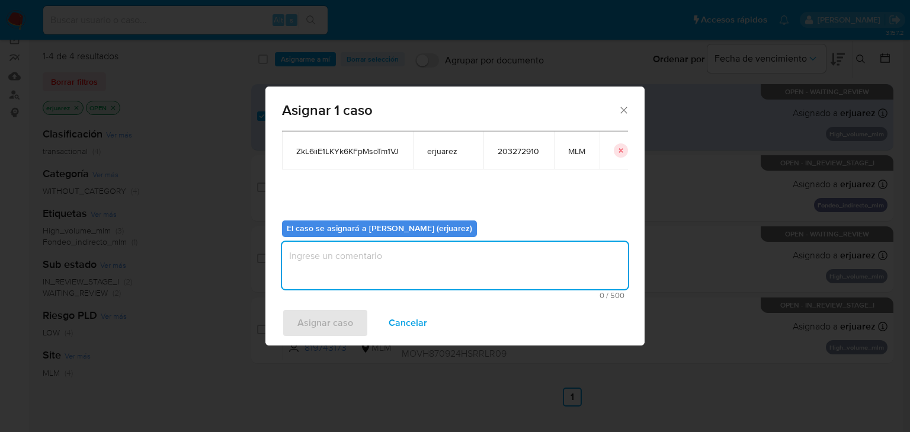
click at [329, 261] on textarea "assign-modal" at bounding box center [455, 265] width 346 height 47
type textarea "e"
type textarea "EPJU"
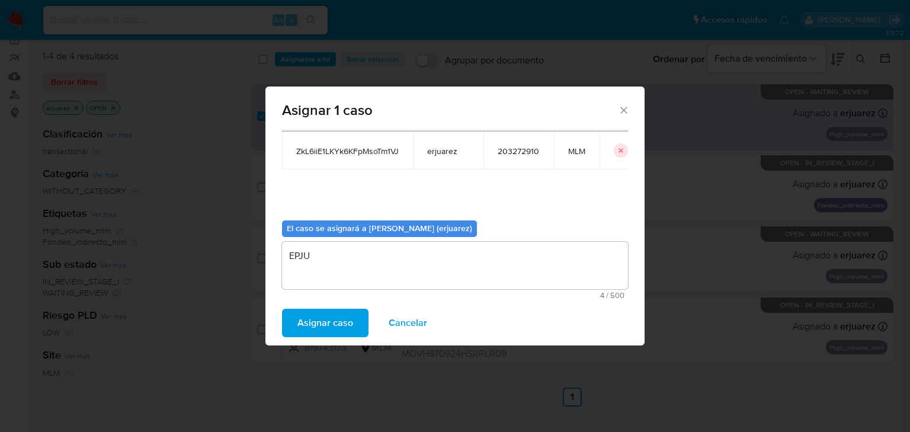
click at [314, 317] on span "Asignar caso" at bounding box center [325, 323] width 56 height 26
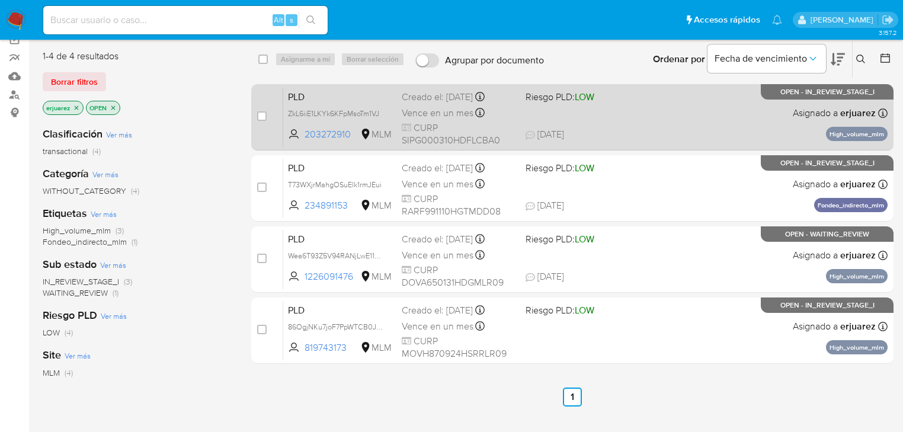
click at [523, 116] on div "PLD ZkL6iiE1LKYk6KFpMsoTm1VJ 203272910 MLM Riesgo PLD: LOW Creado el: 12/08/202…" at bounding box center [585, 117] width 604 height 60
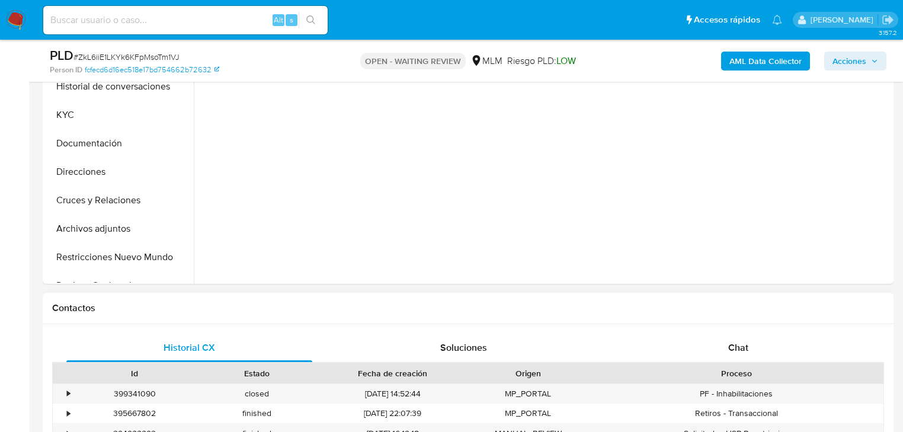
scroll to position [427, 0]
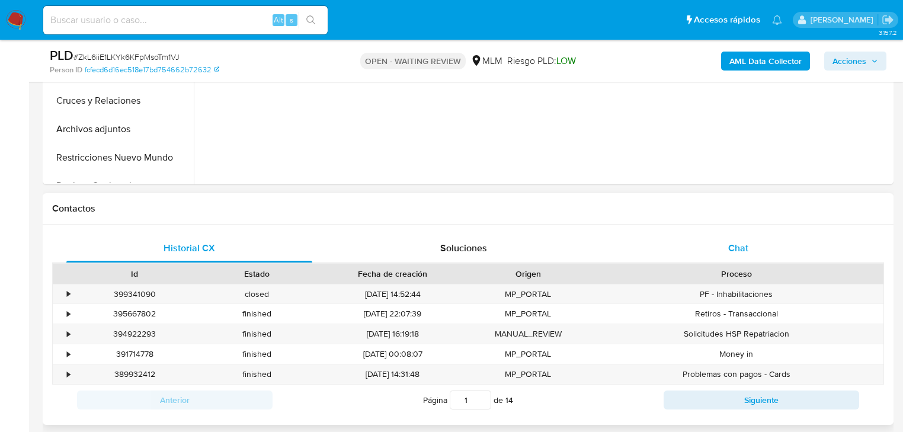
click at [728, 244] on span "Chat" at bounding box center [738, 248] width 20 height 14
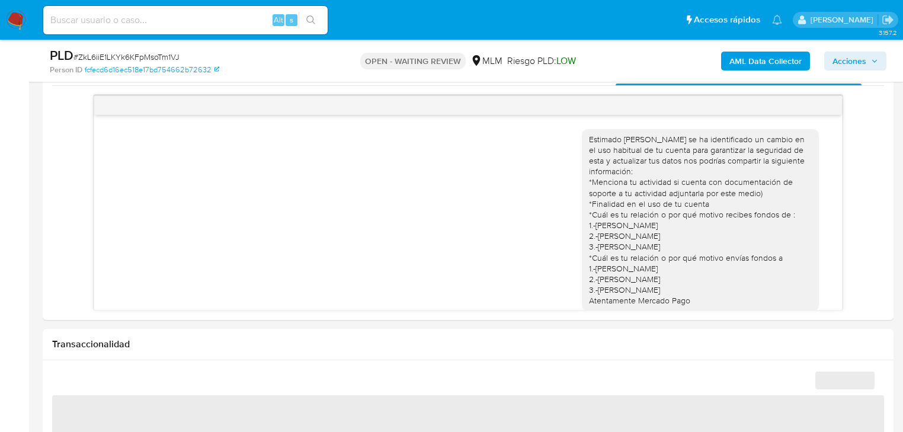
scroll to position [664, 0]
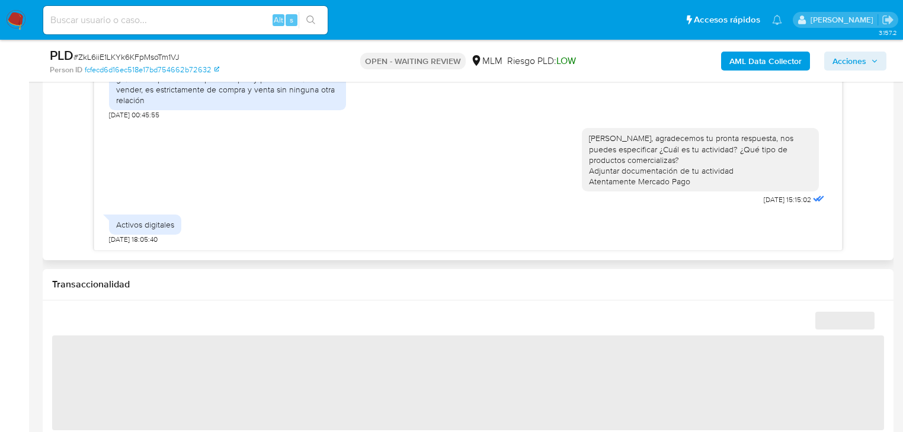
select select "10"
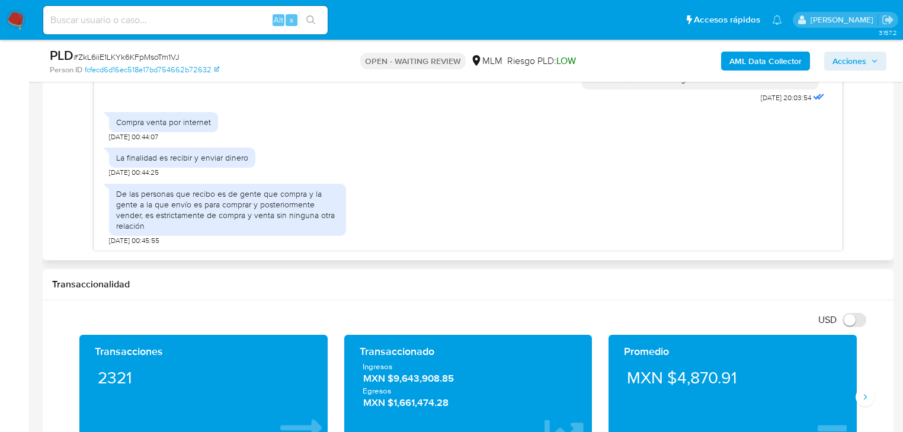
scroll to position [98, 0]
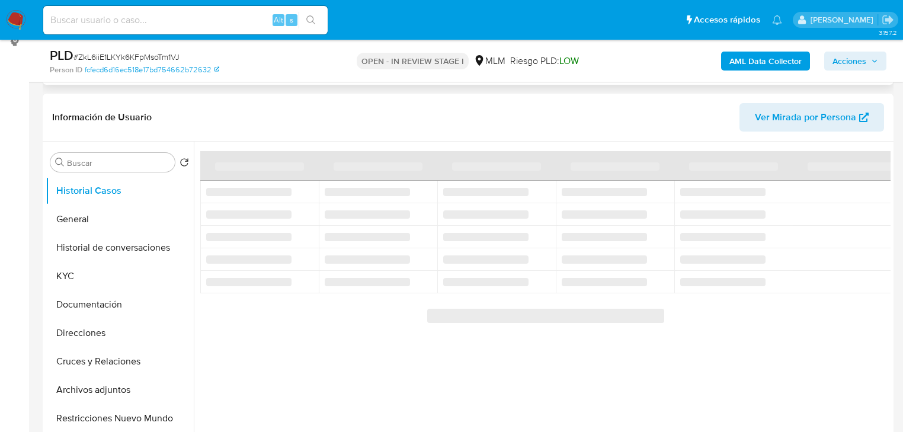
scroll to position [190, 0]
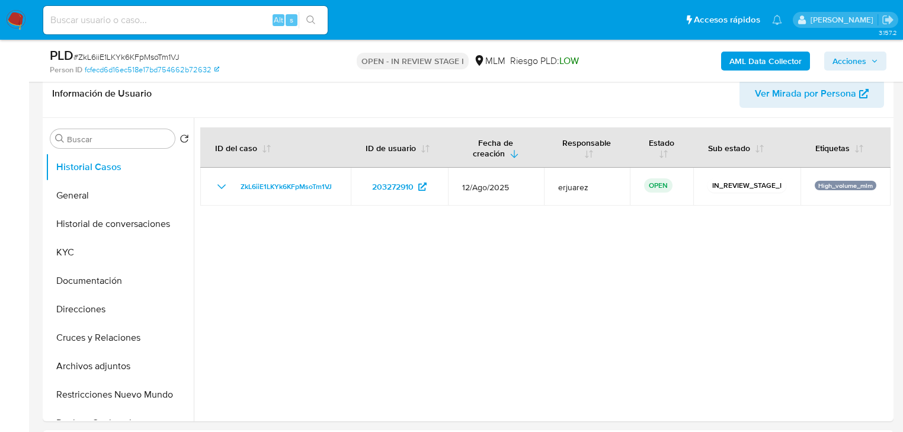
select select "10"
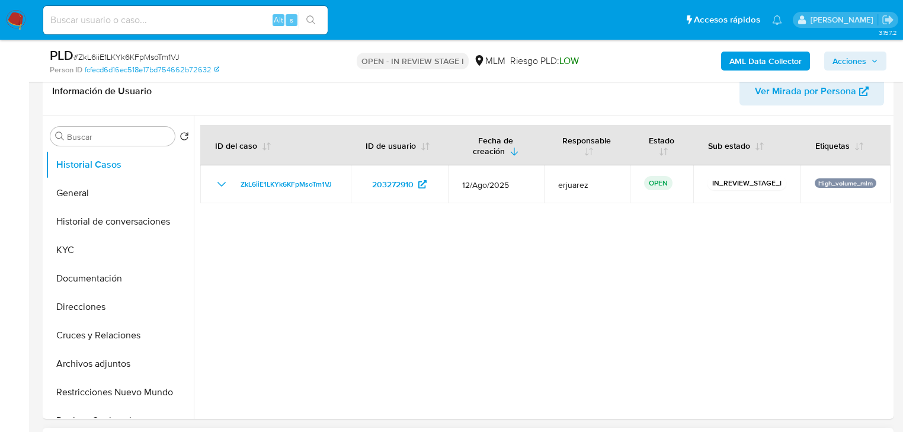
scroll to position [332, 0]
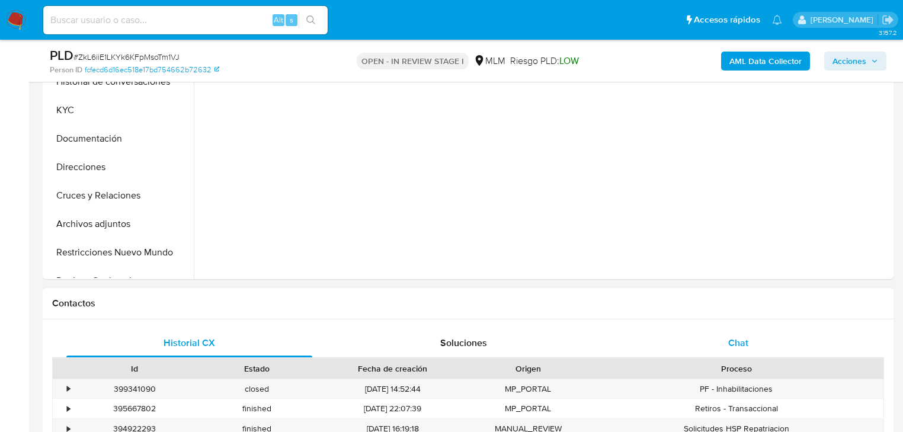
click at [740, 334] on div "Chat" at bounding box center [739, 343] width 246 height 28
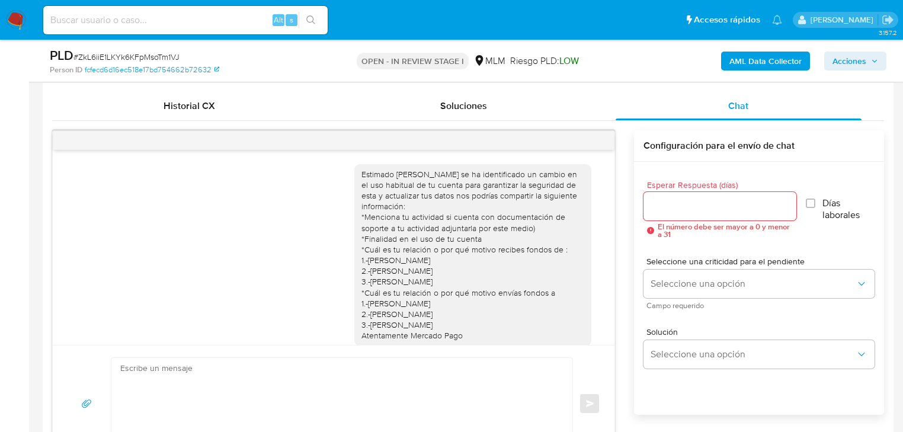
scroll to position [288, 0]
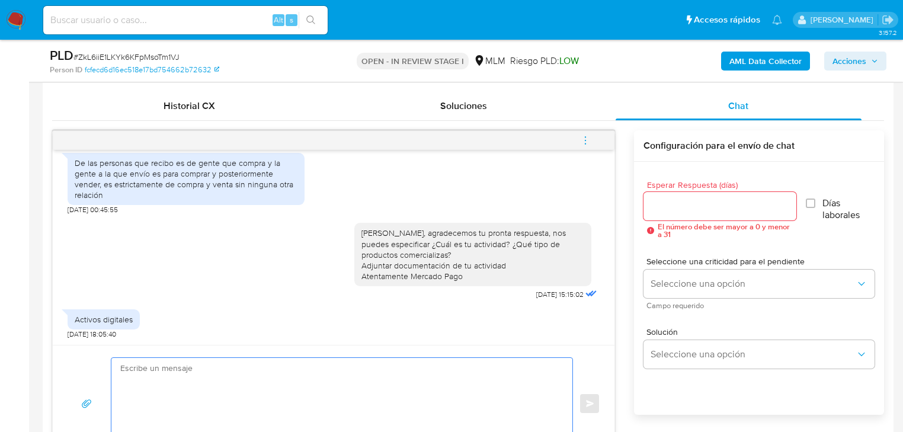
click at [169, 379] on textarea at bounding box center [338, 403] width 437 height 91
type textarea "¿Cuentas con documentación de tu actividad? Adjuntarla por este medio Atentamen…"
drag, startPoint x: 187, startPoint y: 370, endPoint x: 92, endPoint y: 358, distance: 95.5
click at [92, 358] on div "¿Cuentas con documentación de tu actividad? Adjuntarla por este medio Atentamen…" at bounding box center [333, 403] width 533 height 92
drag, startPoint x: 637, startPoint y: 204, endPoint x: 657, endPoint y: 201, distance: 20.4
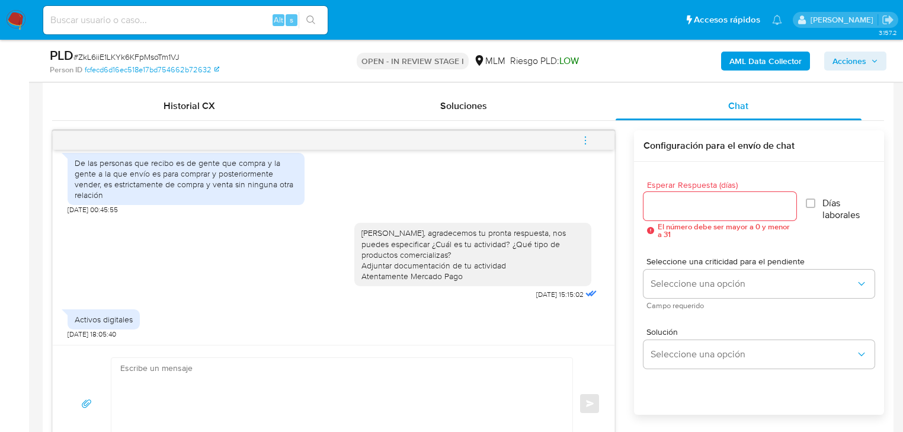
click at [649, 201] on div "Estimado José Gabriel se ha identificado un cambio en el uso habitual de tu cue…" at bounding box center [468, 296] width 832 height 332
click at [657, 201] on input "Esperar Respuesta (días)" at bounding box center [720, 206] width 153 height 15
type input "3"
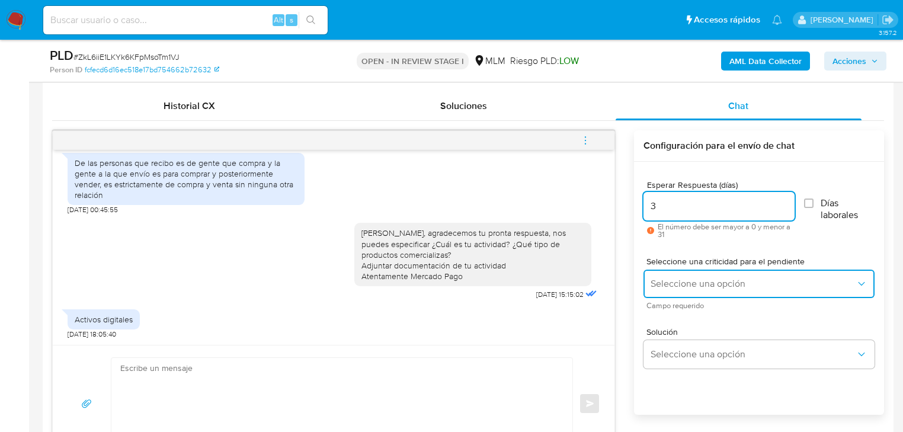
click at [681, 286] on span "Seleccione una opción" at bounding box center [753, 284] width 205 height 12
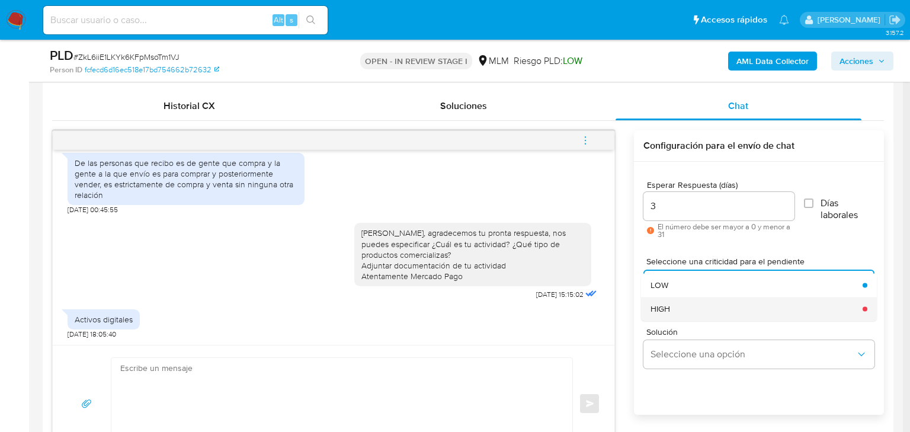
click at [670, 308] on span "HIGH" at bounding box center [661, 308] width 20 height 11
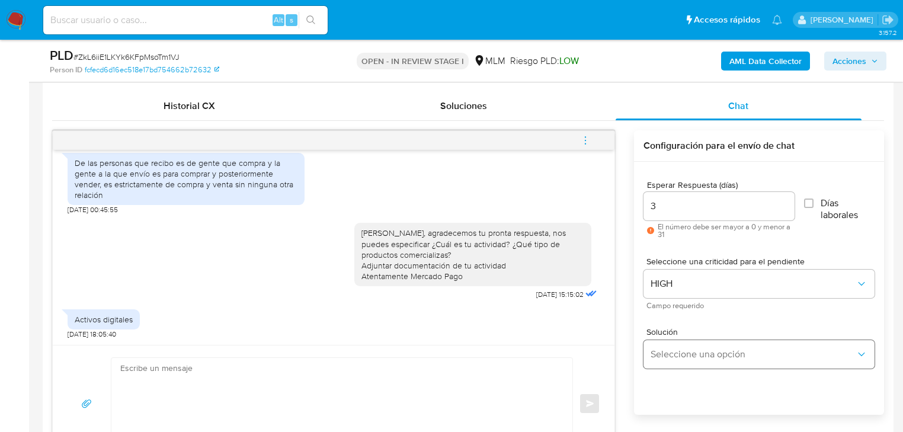
drag, startPoint x: 690, startPoint y: 373, endPoint x: 709, endPoint y: 349, distance: 30.8
click at [690, 369] on div "Solución Seleccione una opción" at bounding box center [759, 350] width 231 height 65
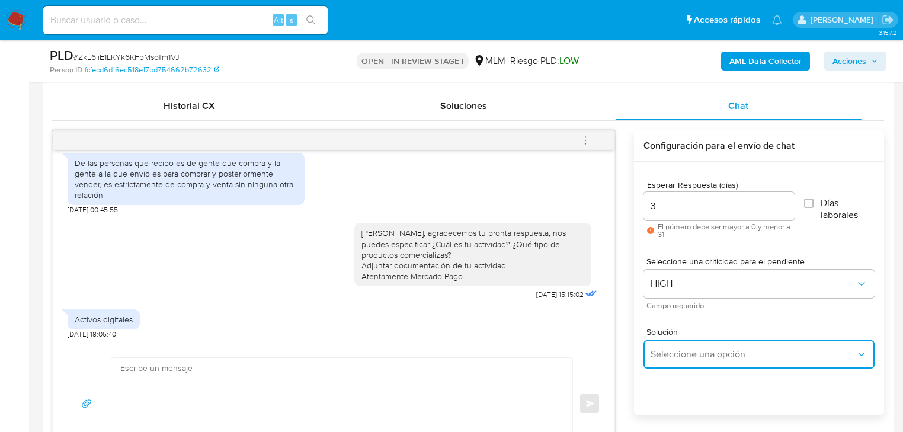
click at [741, 341] on button "Seleccione una opción" at bounding box center [759, 354] width 231 height 28
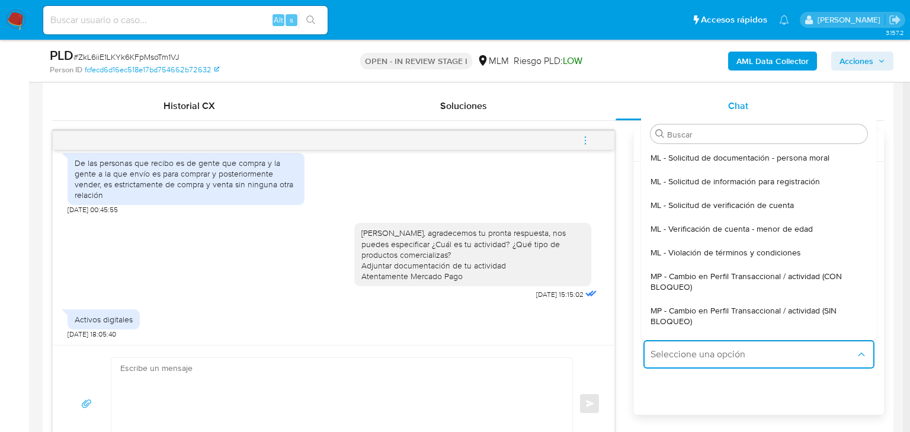
click at [812, 308] on span "MP - Cambio en Perfil Transaccional / actividad (SIN BLOQUEO)" at bounding box center [756, 315] width 210 height 21
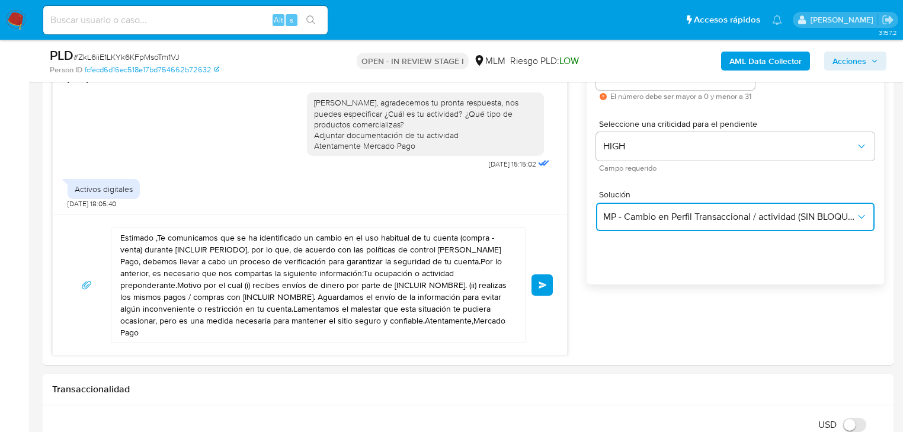
scroll to position [711, 0]
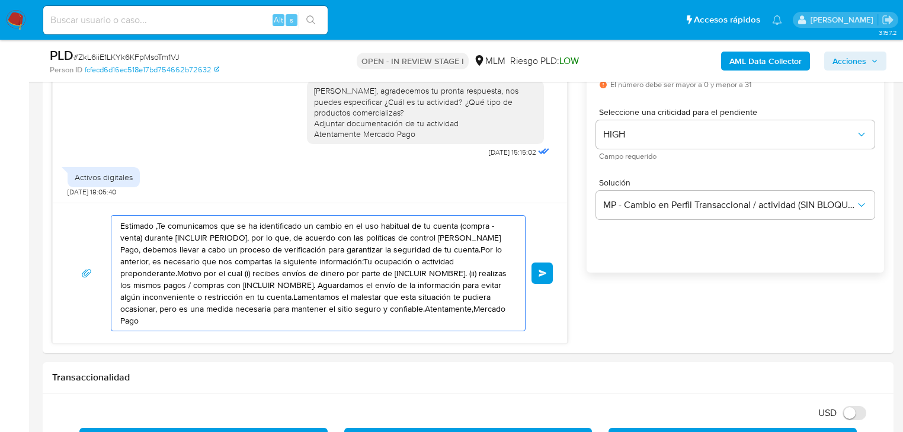
drag, startPoint x: 463, startPoint y: 311, endPoint x: 44, endPoint y: 177, distance: 440.4
click at [44, 177] on div "Historial CX Soluciones Chat Id Estado Fecha de creación Origen Proceso • 39934…" at bounding box center [468, 146] width 851 height 413
paste textarea "¿Cuentas con documentación de tu actividad? Adjuntarla por este medio Atentamen…"
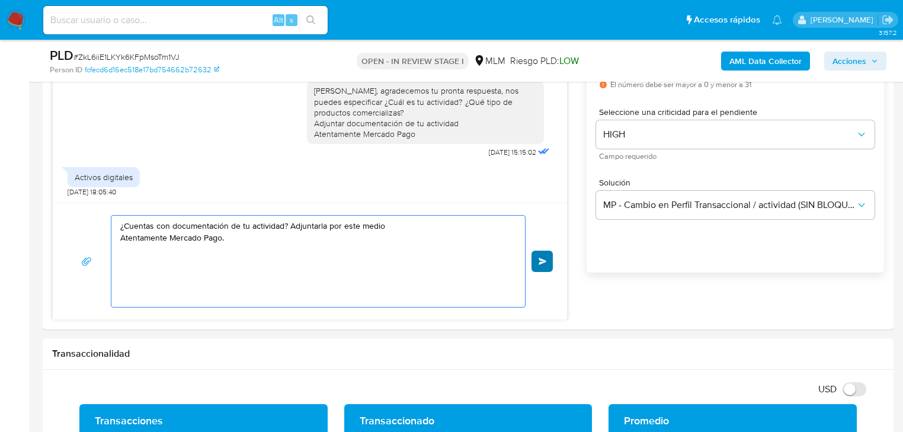
type textarea "¿Cuentas con documentación de tu actividad? Adjuntarla por este medio Atentamen…"
click at [548, 260] on button "Enviar" at bounding box center [542, 261] width 21 height 21
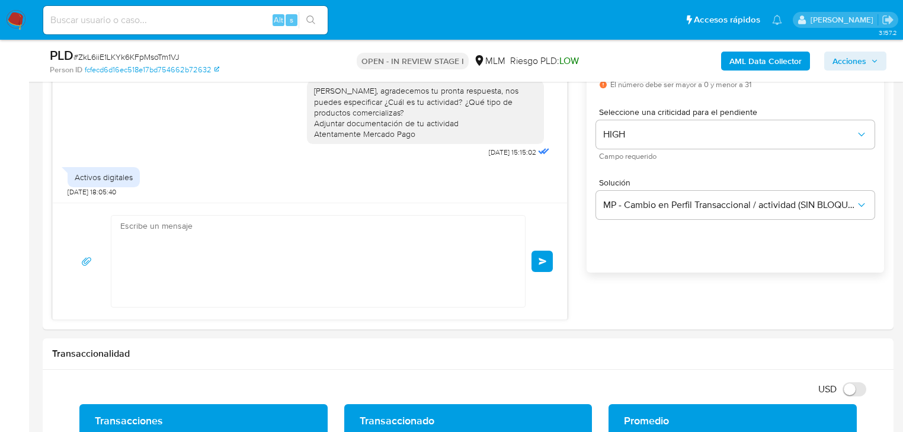
scroll to position [355, 0]
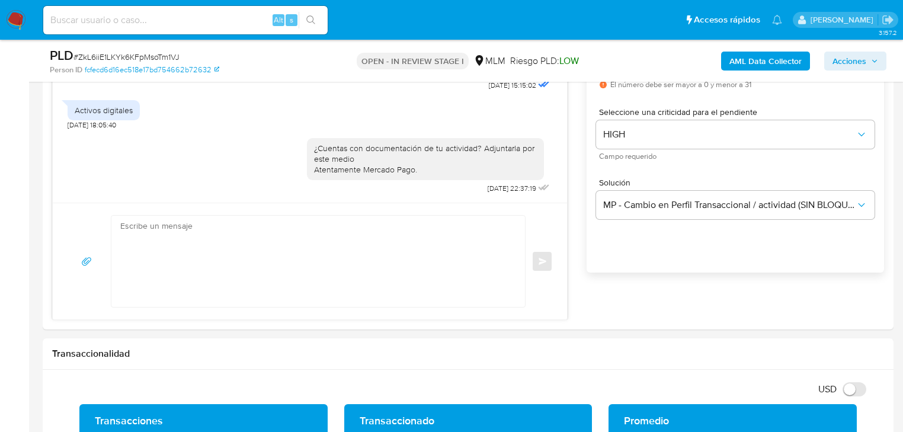
click at [16, 24] on img at bounding box center [16, 20] width 20 height 20
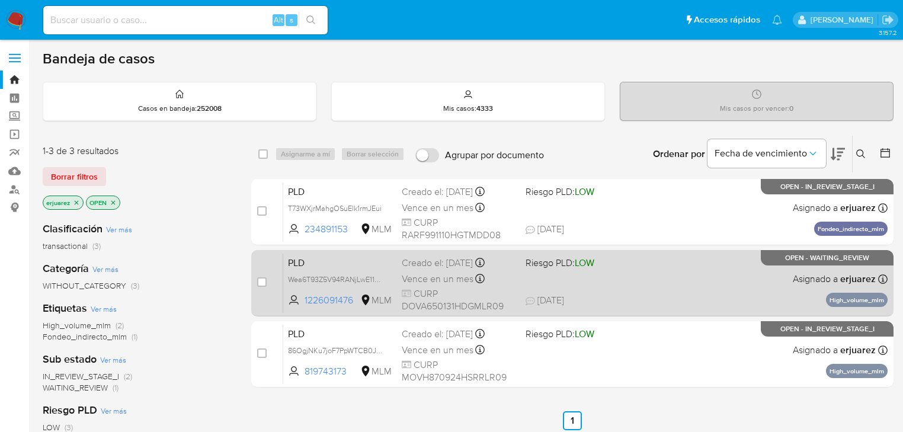
click at [765, 294] on div "PLD Wea6T93Z5V94RANjLwE11x6n 1226091476 MLM Riesgo PLD: LOW Creado el: [DATE] C…" at bounding box center [585, 283] width 604 height 60
click at [263, 281] on input "checkbox" at bounding box center [261, 281] width 9 height 9
checkbox input "true"
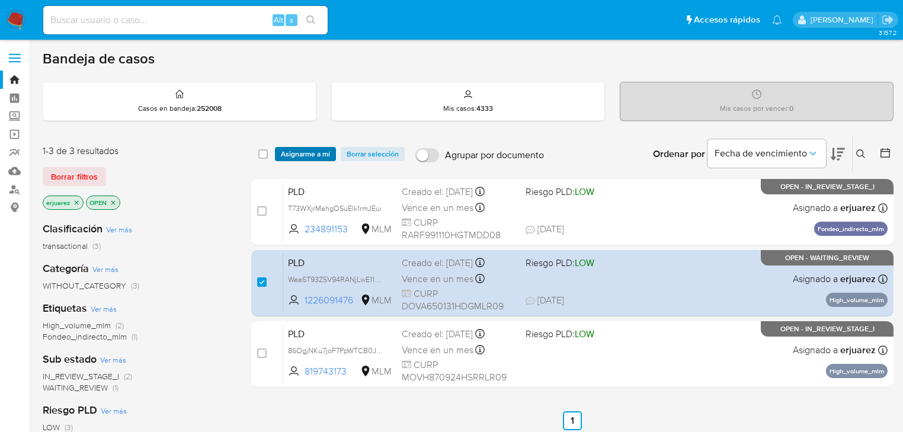
click at [308, 154] on span "Asignarme a mí" at bounding box center [305, 154] width 49 height 12
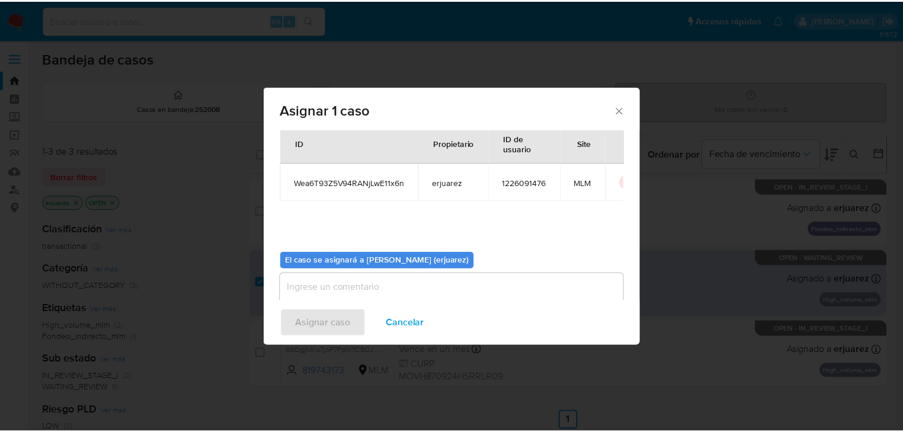
scroll to position [61, 0]
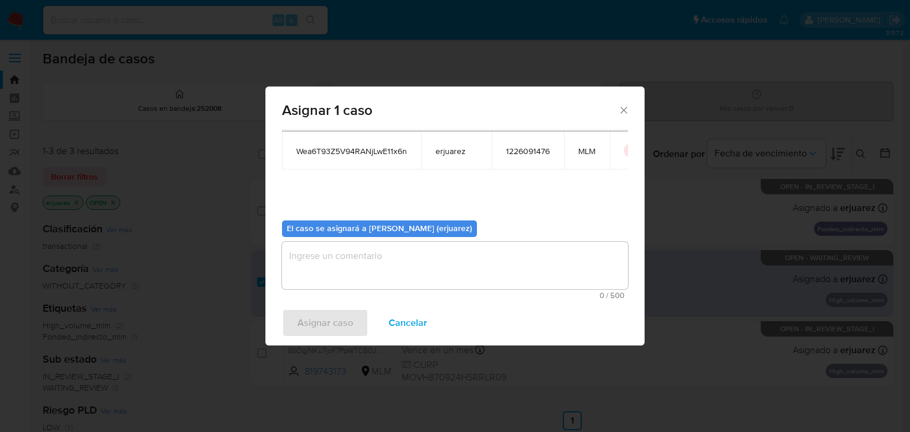
click at [373, 267] on textarea "assign-modal" at bounding box center [455, 265] width 346 height 47
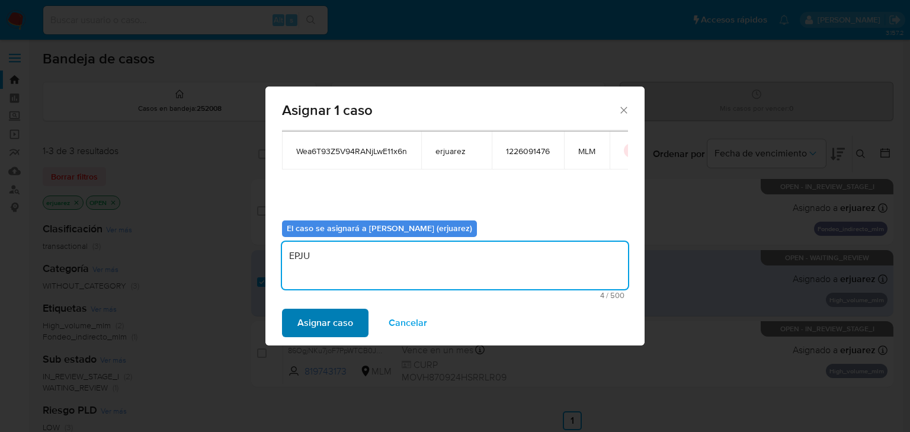
type textarea "EPJU"
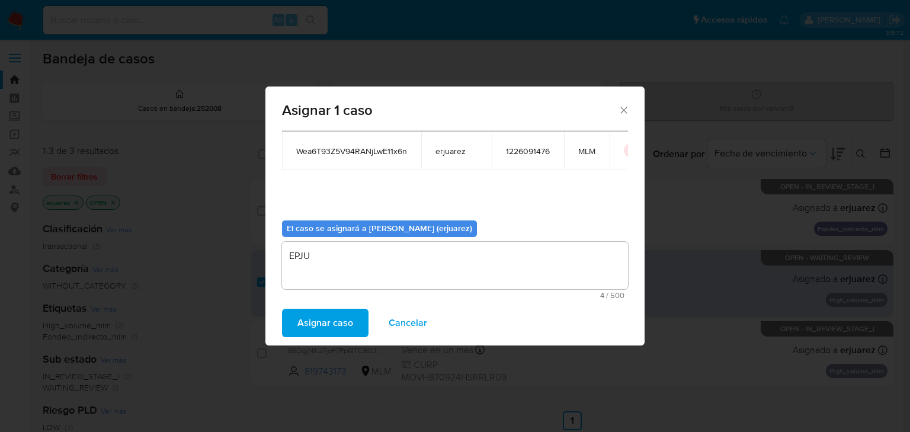
click at [332, 332] on span "Asignar caso" at bounding box center [325, 323] width 56 height 26
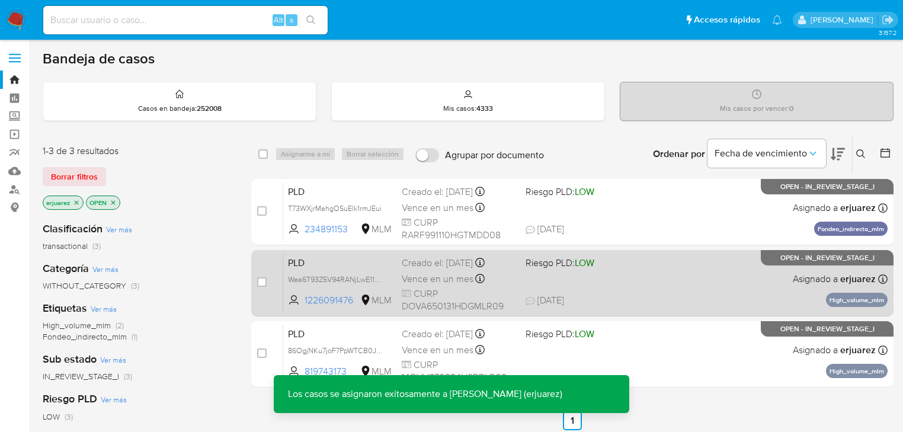
click at [768, 274] on div "PLD Wea6T93Z5V94RANjLwE11x6n 1226091476 MLM Riesgo PLD: LOW Creado el: 12/08/20…" at bounding box center [585, 283] width 604 height 60
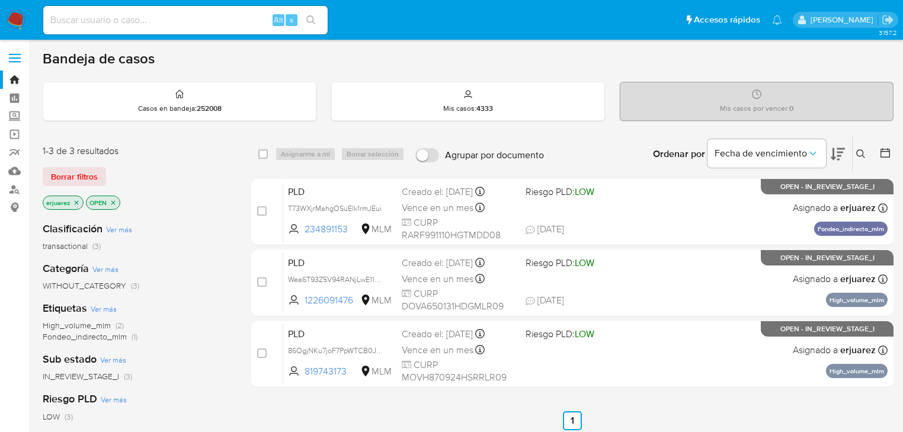
click at [11, 14] on img at bounding box center [16, 20] width 20 height 20
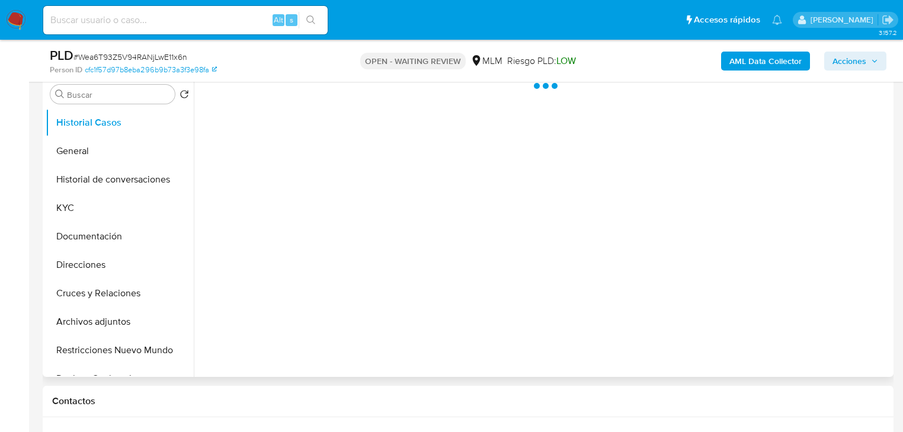
scroll to position [237, 0]
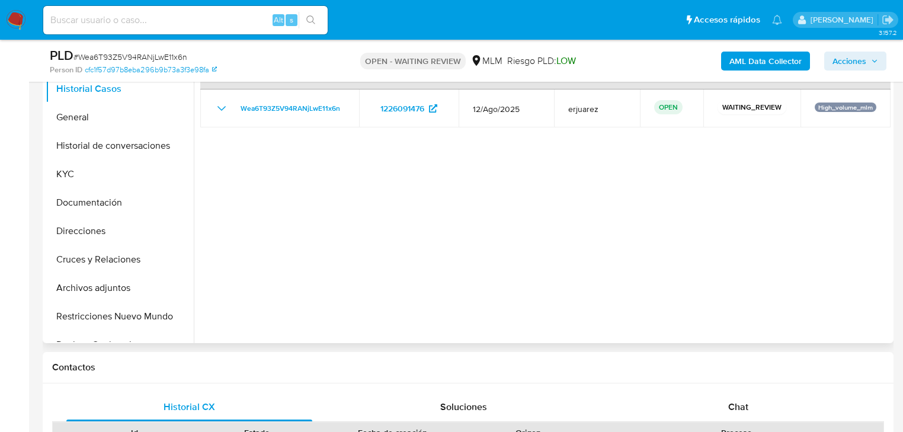
select select "10"
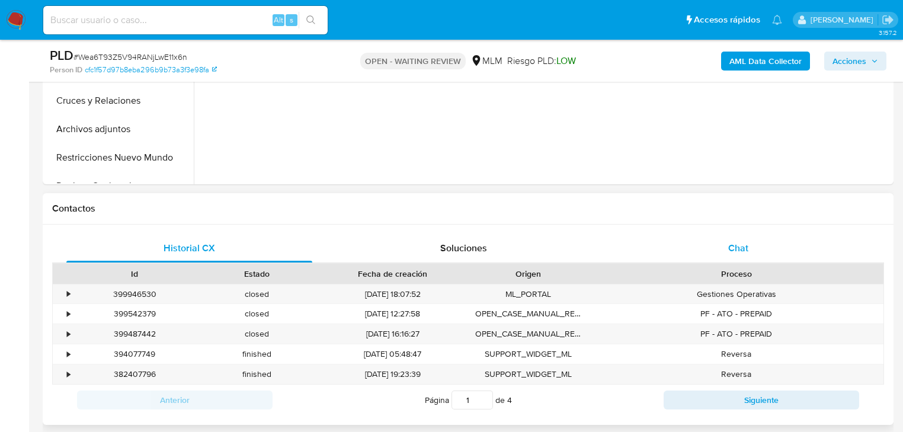
click at [724, 247] on div "Chat" at bounding box center [739, 248] width 246 height 28
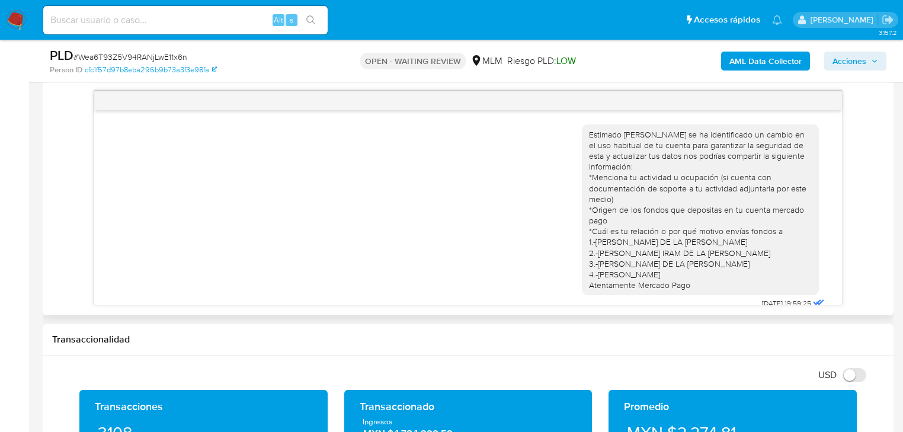
scroll to position [521, 0]
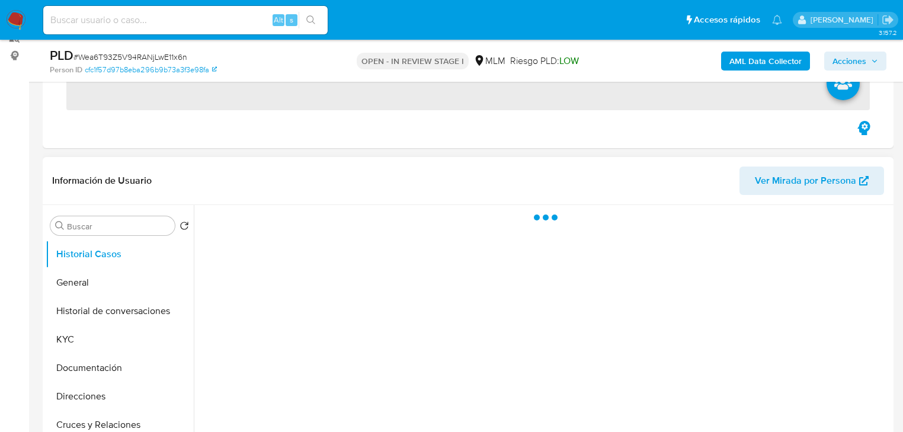
scroll to position [332, 0]
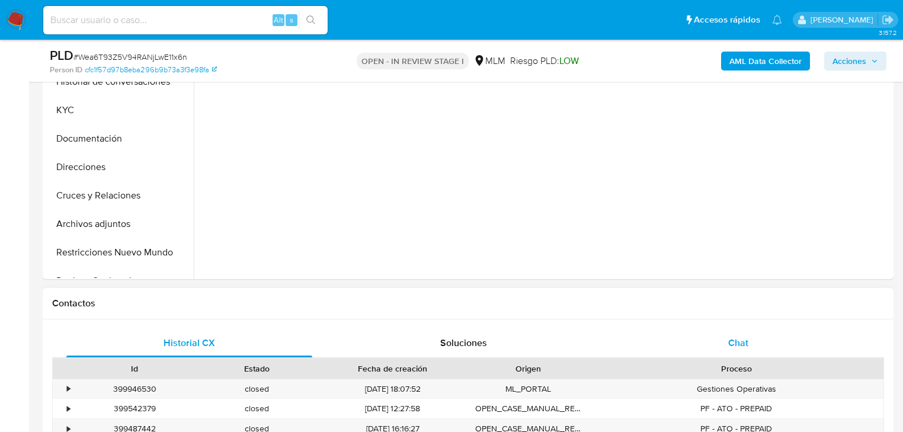
click at [737, 341] on span "Chat" at bounding box center [738, 343] width 20 height 14
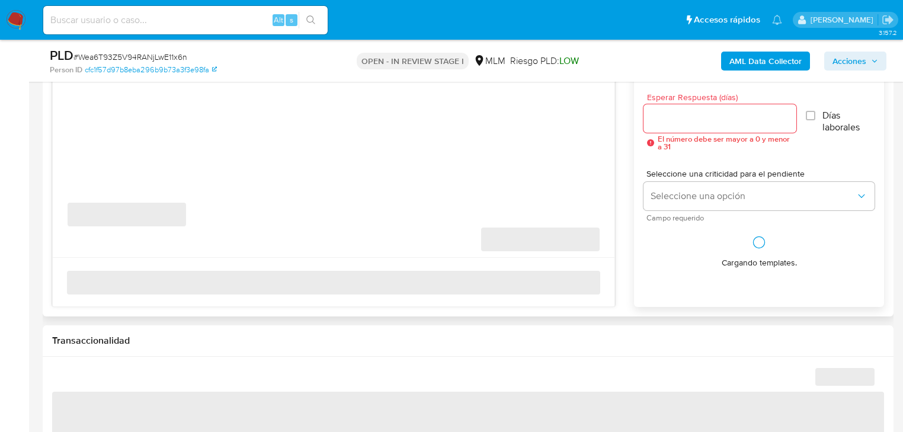
scroll to position [664, 0]
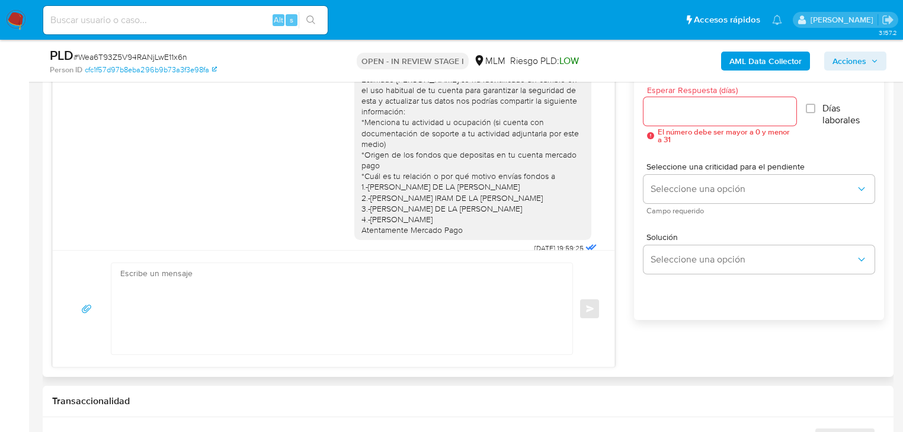
select select "10"
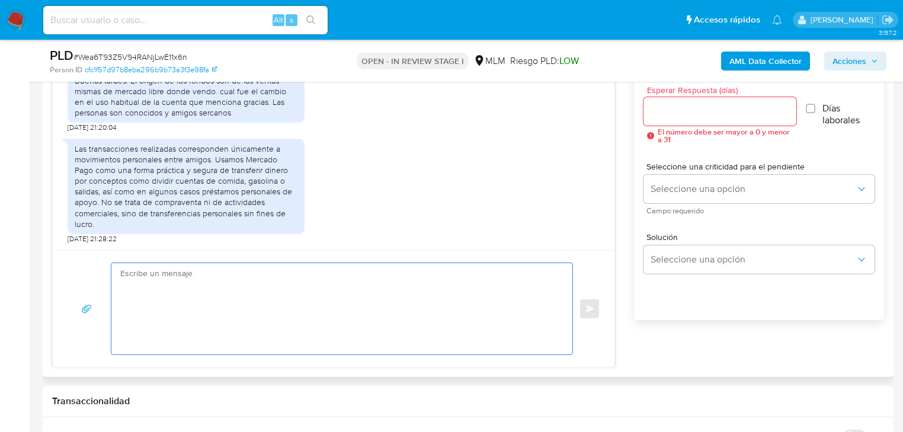
click at [214, 294] on textarea at bounding box center [338, 308] width 437 height 91
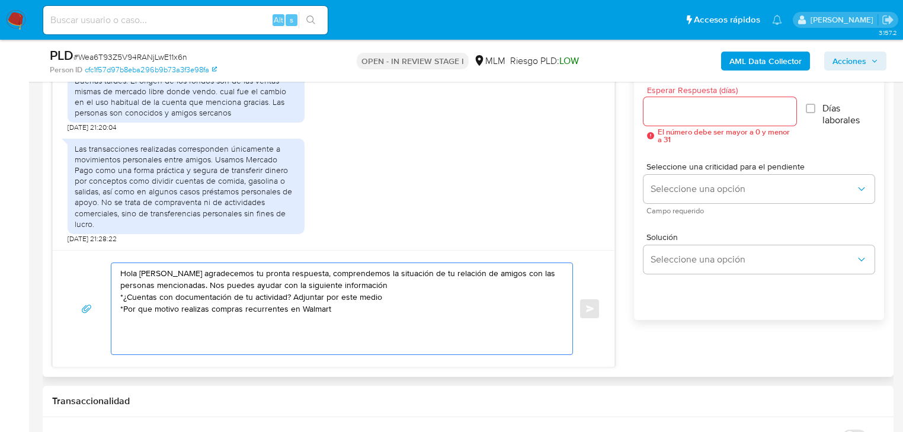
click at [337, 308] on textarea "Hola [PERSON_NAME] agradecemos tu pronta respuesta, comprendemos la situación d…" at bounding box center [338, 308] width 437 height 91
type textarea "Hola [PERSON_NAME] agradecemos tu pronta respuesta, comprendemos la situación d…"
drag, startPoint x: 287, startPoint y: 316, endPoint x: -40, endPoint y: 215, distance: 342.3
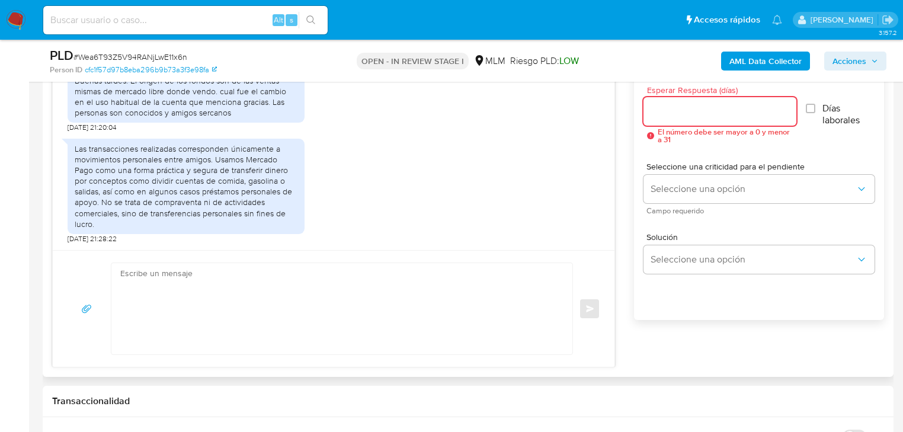
click at [701, 109] on input "Esperar Respuesta (días)" at bounding box center [720, 111] width 153 height 15
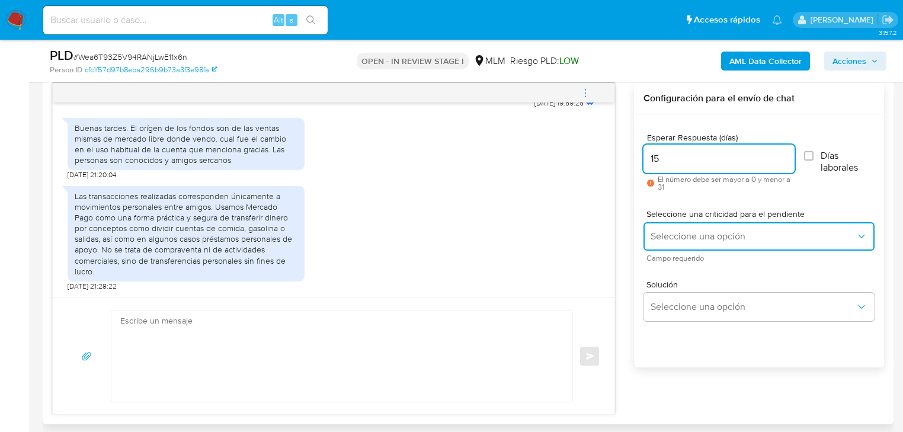
click at [694, 233] on span "Seleccione una opción" at bounding box center [753, 237] width 205 height 12
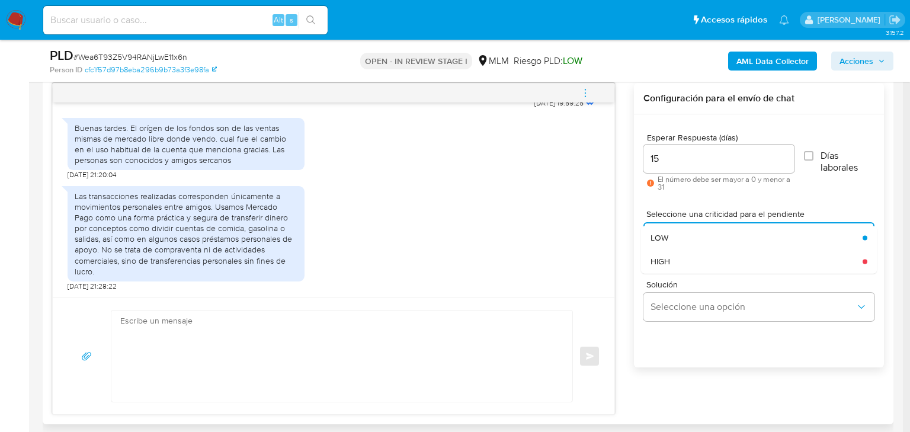
click at [676, 261] on div "HIGH" at bounding box center [753, 261] width 205 height 24
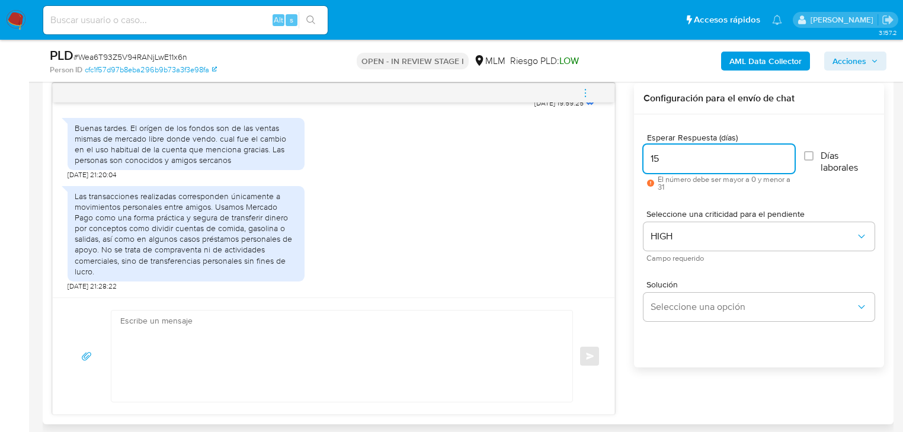
click at [656, 159] on input "15" at bounding box center [719, 158] width 151 height 15
drag, startPoint x: 667, startPoint y: 159, endPoint x: 655, endPoint y: 159, distance: 11.9
click at [655, 159] on input "5" at bounding box center [719, 158] width 151 height 15
type input "5"
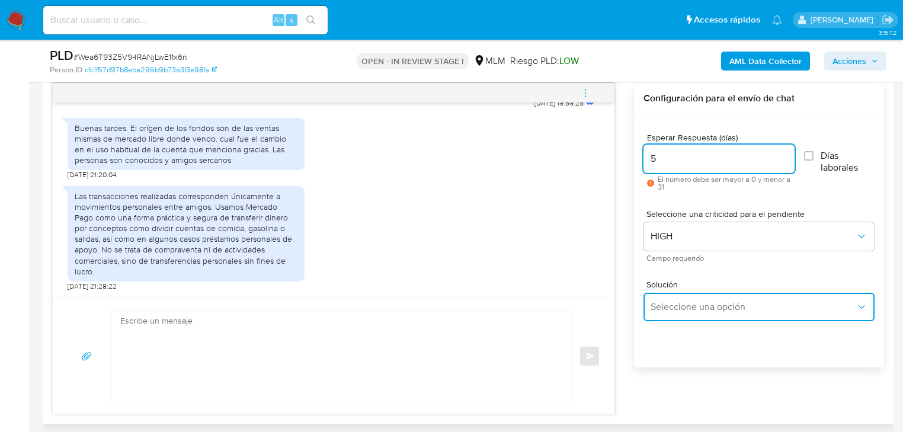
click at [697, 309] on span "Seleccione una opción" at bounding box center [753, 307] width 205 height 12
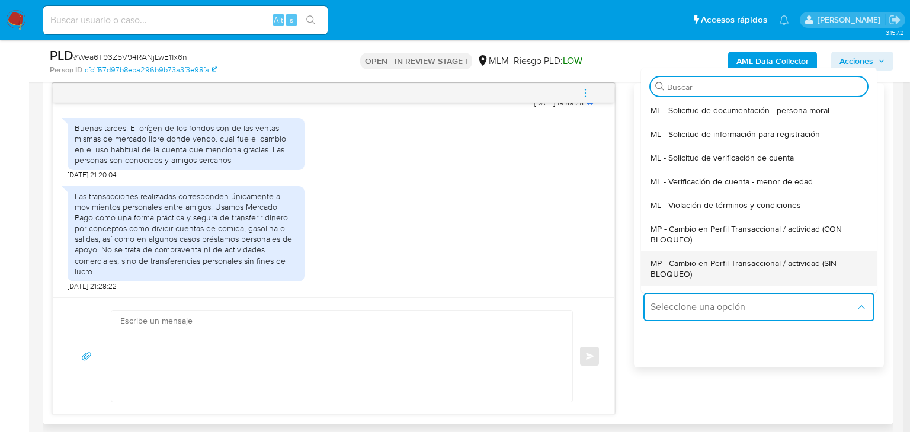
click at [764, 258] on span "MP - Cambio en Perfil Transaccional / actividad (SIN BLOQUEO)" at bounding box center [756, 268] width 210 height 21
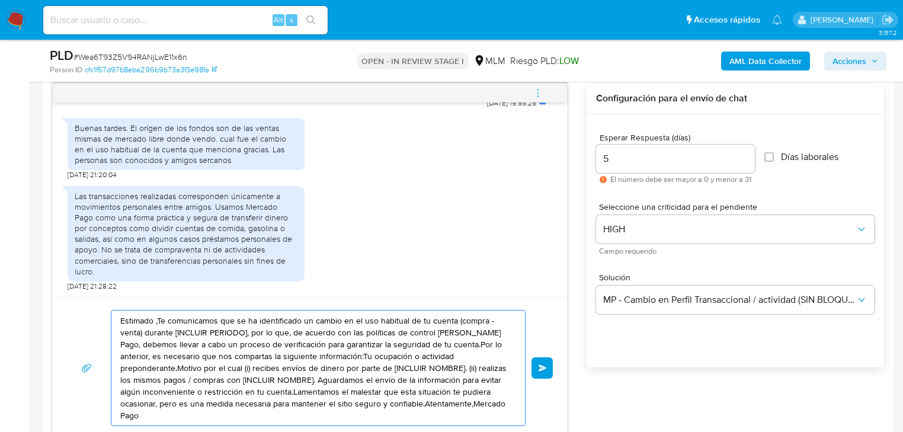
drag, startPoint x: 383, startPoint y: 386, endPoint x: 5, endPoint y: 263, distance: 397.6
paste textarea "Hola Arnulfo agradecemos tu pronta respuesta, comprendemos la situación de tu r…"
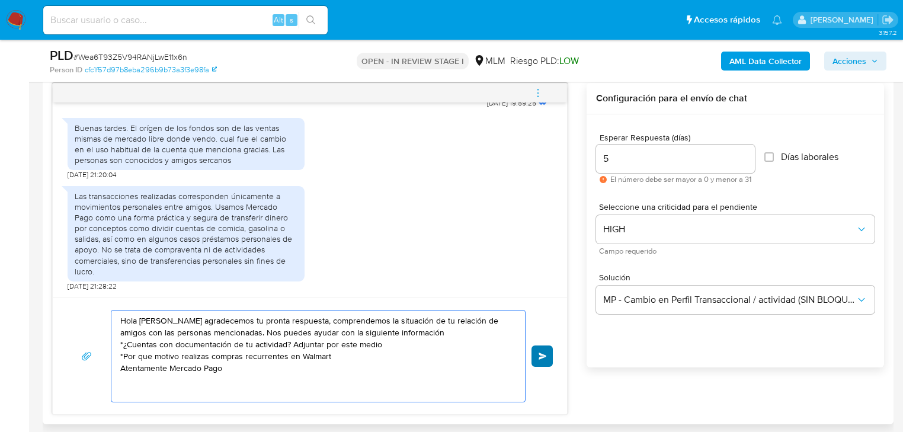
type textarea "Hola Arnulfo agradecemos tu pronta respuesta, comprendemos la situación de tu r…"
click at [540, 358] on span "Enviar" at bounding box center [543, 356] width 8 height 7
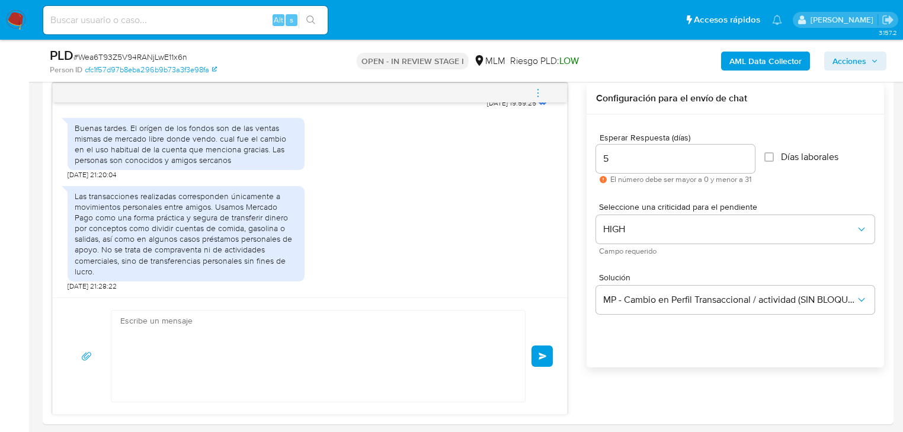
scroll to position [313, 0]
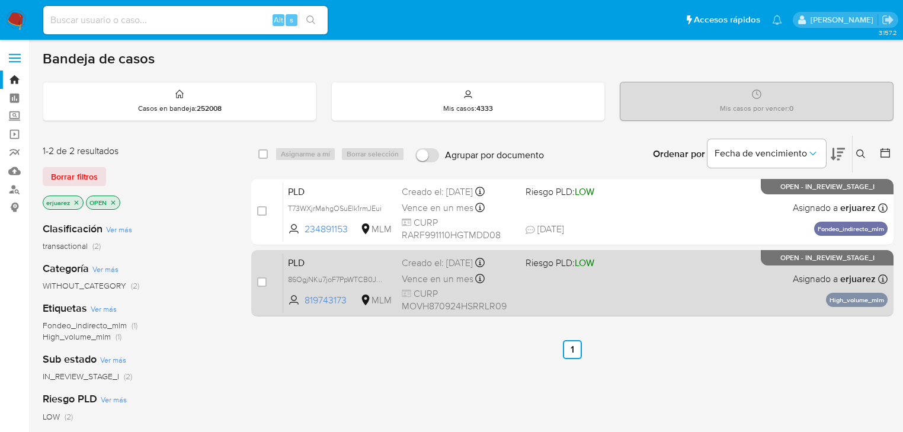
click at [611, 302] on div "PLD 86OgjNKu7joF7PpWTCB0JQ8i 819743173 MLM Riesgo PLD: LOW Creado el: [DATE] Cr…" at bounding box center [585, 283] width 604 height 60
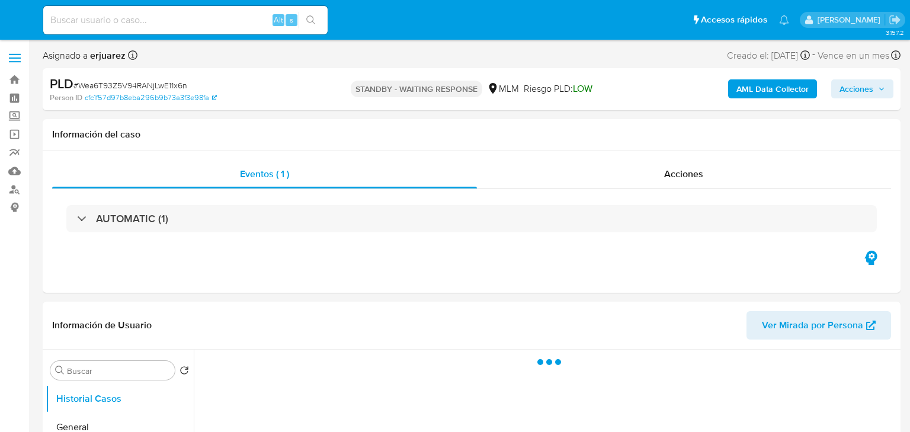
select select "10"
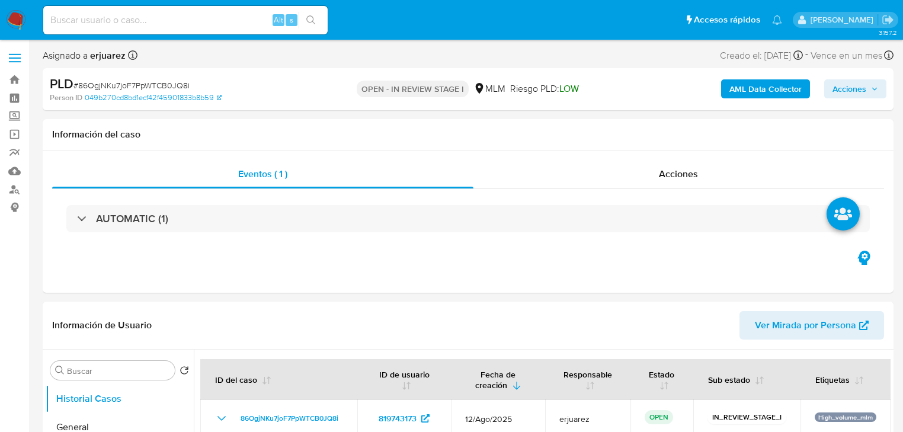
select select "10"
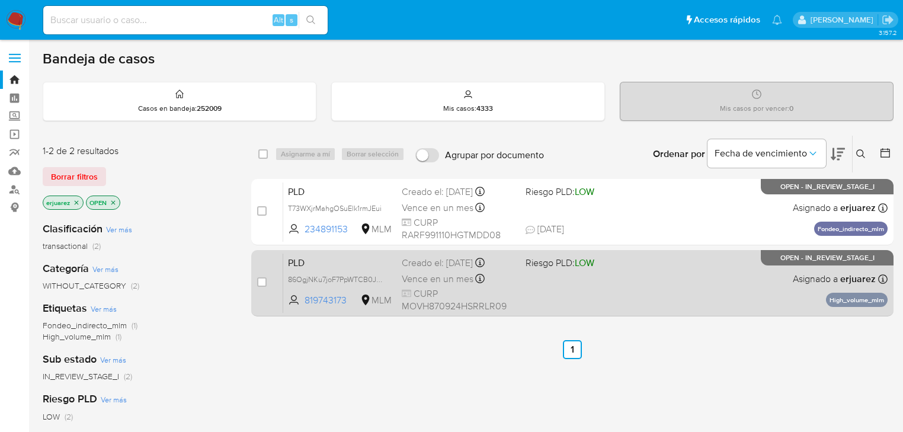
click at [422, 287] on span "CURP MOVH870924HSRRLR09" at bounding box center [459, 299] width 114 height 25
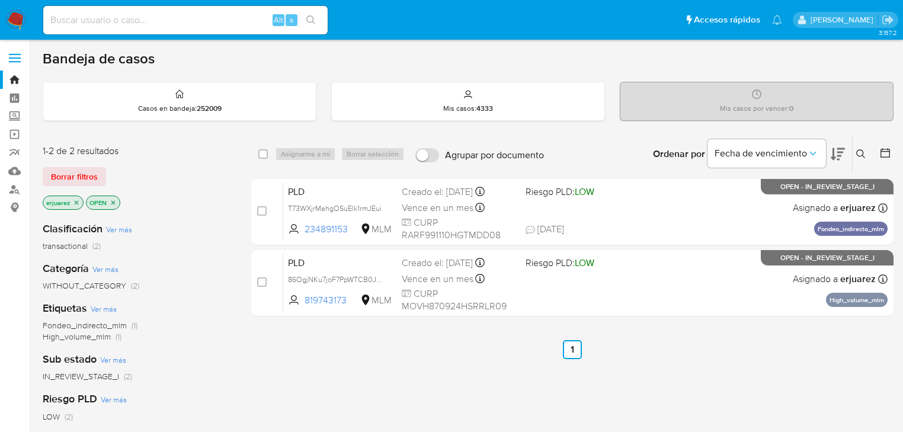
drag, startPoint x: 307, startPoint y: 278, endPoint x: 33, endPoint y: 216, distance: 280.7
click at [306, 277] on span "86OgjNKu7joF7PpWTCB0JQ8i" at bounding box center [338, 278] width 100 height 13
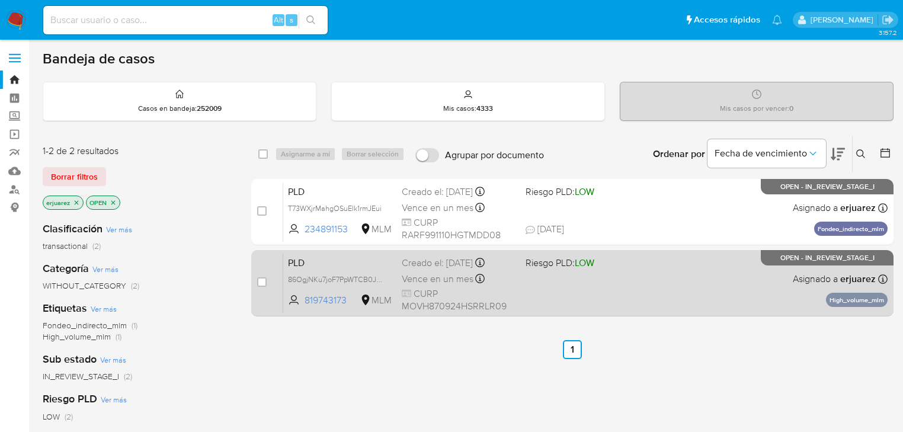
click at [602, 289] on div "PLD 86OgjNKu7joF7PpWTCB0JQ8i 819743173 MLM Riesgo PLD: LOW Creado el: 12/08/202…" at bounding box center [585, 283] width 604 height 60
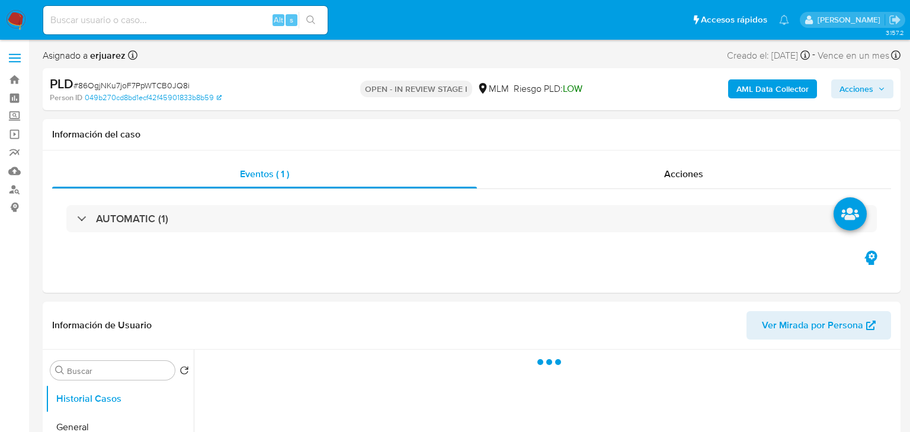
select select "10"
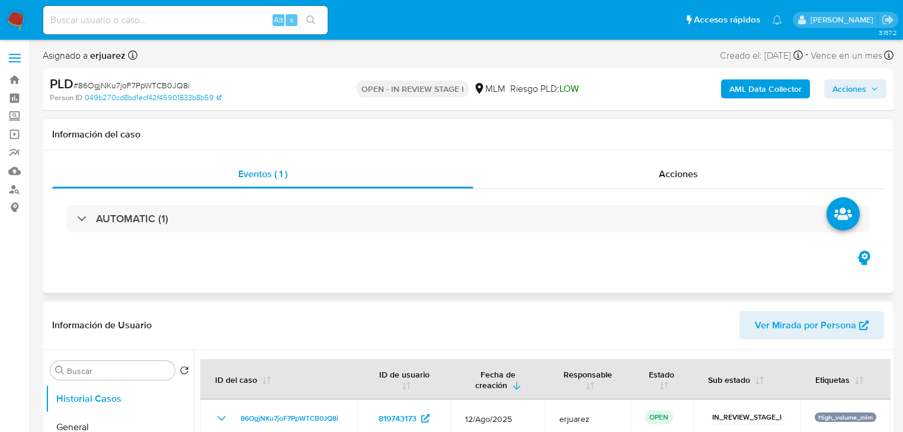
scroll to position [237, 0]
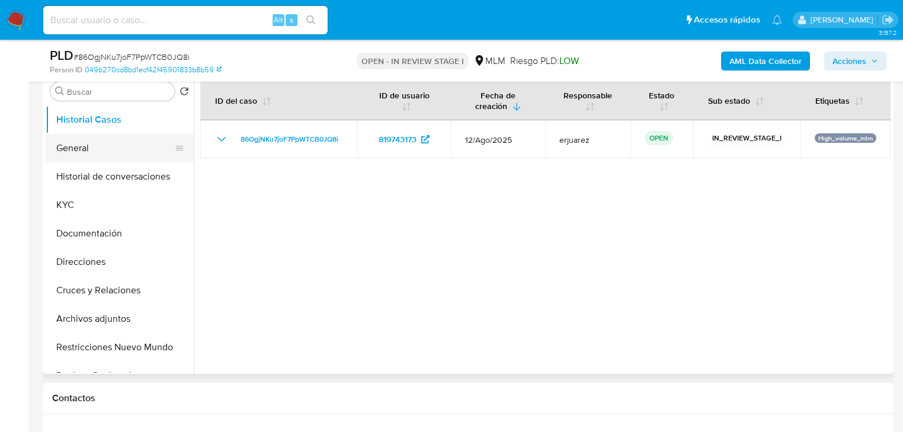
click at [110, 142] on button "General" at bounding box center [115, 148] width 139 height 28
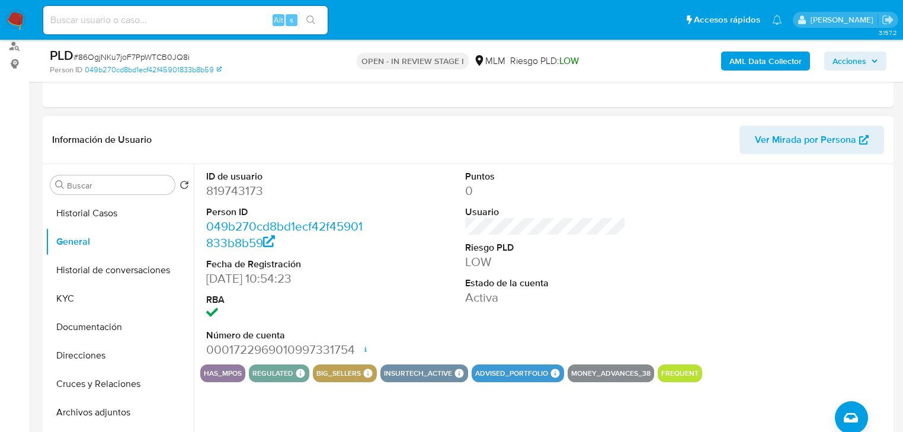
scroll to position [190, 0]
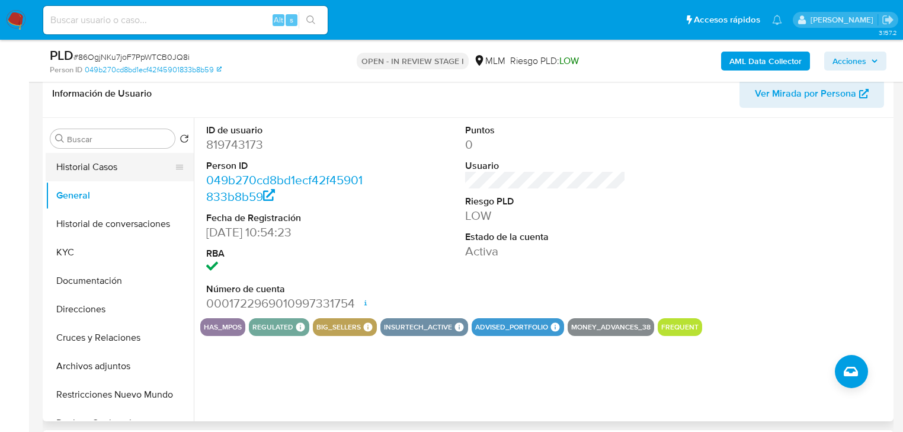
drag, startPoint x: 87, startPoint y: 164, endPoint x: 104, endPoint y: 168, distance: 17.7
click at [87, 164] on button "Historial Casos" at bounding box center [115, 167] width 139 height 28
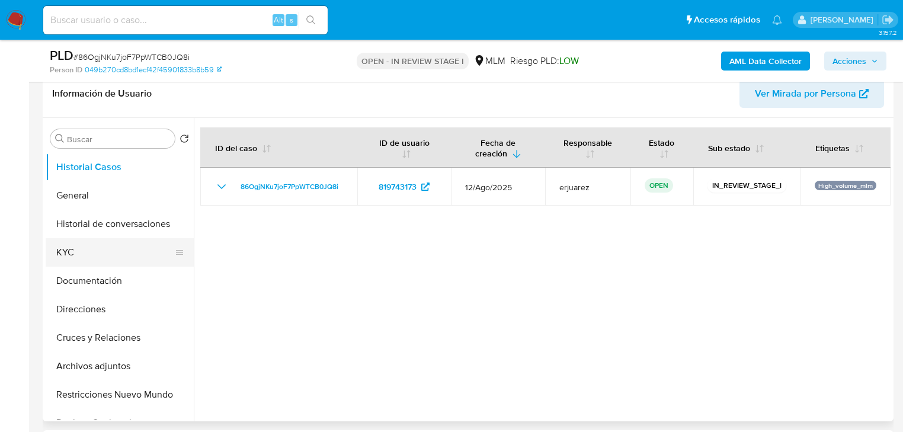
click at [71, 256] on button "KYC" at bounding box center [115, 252] width 139 height 28
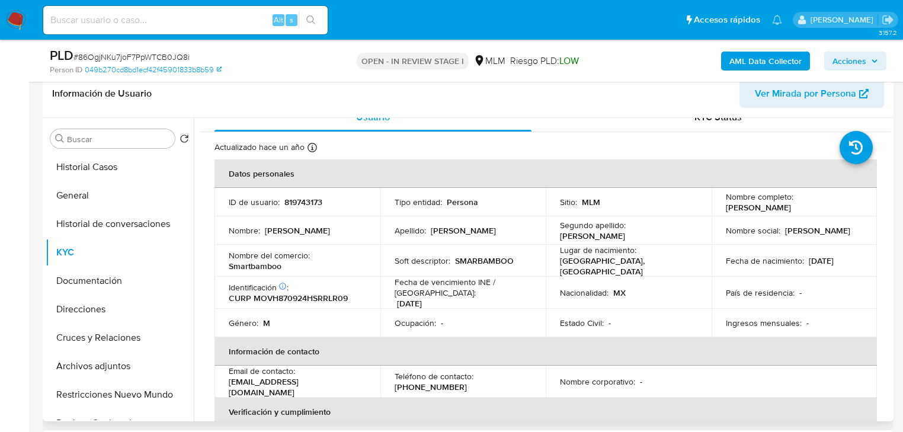
scroll to position [0, 0]
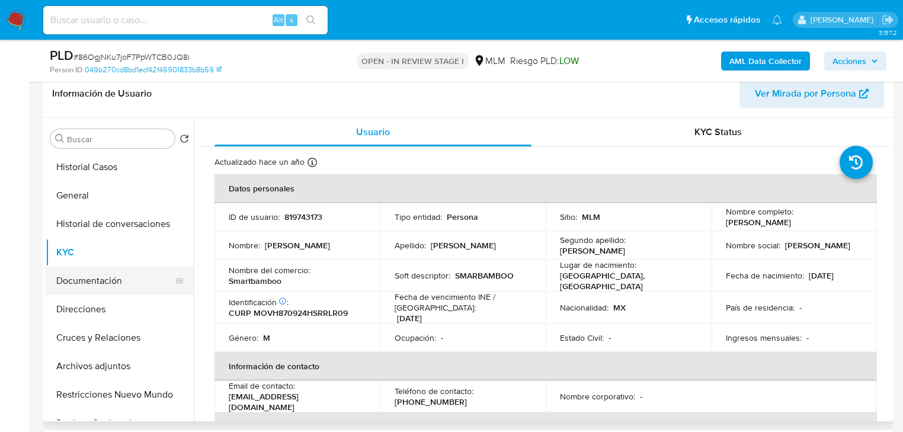
click at [92, 284] on button "Documentación" at bounding box center [115, 281] width 139 height 28
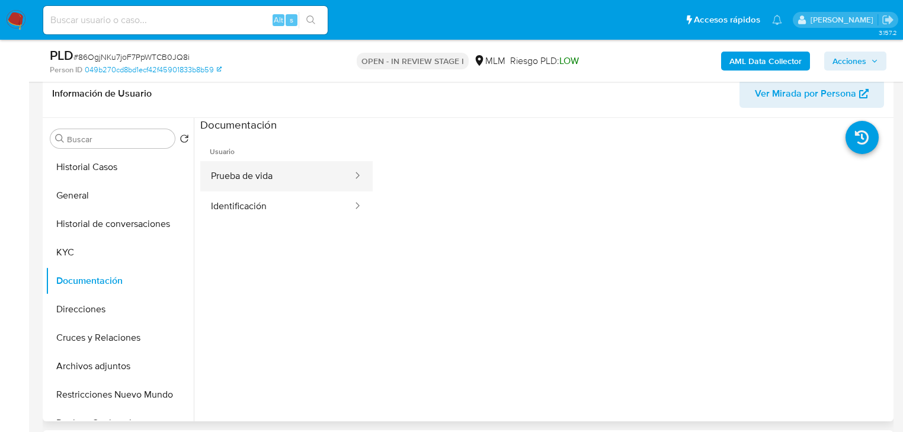
drag, startPoint x: 243, startPoint y: 207, endPoint x: 287, endPoint y: 184, distance: 49.6
click at [244, 207] on button "Identificación" at bounding box center [276, 206] width 153 height 30
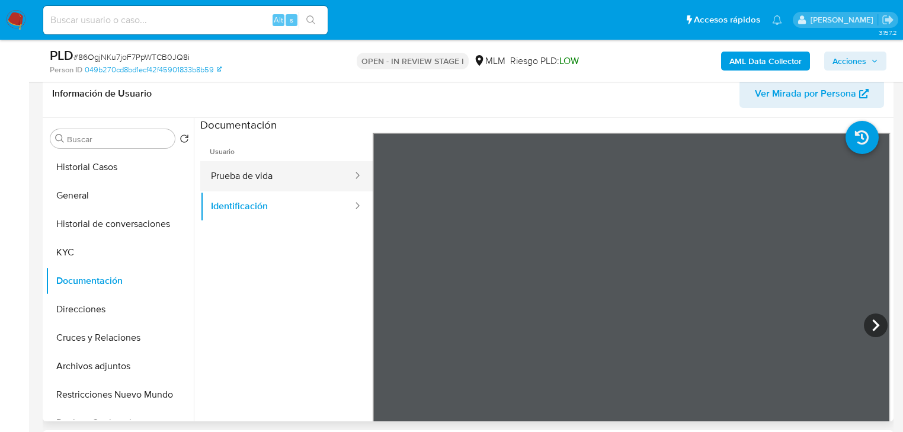
drag, startPoint x: 286, startPoint y: 185, endPoint x: 223, endPoint y: 188, distance: 62.9
click at [280, 186] on button "Prueba de vida" at bounding box center [276, 176] width 153 height 30
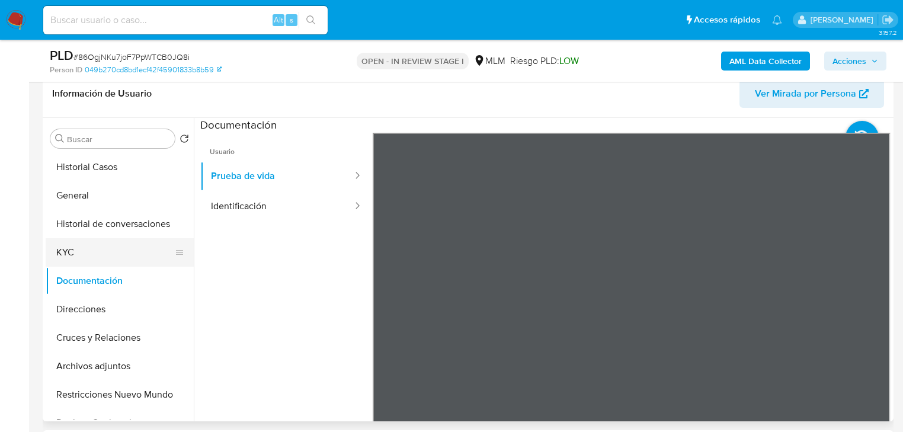
click at [70, 253] on button "KYC" at bounding box center [115, 252] width 139 height 28
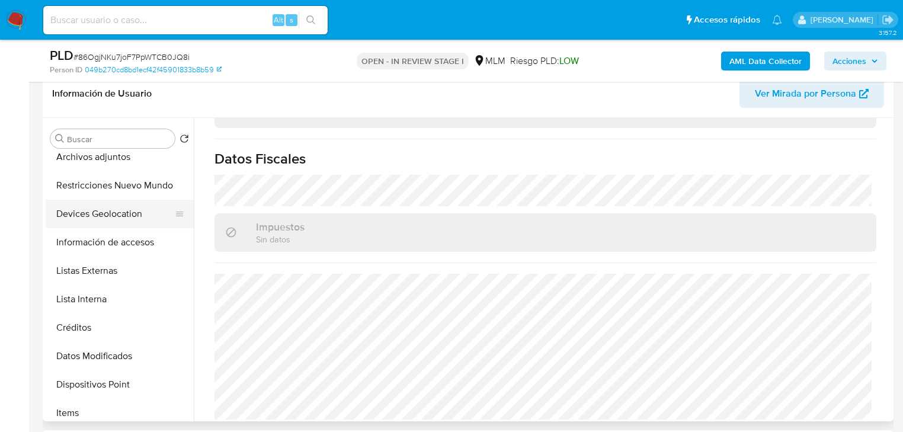
scroll to position [237, 0]
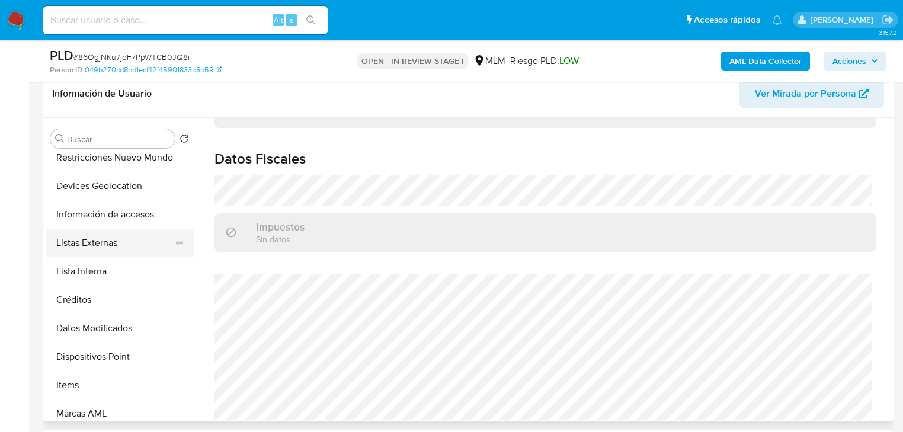
click at [120, 251] on button "Listas Externas" at bounding box center [115, 243] width 139 height 28
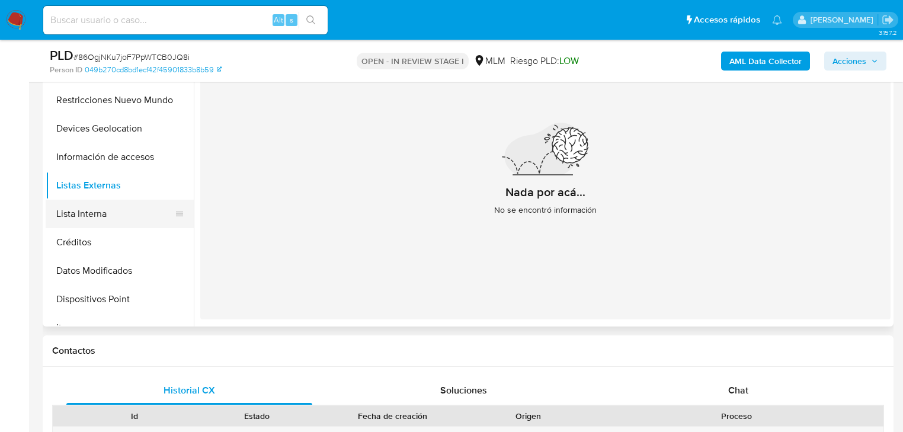
scroll to position [216, 0]
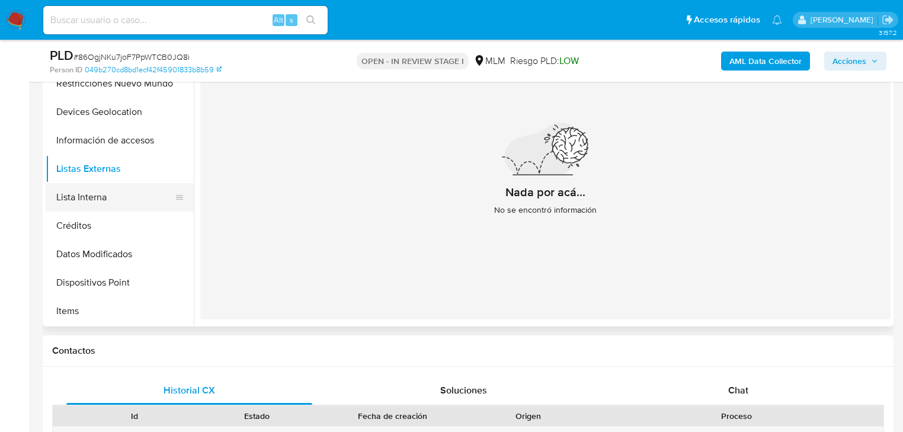
click at [108, 200] on button "Lista Interna" at bounding box center [115, 197] width 139 height 28
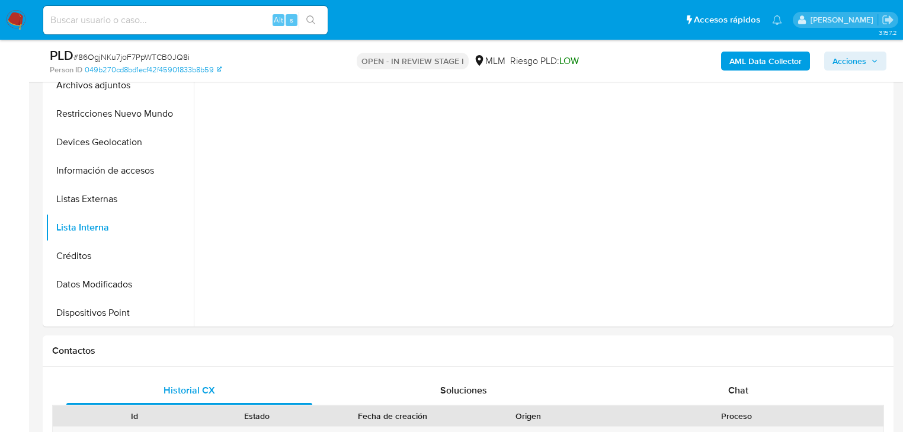
scroll to position [169, 0]
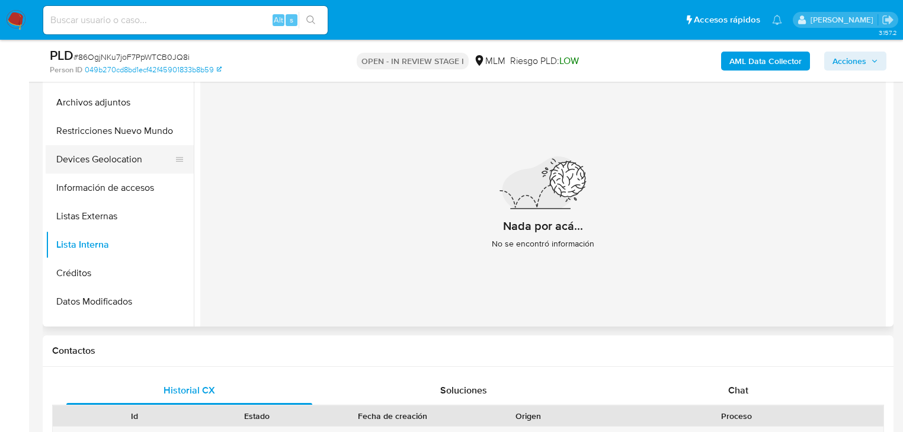
click at [119, 156] on button "Devices Geolocation" at bounding box center [115, 159] width 139 height 28
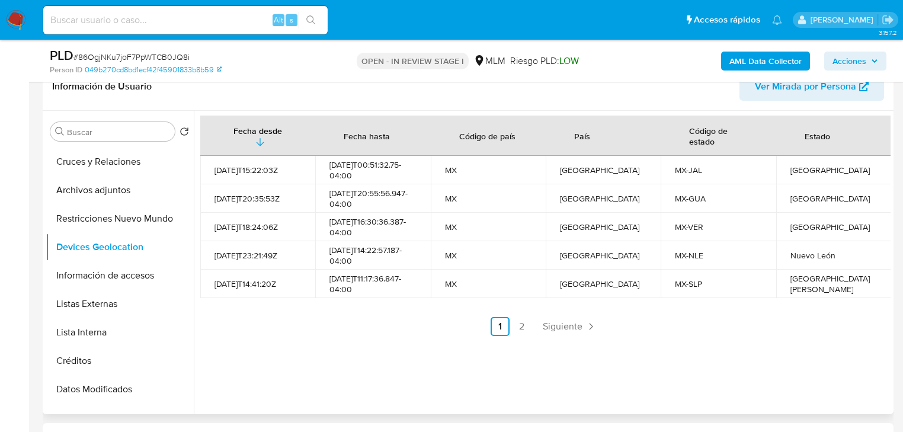
scroll to position [190, 0]
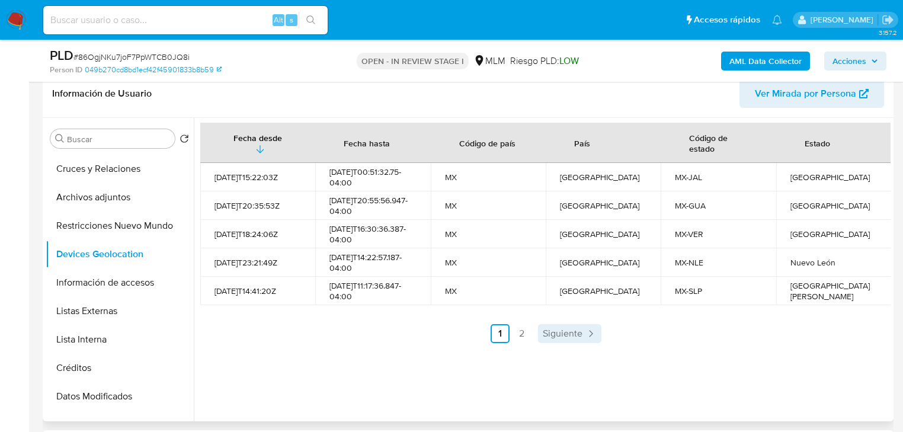
click at [568, 338] on span "Siguiente" at bounding box center [563, 333] width 40 height 9
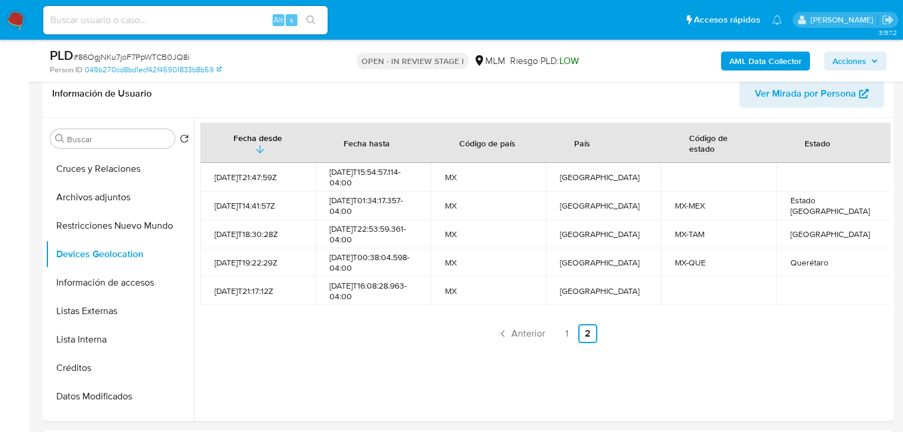
drag, startPoint x: 2, startPoint y: 295, endPoint x: 0, endPoint y: 279, distance: 16.1
